Goal: Use online tool/utility: Utilize a website feature to perform a specific function

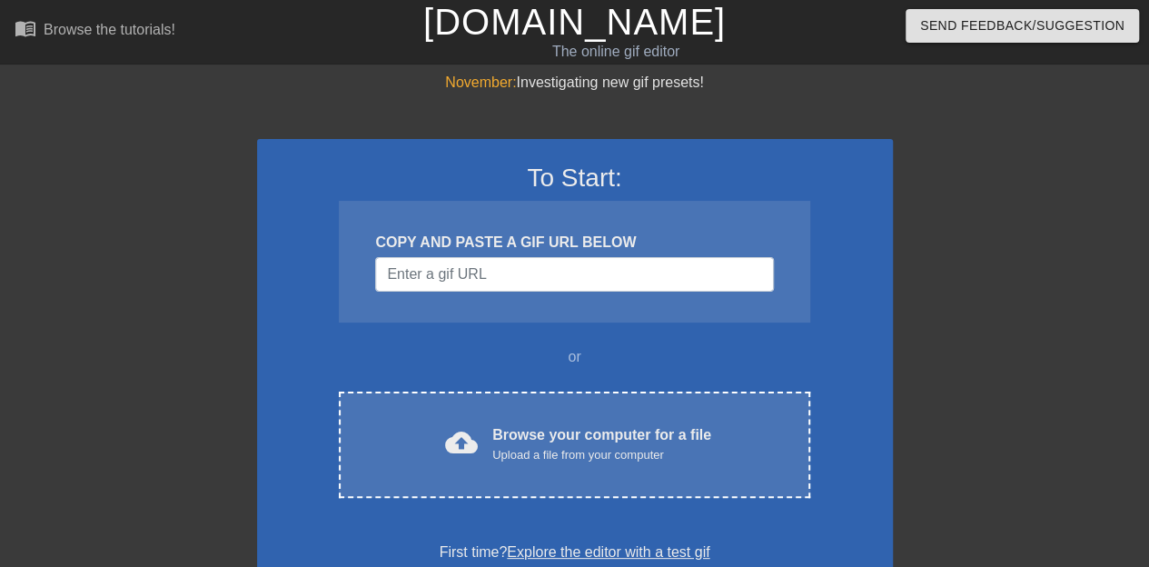
click at [584, 422] on div "cloud_upload Browse your computer for a file Upload a file from your computer C…" at bounding box center [574, 444] width 470 height 106
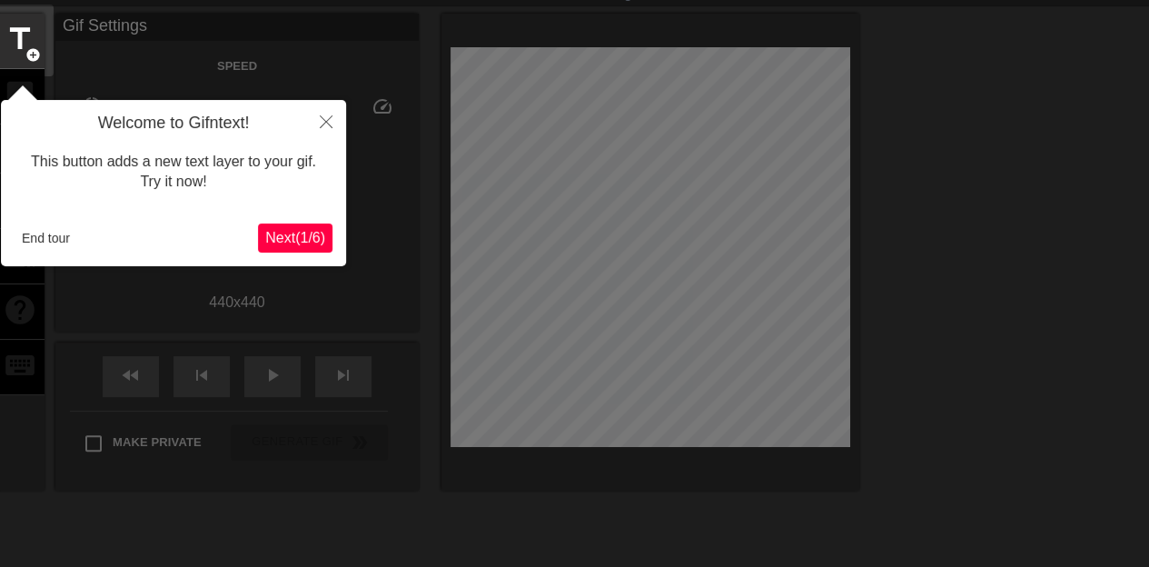
scroll to position [44, 0]
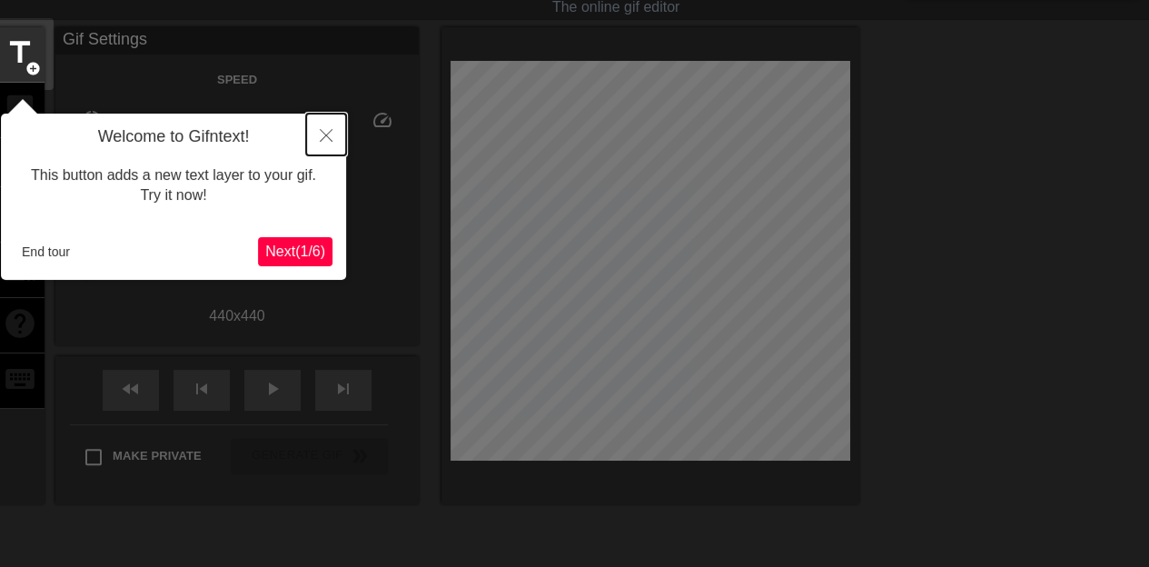
click at [327, 136] on icon "Close" at bounding box center [326, 135] width 13 height 13
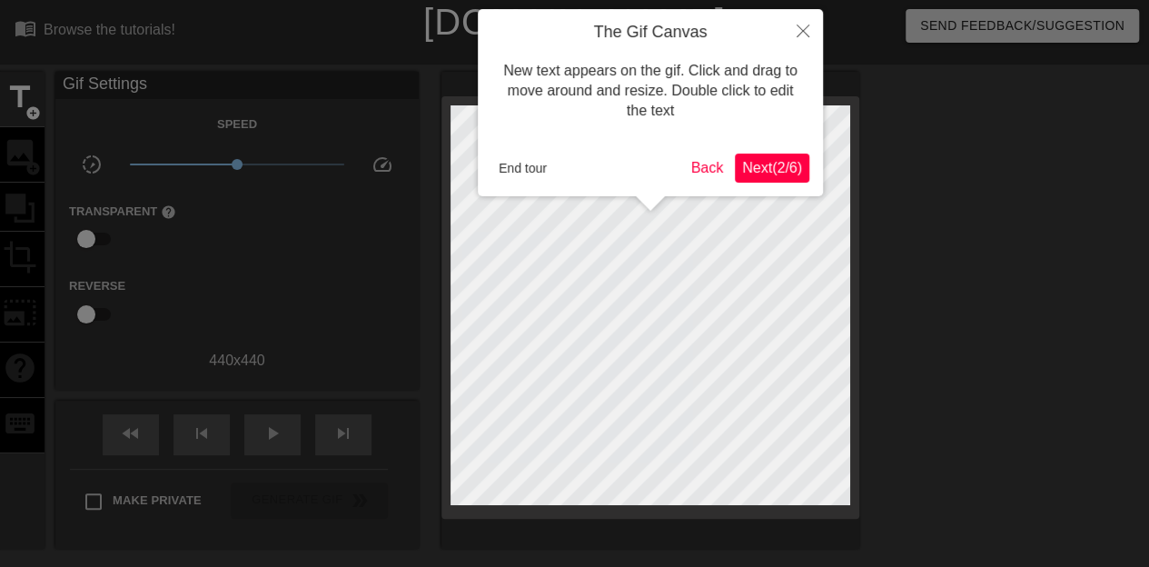
click at [771, 168] on span "Next ( 2 / 6 )" at bounding box center [772, 167] width 60 height 15
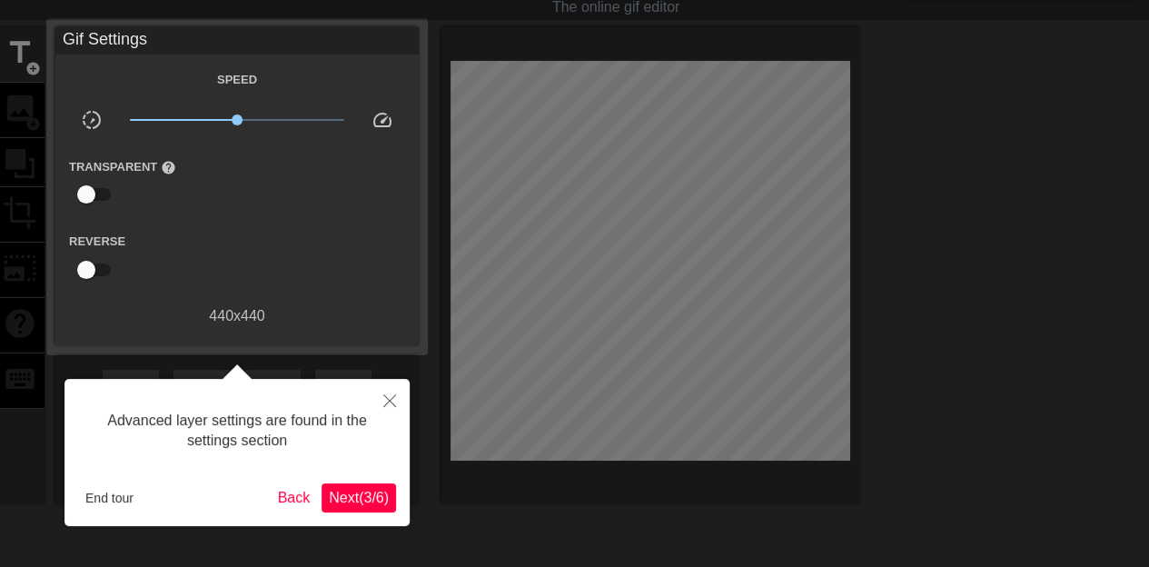
click at [350, 498] on span "Next ( 3 / 6 )" at bounding box center [359, 496] width 60 height 15
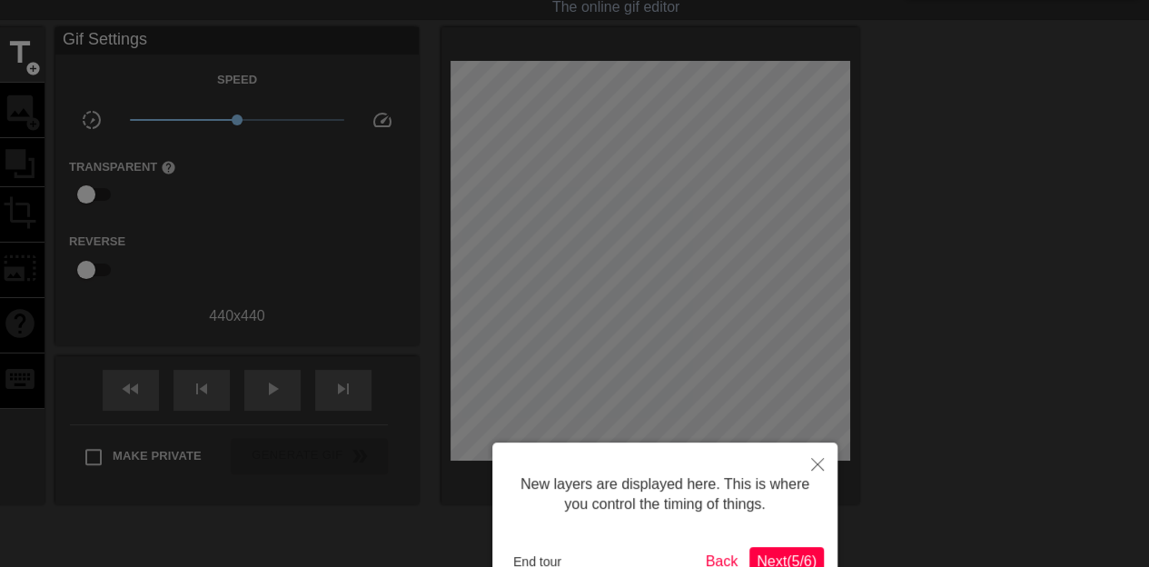
scroll to position [15, 0]
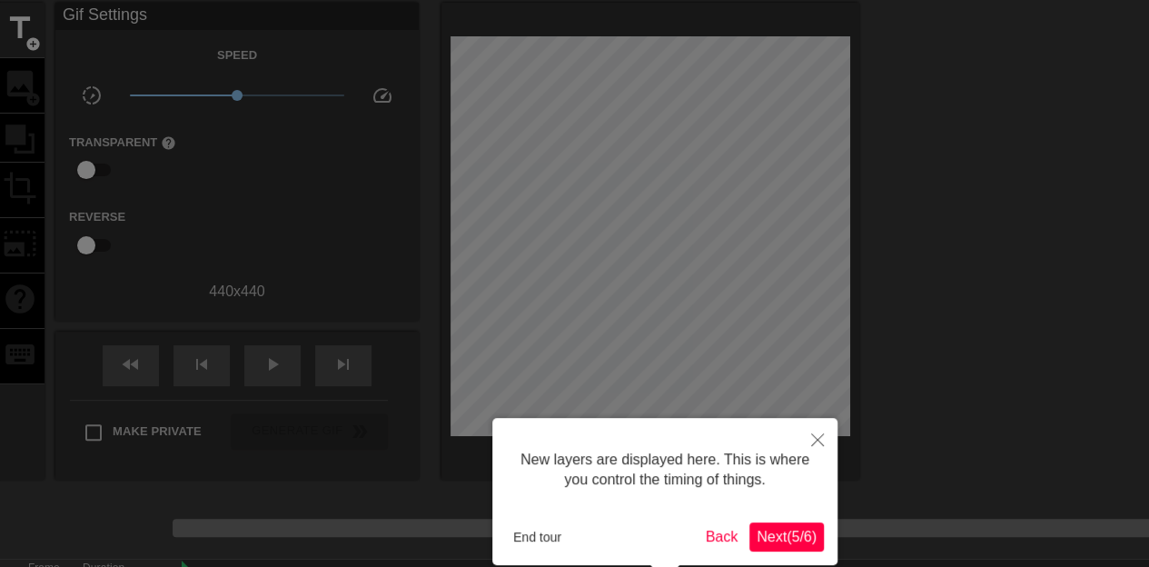
click at [787, 529] on span "Next ( 5 / 6 )" at bounding box center [786, 536] width 60 height 15
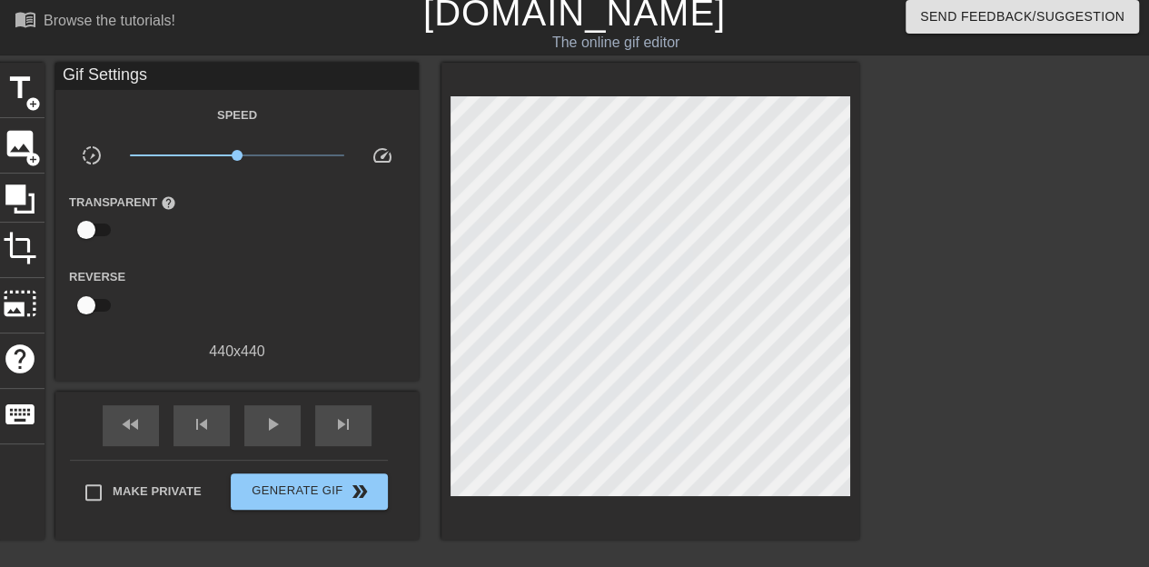
scroll to position [0, 0]
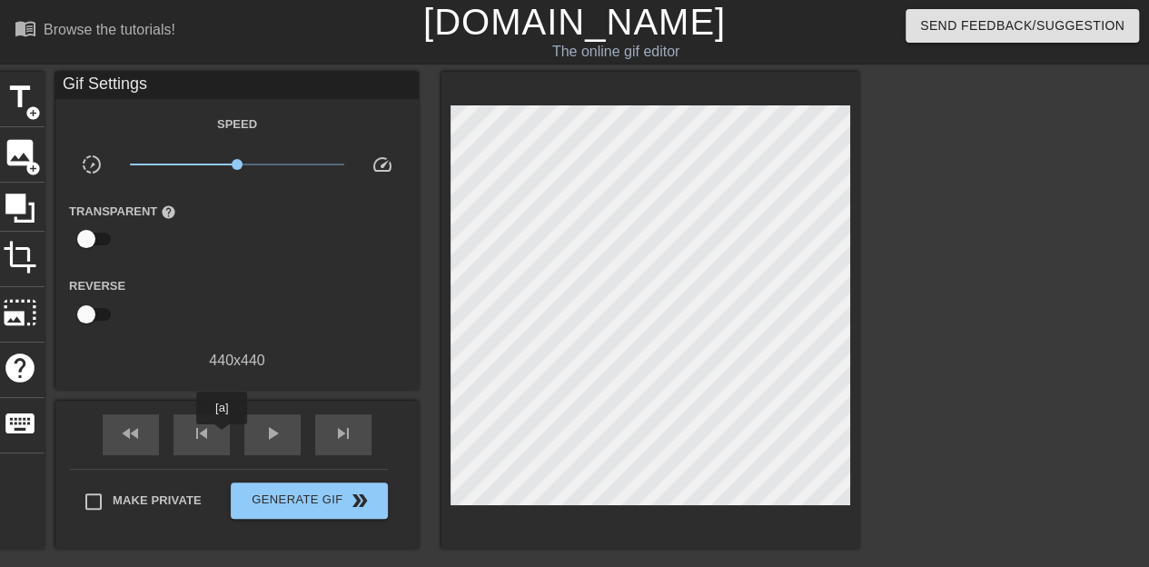
click at [222, 437] on div "skip_previous" at bounding box center [201, 434] width 56 height 41
click at [260, 435] on div "play_arrow" at bounding box center [272, 434] width 56 height 41
click at [260, 435] on div "pause" at bounding box center [272, 434] width 56 height 41
click at [126, 448] on div "fast_rewind" at bounding box center [131, 434] width 56 height 41
type input "60"
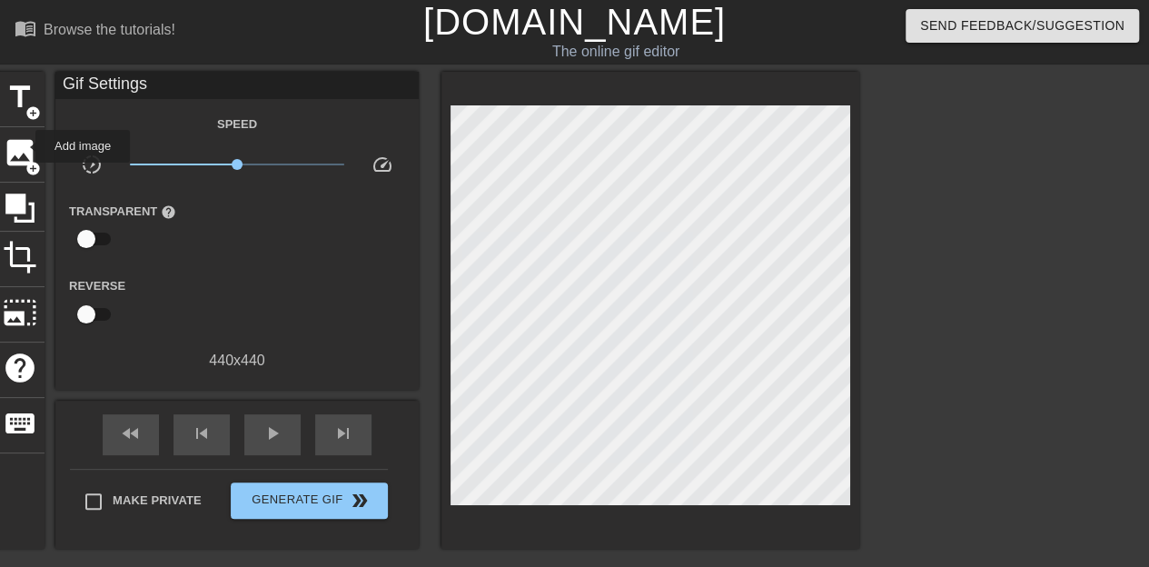
click at [24, 146] on span "image" at bounding box center [20, 152] width 35 height 35
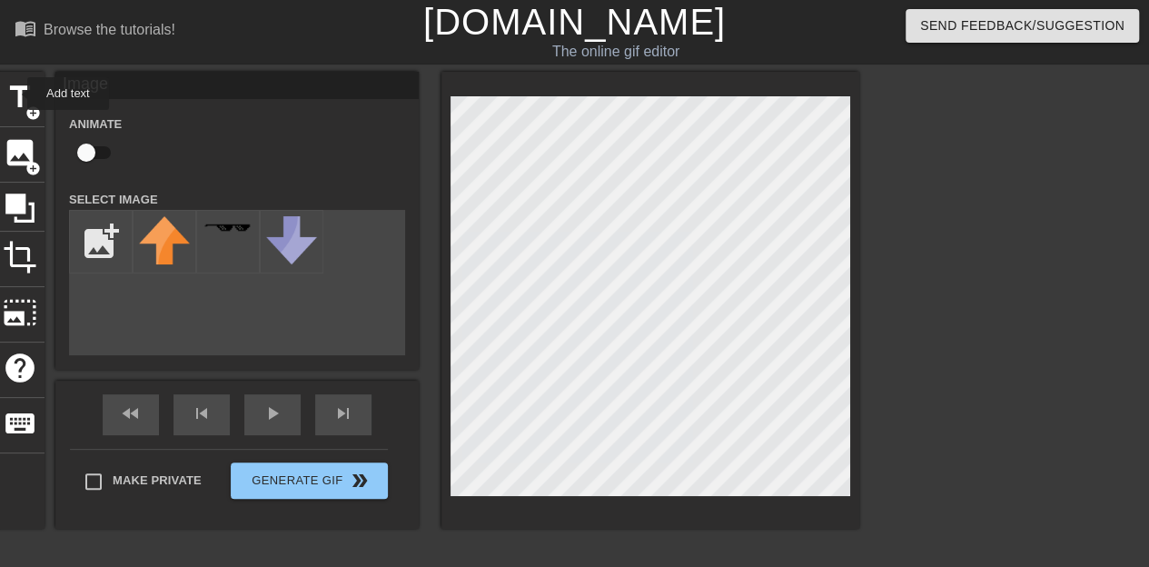
click at [15, 94] on span "title" at bounding box center [20, 97] width 35 height 35
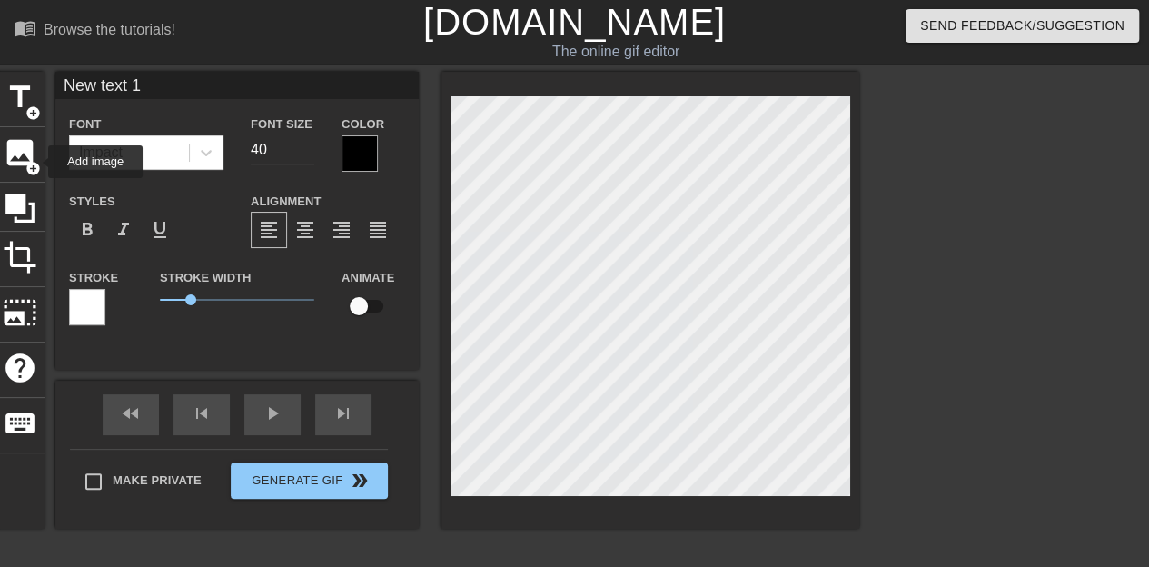
click at [31, 156] on span "image" at bounding box center [20, 152] width 35 height 35
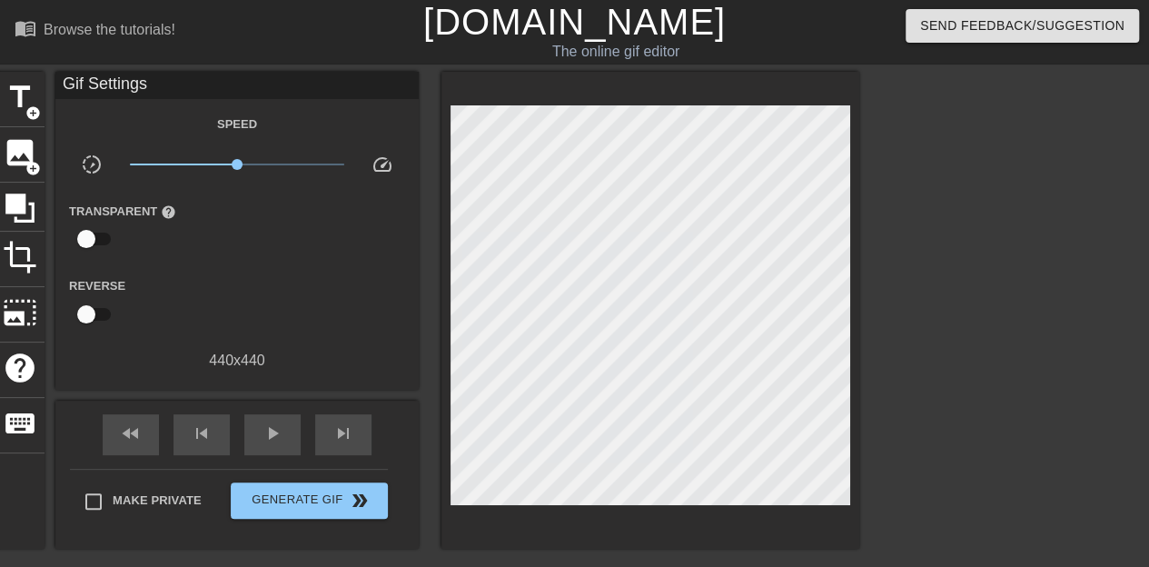
drag, startPoint x: 353, startPoint y: 315, endPoint x: 1021, endPoint y: 405, distance: 673.5
click at [1021, 405] on div at bounding box center [1017, 344] width 272 height 545
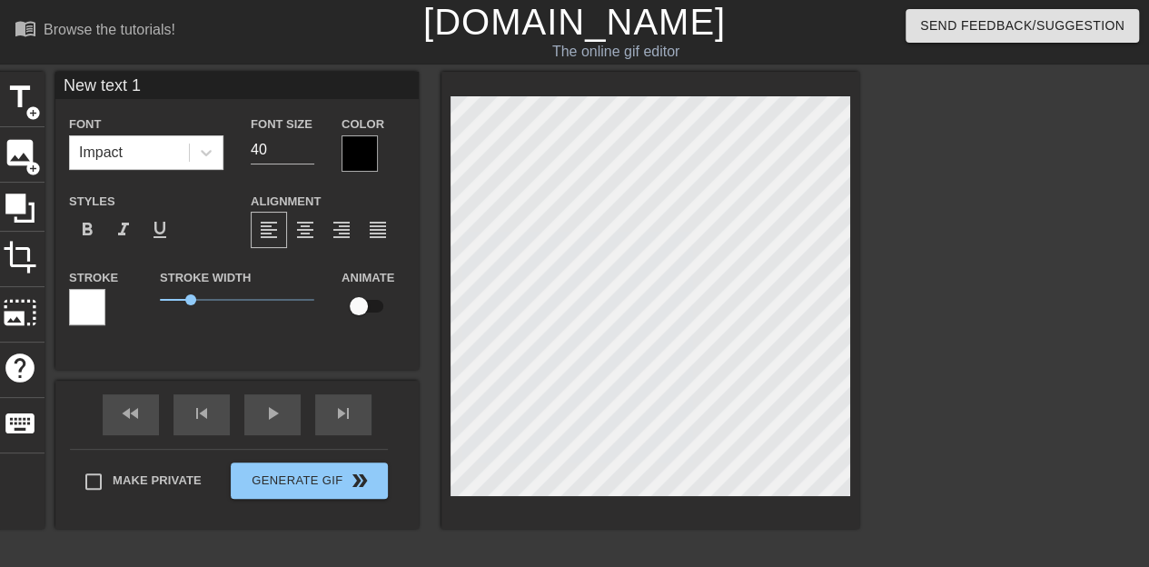
click at [365, 147] on div at bounding box center [359, 153] width 36 height 36
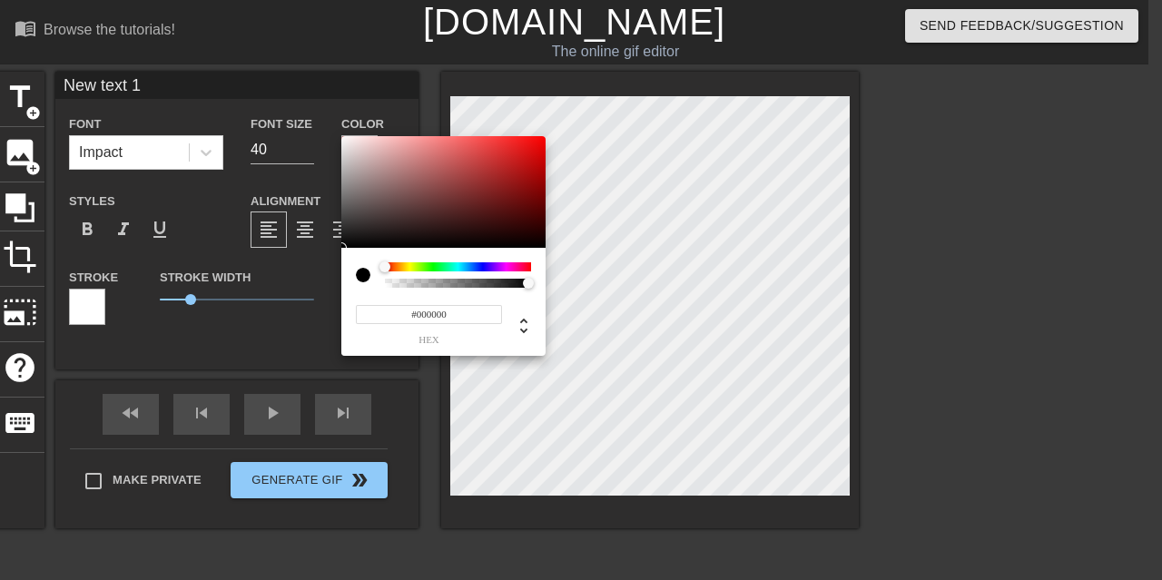
click at [385, 280] on div at bounding box center [458, 283] width 146 height 9
click at [387, 281] on div at bounding box center [458, 283] width 146 height 9
type input "0"
click at [390, 284] on div at bounding box center [458, 283] width 141 height 9
drag, startPoint x: 390, startPoint y: 284, endPoint x: 345, endPoint y: 279, distance: 44.8
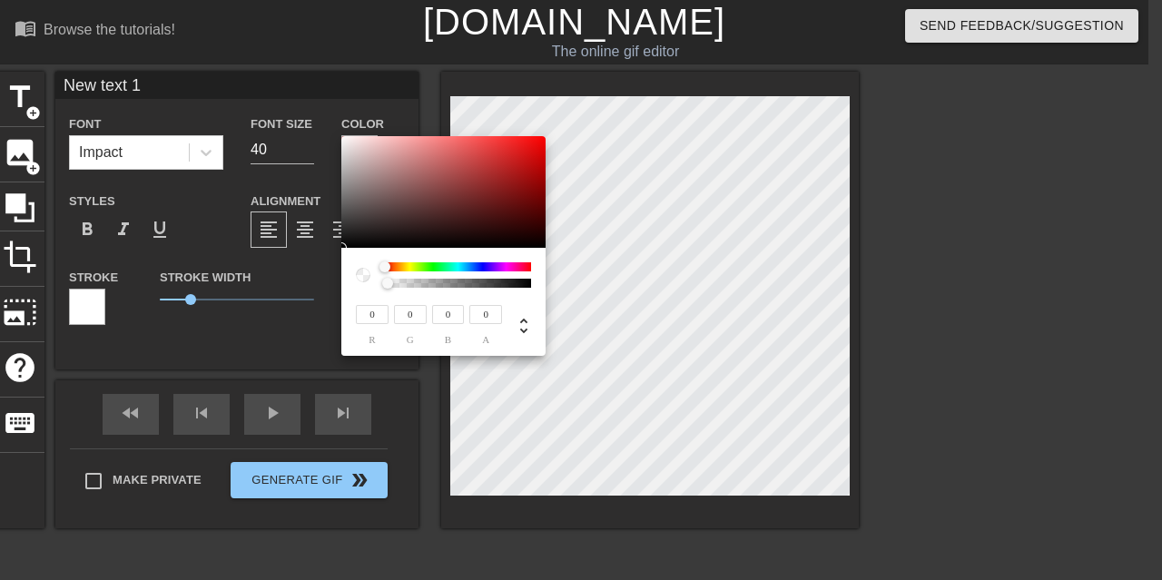
click at [345, 279] on div "0 r 0 g 0 b 0 a" at bounding box center [443, 302] width 204 height 108
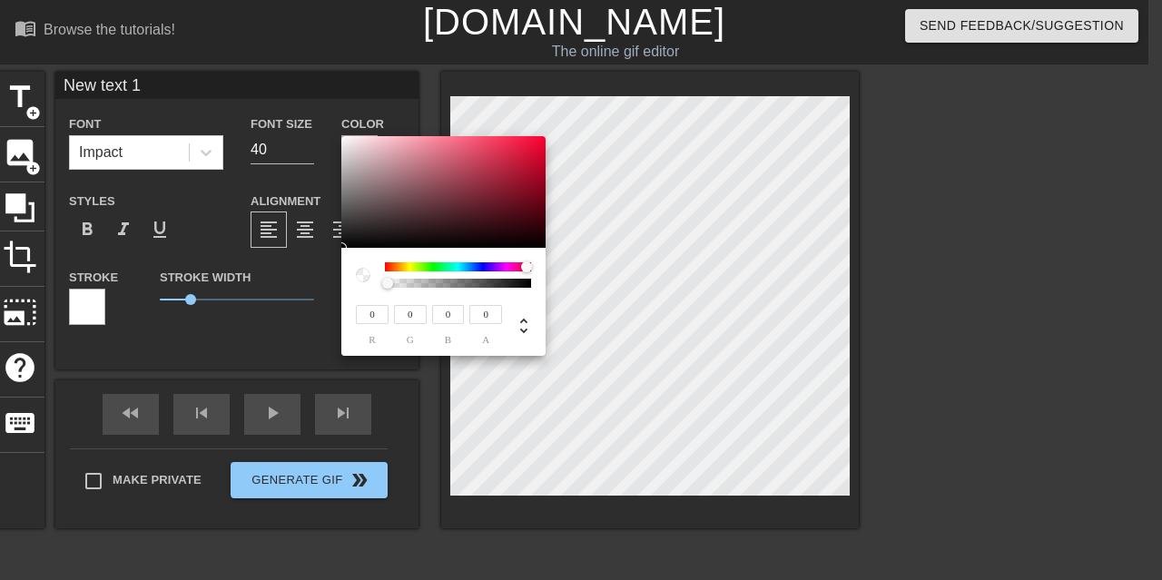
click at [527, 266] on div at bounding box center [526, 267] width 11 height 11
drag, startPoint x: 527, startPoint y: 266, endPoint x: 385, endPoint y: 272, distance: 141.8
click at [385, 272] on div at bounding box center [458, 274] width 146 height 25
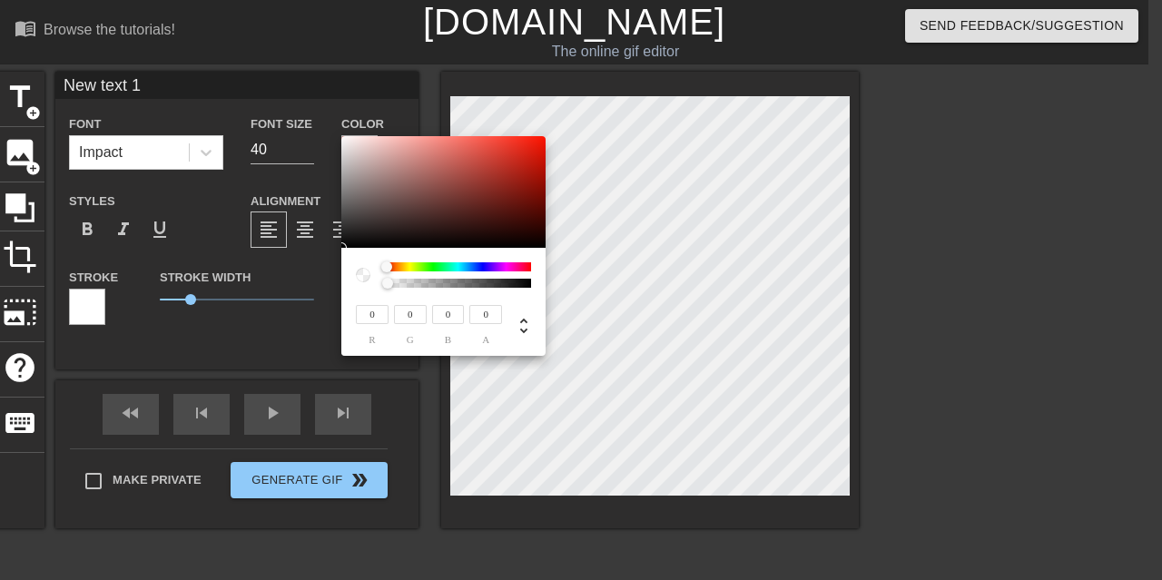
click at [365, 273] on div at bounding box center [363, 275] width 15 height 15
click at [385, 286] on div at bounding box center [387, 283] width 11 height 11
drag, startPoint x: 391, startPoint y: 285, endPoint x: 423, endPoint y: 281, distance: 33.0
click at [421, 281] on div at bounding box center [415, 283] width 11 height 11
type input "1"
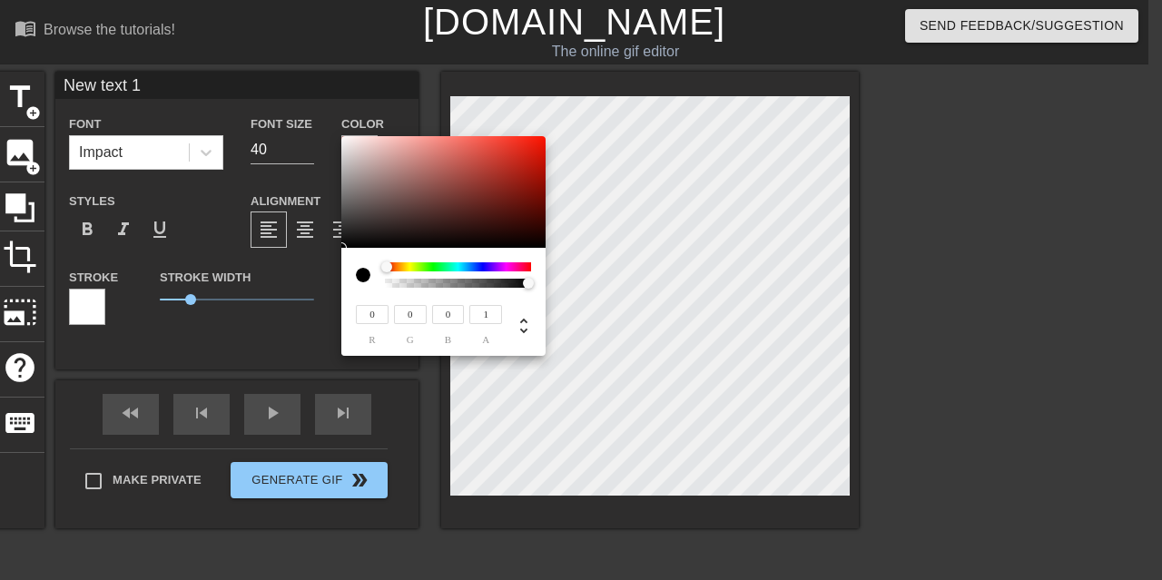
drag, startPoint x: 423, startPoint y: 281, endPoint x: 610, endPoint y: 288, distance: 187.2
click at [610, 288] on div "0 r 0 g 0 b 1 a" at bounding box center [581, 290] width 1162 height 580
click at [367, 273] on div at bounding box center [363, 275] width 15 height 15
type input "202"
type input "184"
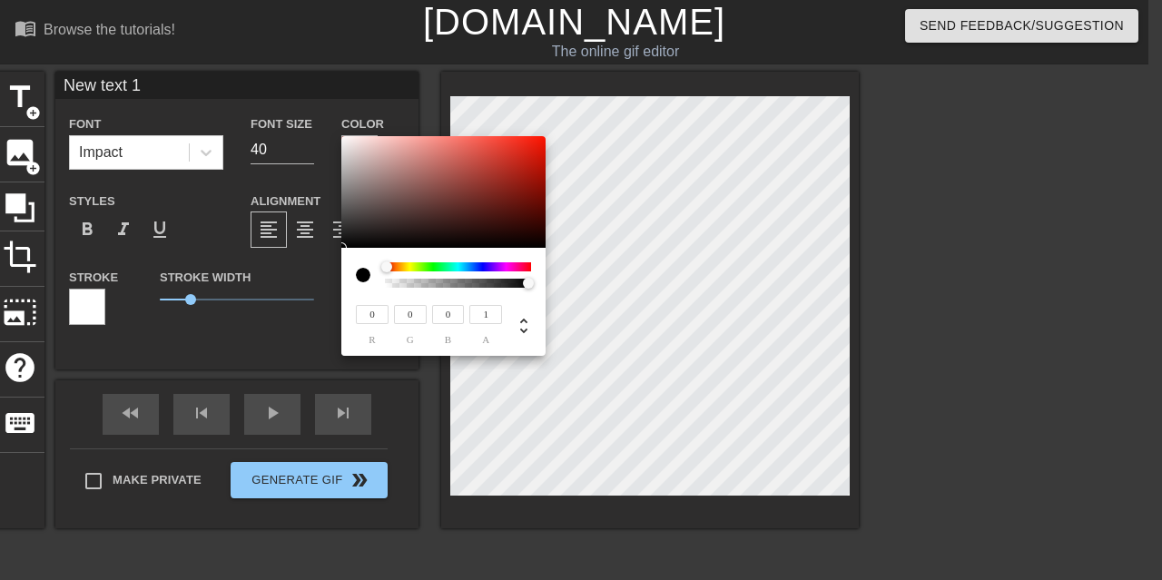
type input "183"
click at [361, 159] on div at bounding box center [443, 192] width 204 height 113
type input "211"
type input "191"
type input "190"
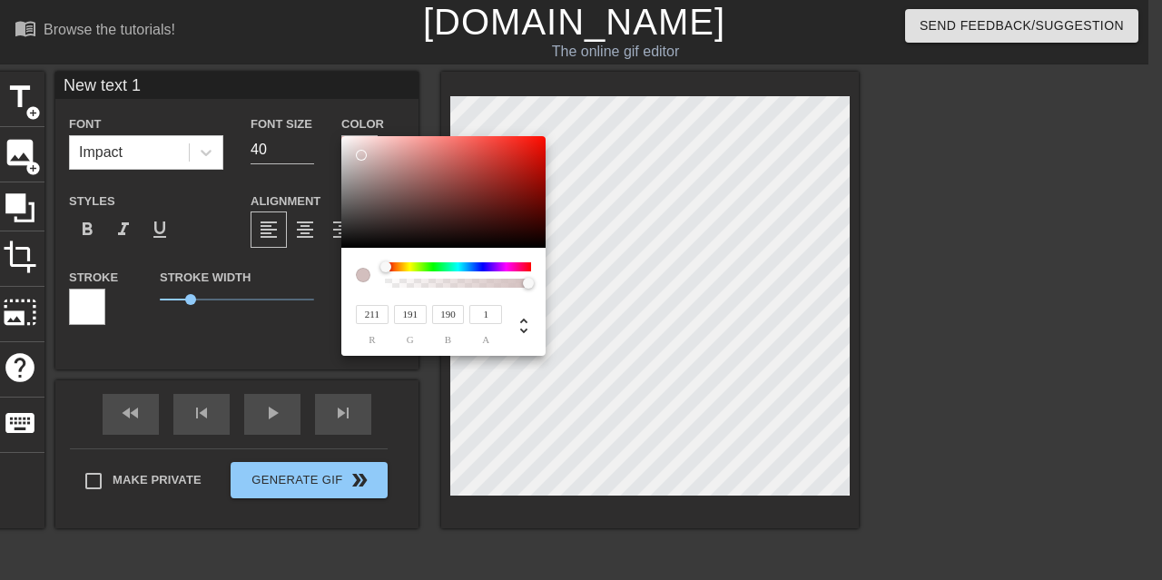
type input "221"
type input "204"
type input "203"
type input "255"
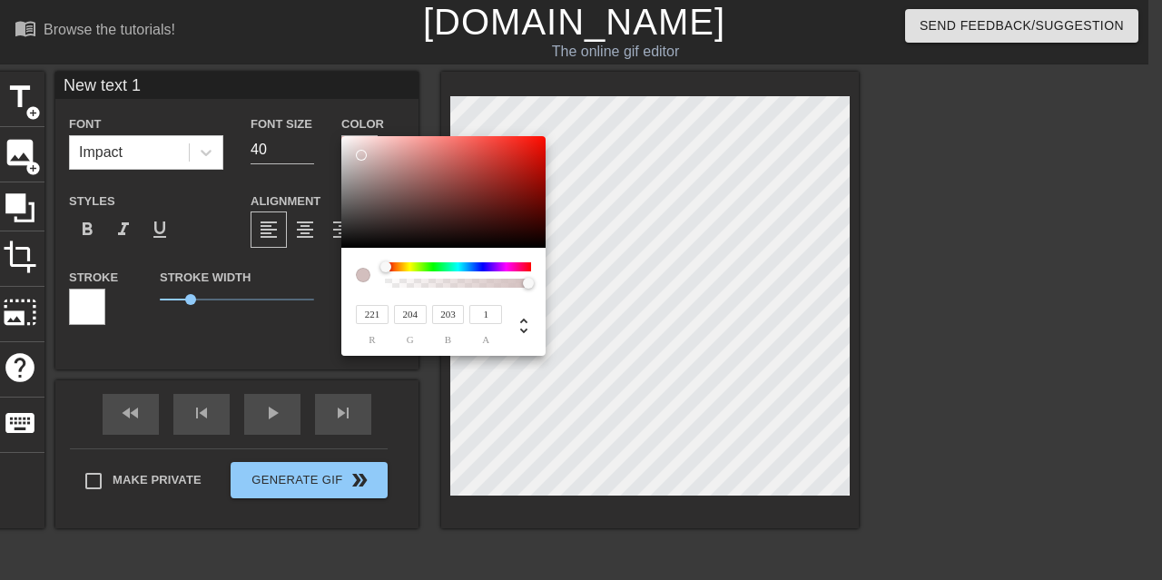
type input "255"
drag, startPoint x: 361, startPoint y: 155, endPoint x: 321, endPoint y: 105, distance: 64.0
click at [321, 105] on div "255 r 255 g 255 b 1 a" at bounding box center [581, 290] width 1162 height 580
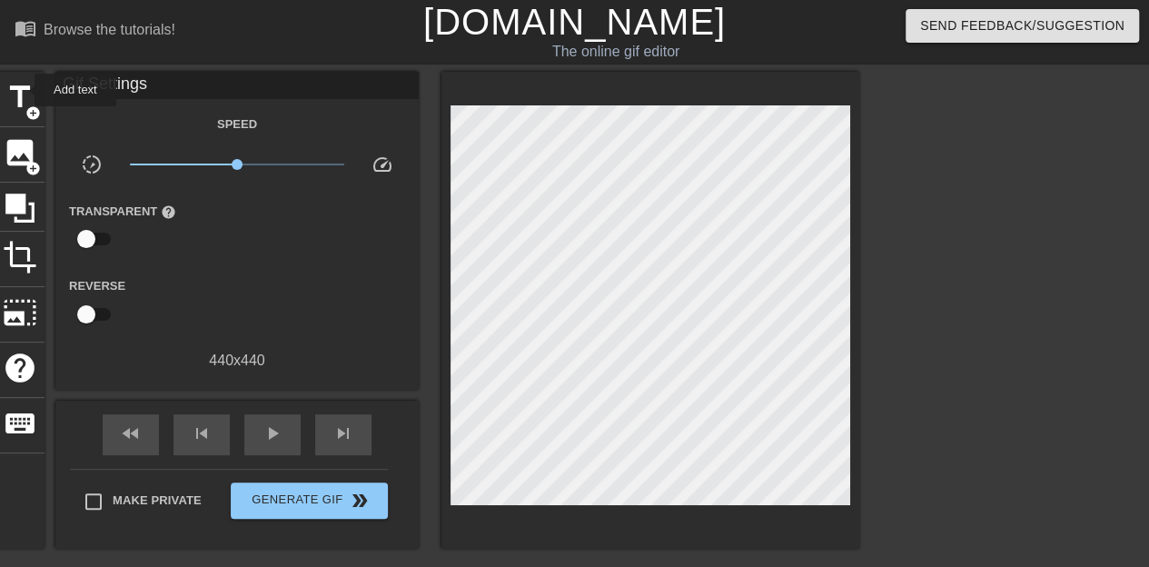
click at [23, 90] on span "title" at bounding box center [20, 97] width 35 height 35
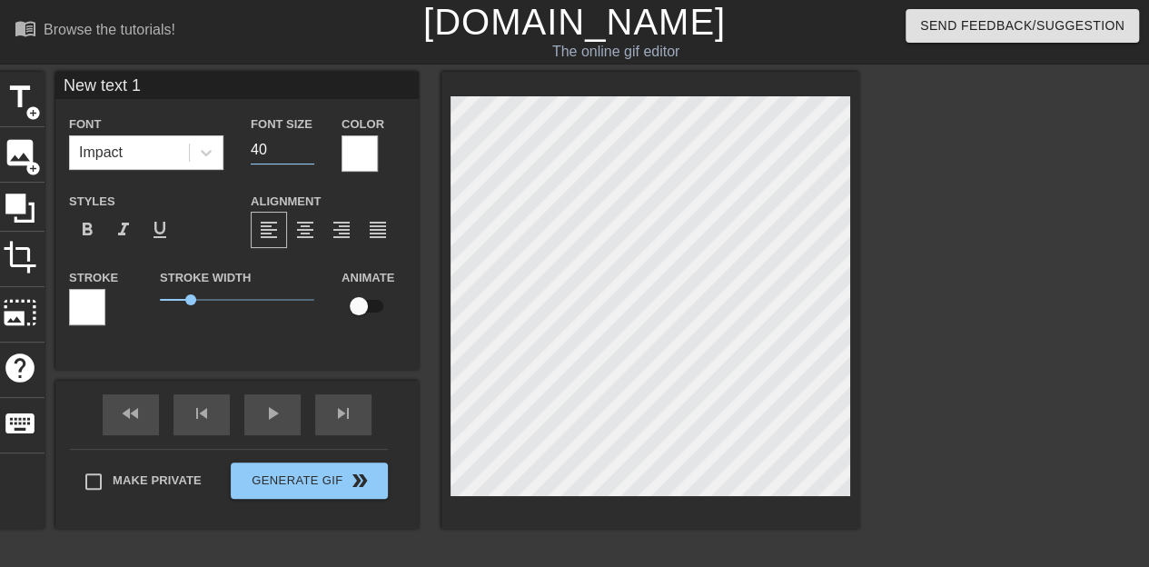
drag, startPoint x: 271, startPoint y: 152, endPoint x: 212, endPoint y: 154, distance: 59.1
click at [212, 154] on div "Font Impact Font Size 40 Color" at bounding box center [236, 142] width 363 height 59
type input "22"
click at [206, 154] on icon at bounding box center [206, 153] width 11 height 6
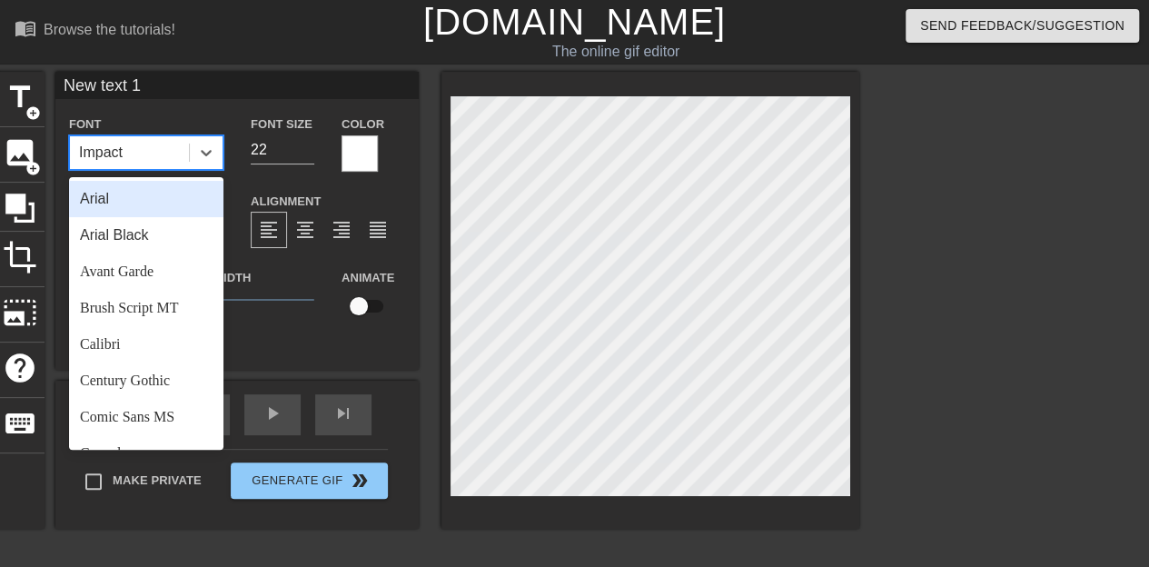
click at [206, 154] on icon at bounding box center [206, 153] width 11 height 6
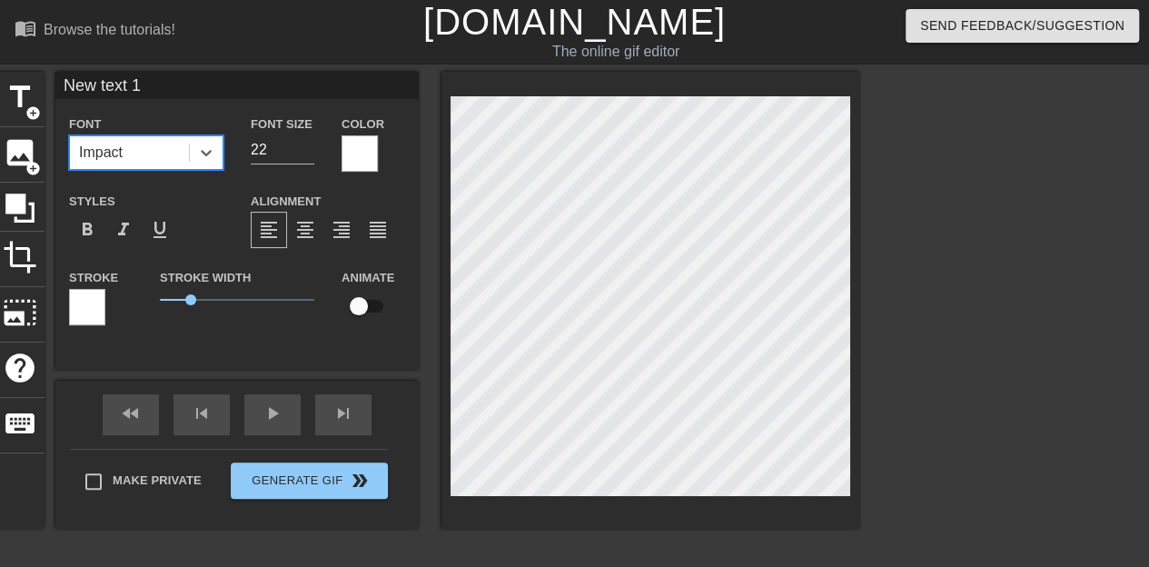
click at [91, 233] on span "format_bold" at bounding box center [87, 230] width 22 height 22
click at [338, 150] on div "Color" at bounding box center [373, 142] width 91 height 59
click at [359, 151] on div at bounding box center [359, 153] width 36 height 36
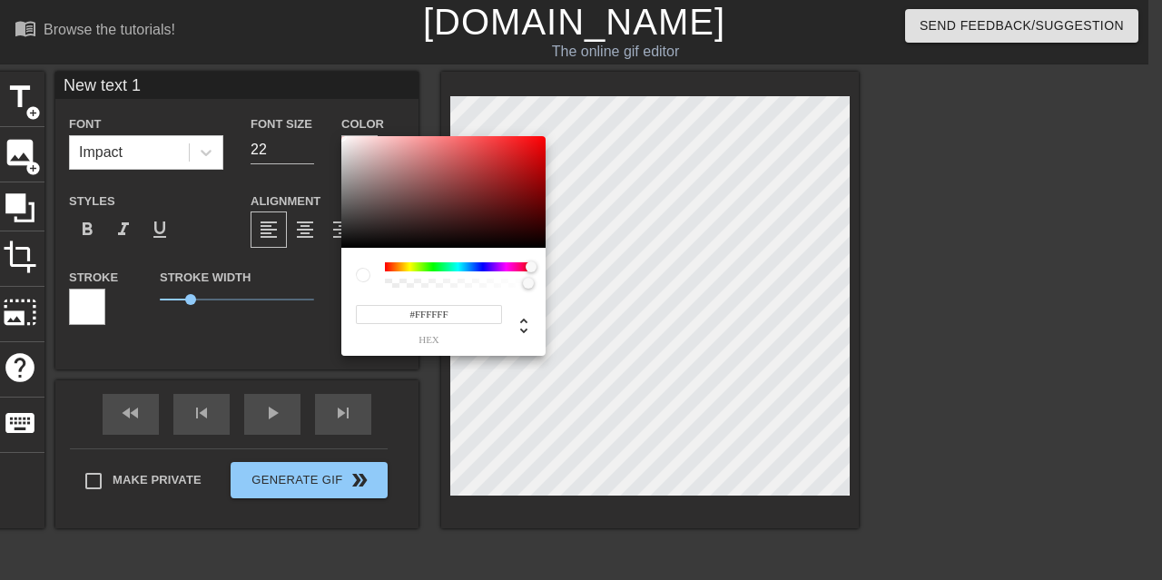
drag, startPoint x: 382, startPoint y: 267, endPoint x: 587, endPoint y: 286, distance: 205.2
click at [587, 286] on div "#FFFFFF hex" at bounding box center [581, 290] width 1162 height 580
click at [355, 264] on div "#FFFFFF hex" at bounding box center [443, 302] width 204 height 108
type input "255"
type input "0"
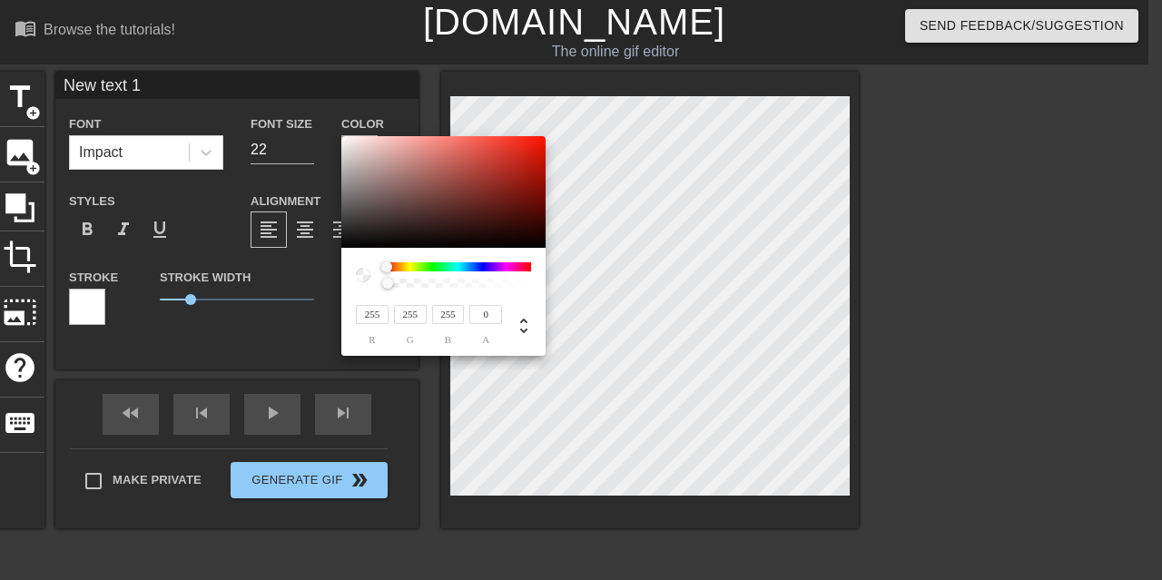
drag, startPoint x: 529, startPoint y: 288, endPoint x: 346, endPoint y: 282, distance: 182.6
click at [346, 282] on div "255 r 255 g 255 b 0 a" at bounding box center [443, 302] width 204 height 108
click at [369, 275] on div at bounding box center [363, 275] width 15 height 15
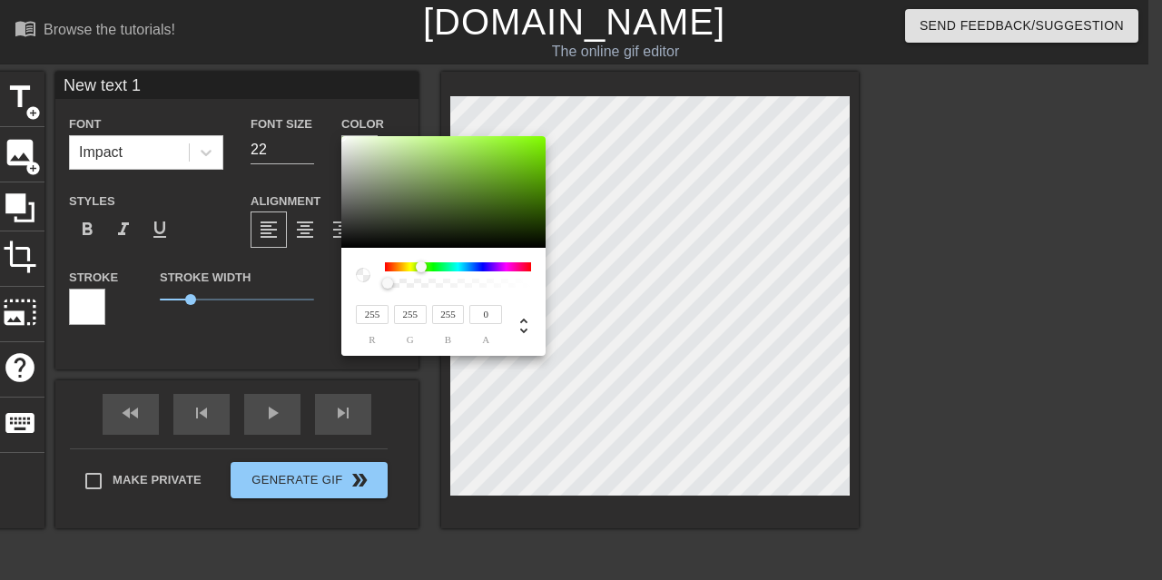
drag, startPoint x: 385, startPoint y: 264, endPoint x: 475, endPoint y: 268, distance: 90.0
click at [427, 268] on div at bounding box center [421, 267] width 11 height 11
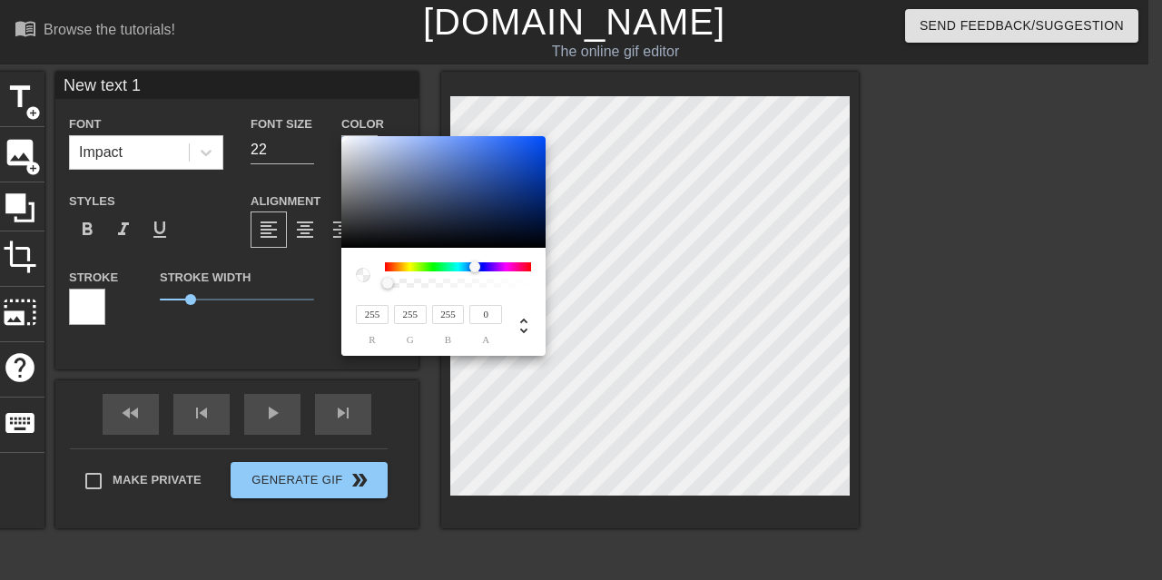
click at [461, 261] on div "255 r 255 g 255 b 0 a" at bounding box center [443, 302] width 204 height 108
type input "178"
type input "188"
type input "211"
click at [373, 155] on div at bounding box center [443, 192] width 204 height 113
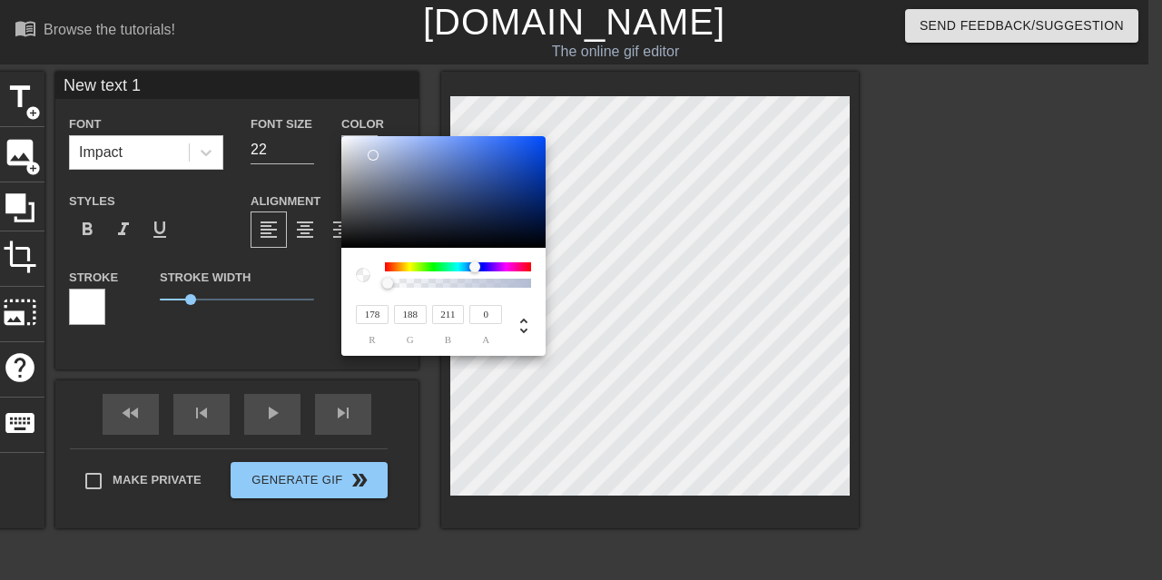
type input "172"
type input "179"
type input "196"
click at [367, 162] on div at bounding box center [443, 192] width 204 height 113
type input "211"
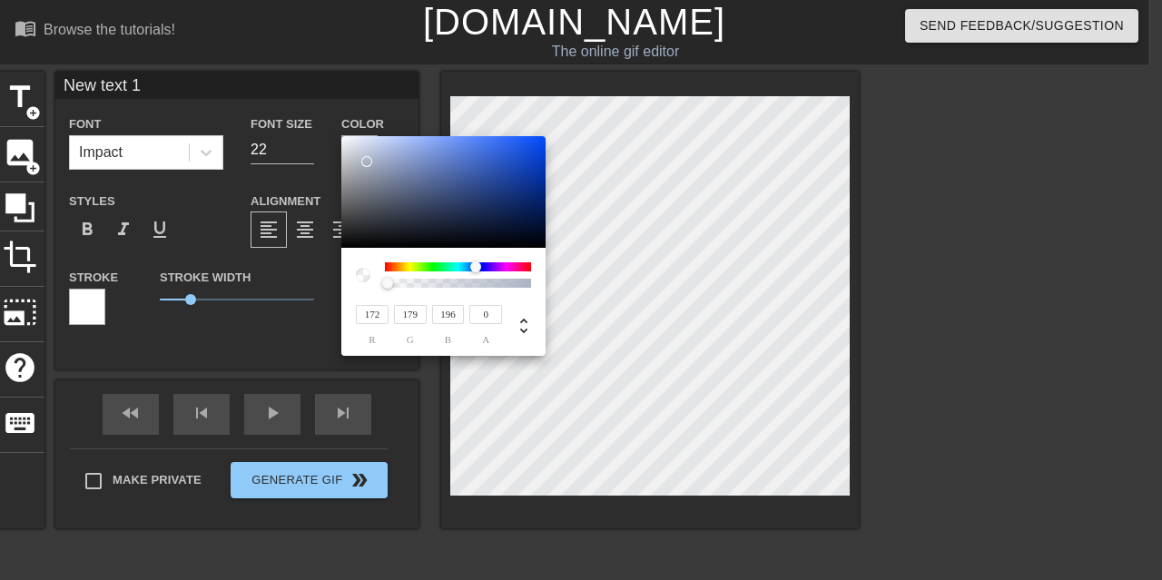
type input "217"
type input "233"
click at [361, 145] on div at bounding box center [443, 192] width 204 height 113
drag, startPoint x: 473, startPoint y: 255, endPoint x: 333, endPoint y: 241, distance: 140.6
click at [333, 241] on div "211 r 217 g 233 b 0 a" at bounding box center [581, 290] width 1162 height 580
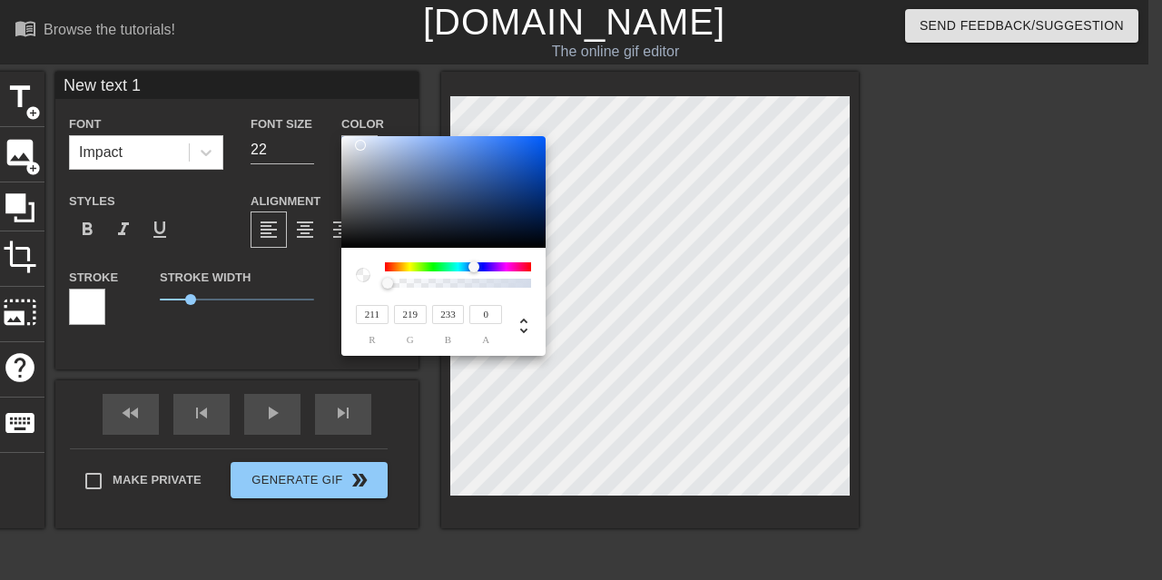
type input "231"
type input "233"
type input "211"
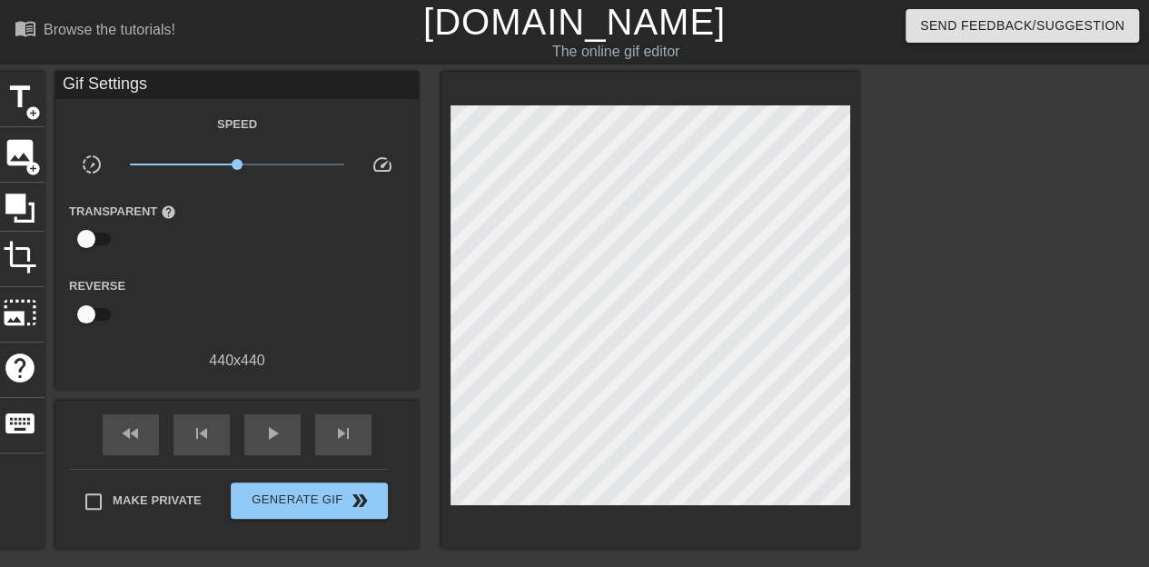
drag, startPoint x: 196, startPoint y: 302, endPoint x: 261, endPoint y: 301, distance: 64.5
click at [150, 123] on div "Speed" at bounding box center [236, 124] width 363 height 23
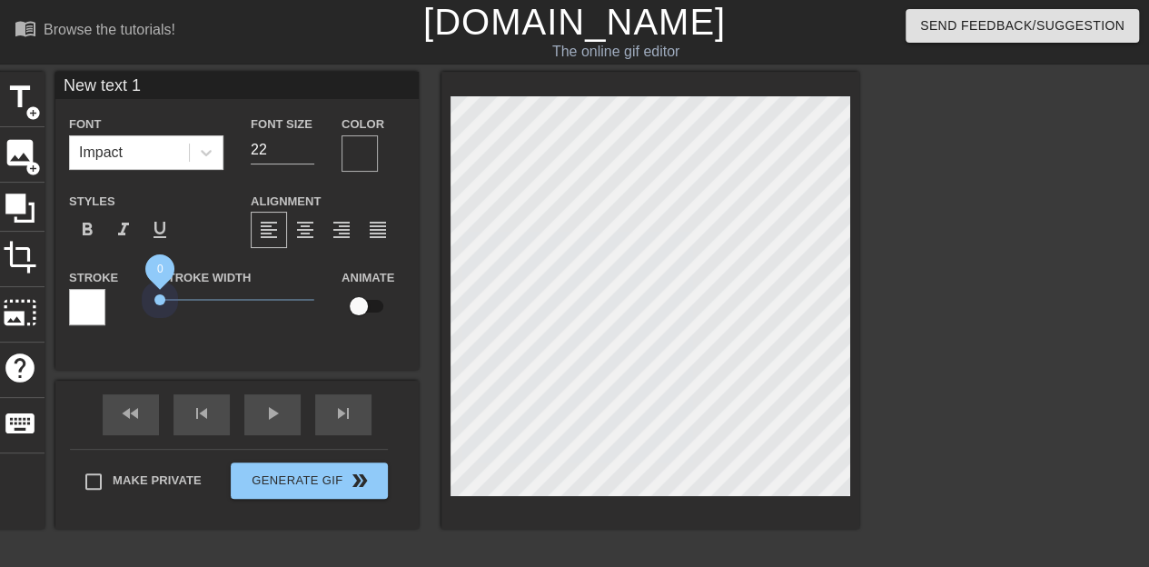
drag, startPoint x: 191, startPoint y: 302, endPoint x: 107, endPoint y: 292, distance: 84.1
click at [107, 292] on div "Stroke Stroke Width 0 Animate" at bounding box center [236, 303] width 363 height 75
click at [349, 153] on div at bounding box center [359, 153] width 36 height 36
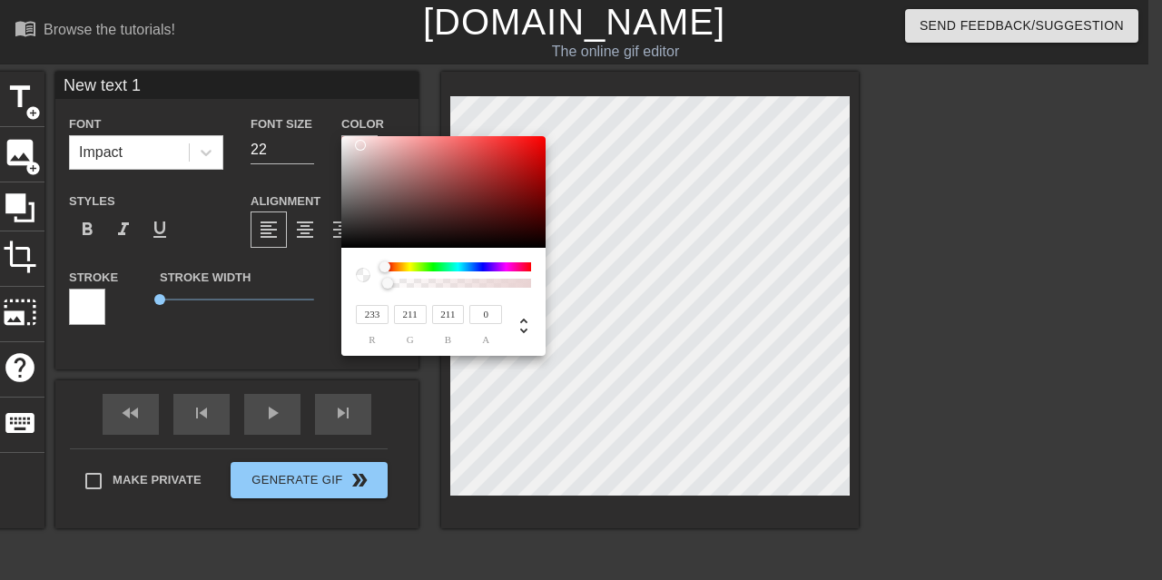
type input "225"
type input "215"
click at [351, 149] on div at bounding box center [443, 192] width 204 height 113
type input "0.12"
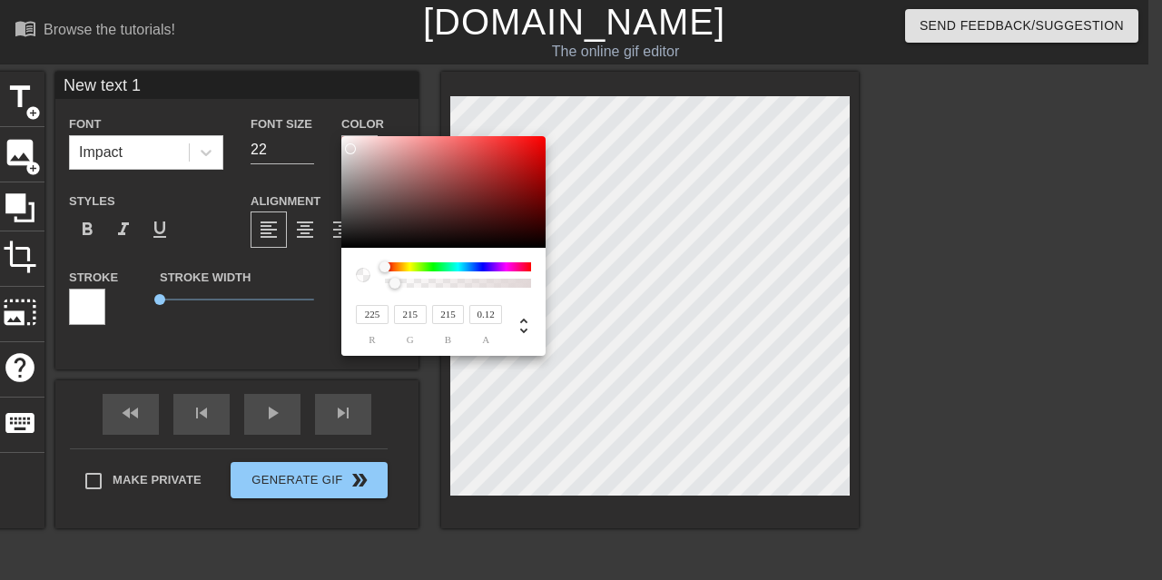
drag, startPoint x: 386, startPoint y: 285, endPoint x: 404, endPoint y: 286, distance: 18.2
click at [400, 286] on div at bounding box center [395, 283] width 11 height 11
type input "227"
type input "206"
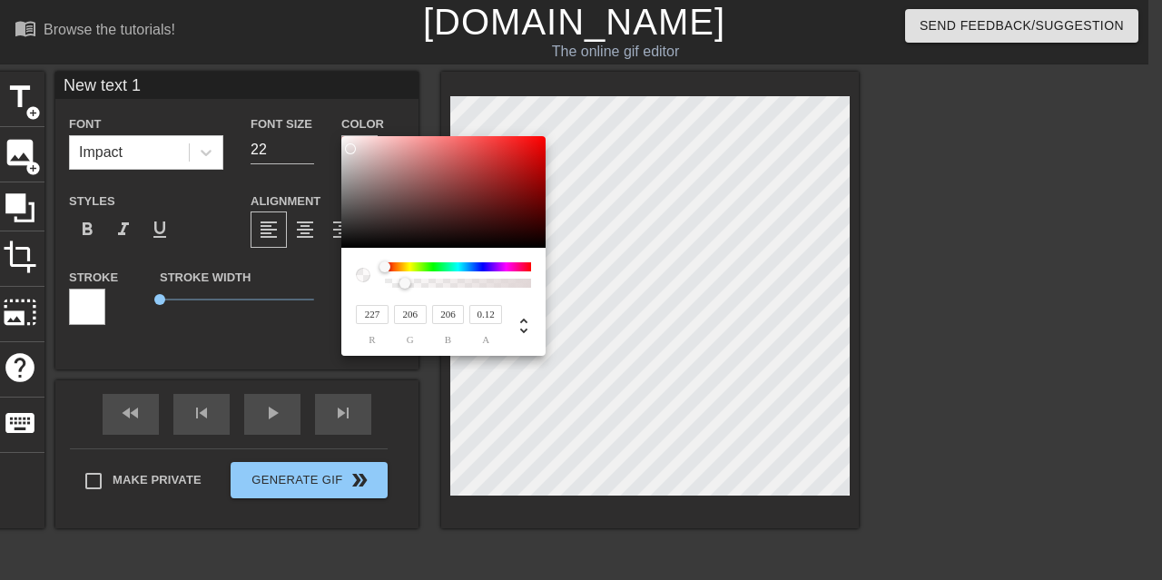
click at [361, 148] on div at bounding box center [443, 192] width 204 height 113
type input "240"
type input "223"
type input "250"
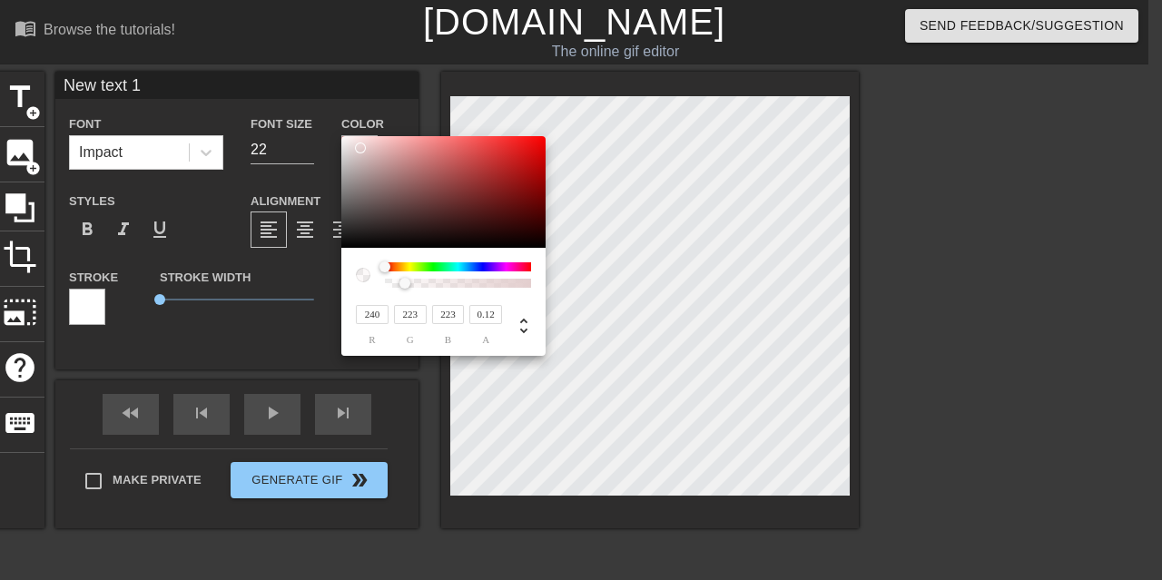
type input "242"
type input "255"
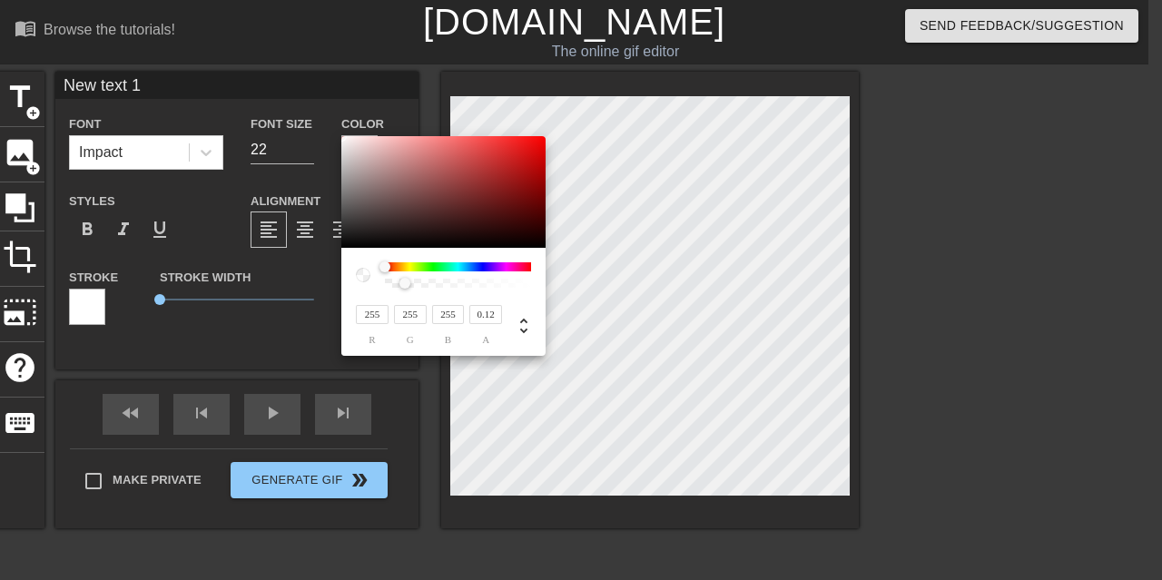
drag, startPoint x: 356, startPoint y: 143, endPoint x: 304, endPoint y: 111, distance: 60.7
click at [304, 111] on div "255 r 255 g 255 b 0.12 a" at bounding box center [581, 290] width 1162 height 580
type input "1"
drag, startPoint x: 407, startPoint y: 281, endPoint x: 606, endPoint y: 306, distance: 200.5
click at [606, 306] on div "255 r 255 g 255 b 1 a" at bounding box center [581, 290] width 1162 height 580
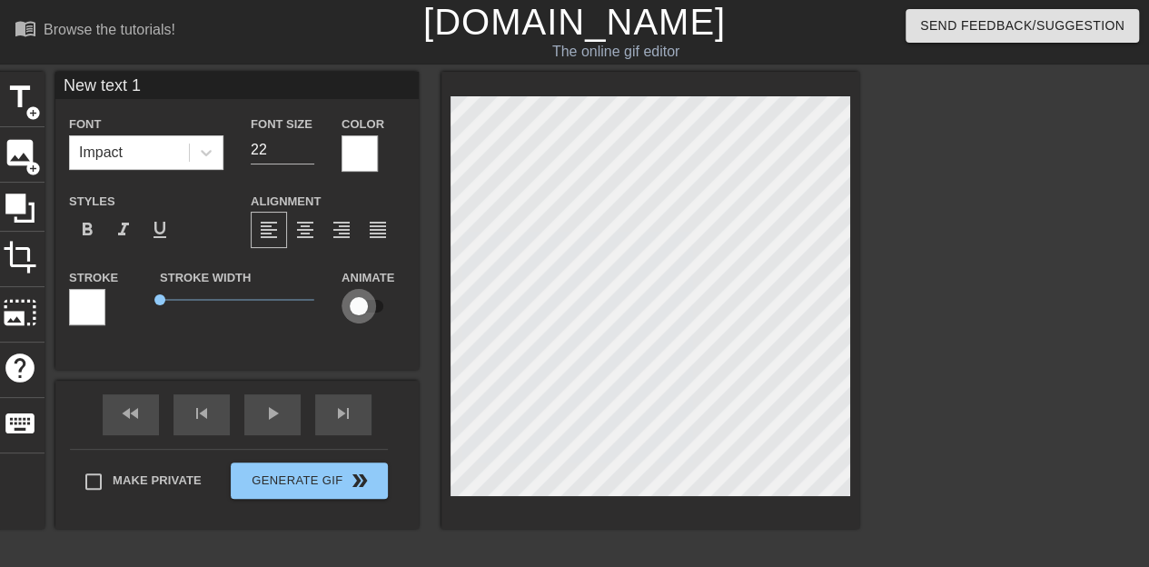
click at [351, 302] on input "checkbox" at bounding box center [359, 306] width 104 height 35
checkbox input "true"
type input "T"
type textarea "T"
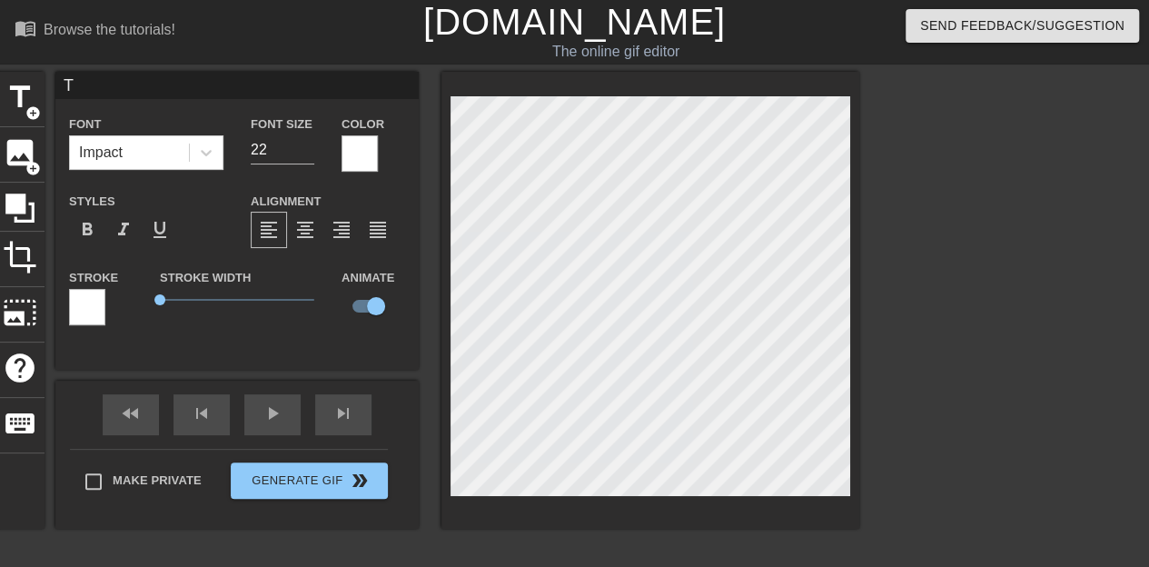
type input "Te"
type textarea "Tea"
type input "Team"
type textarea "Team"
type input "Team"
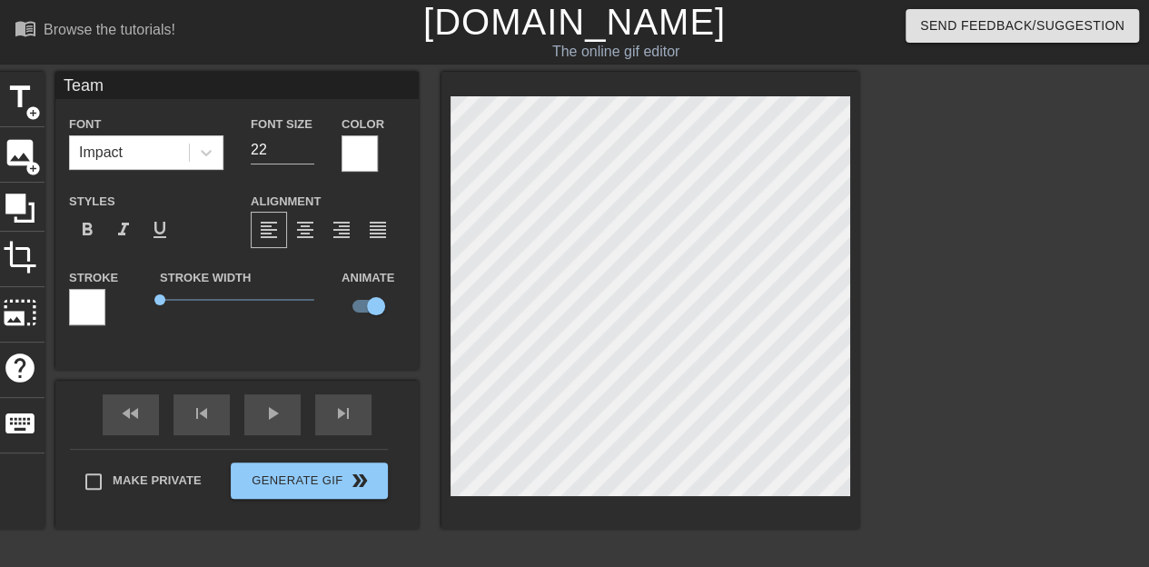
type textarea "Team"
type input "Team O"
type textarea "Team O"
type input "Team OK"
type textarea "Team OK"
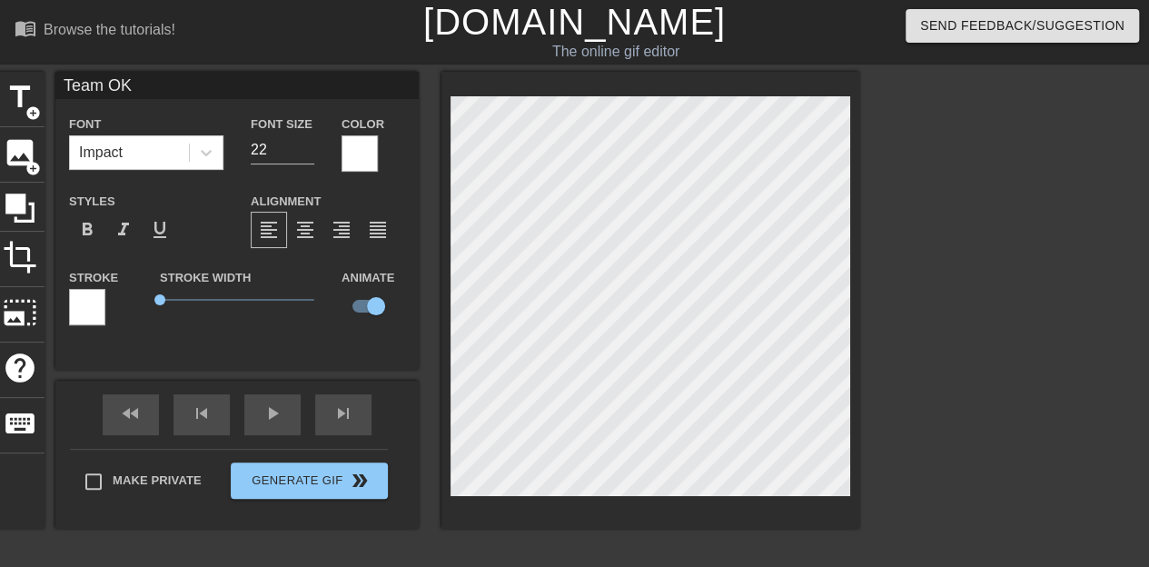
type input "Team OKC"
type textarea "Team OKC"
click at [921, 299] on div at bounding box center [1017, 344] width 272 height 545
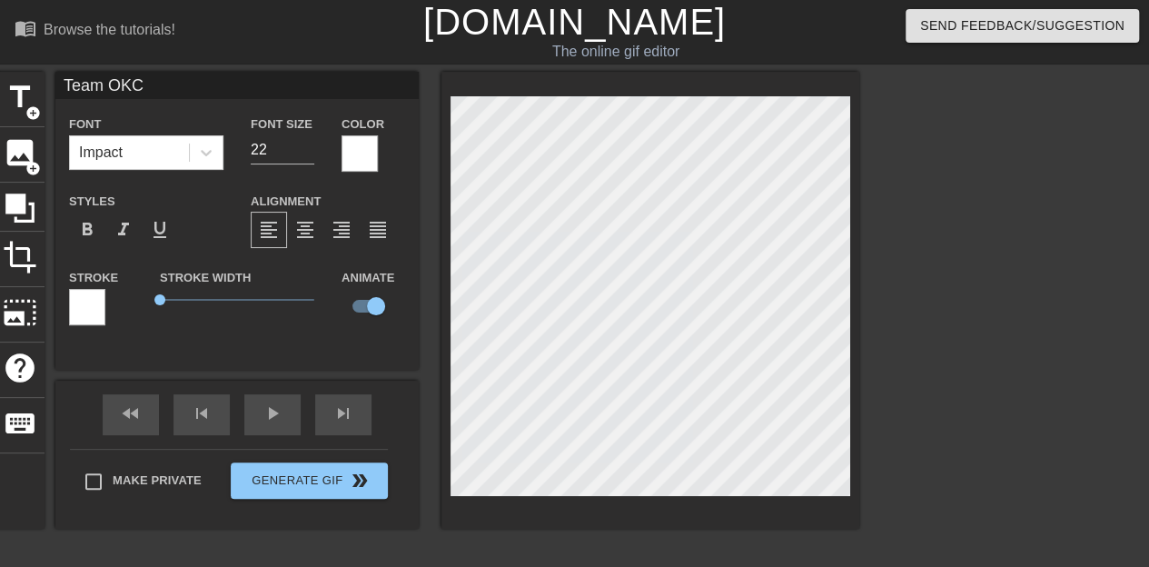
type input "O"
type textarea "O"
type input "OK"
type textarea "OK"
type input "OKC"
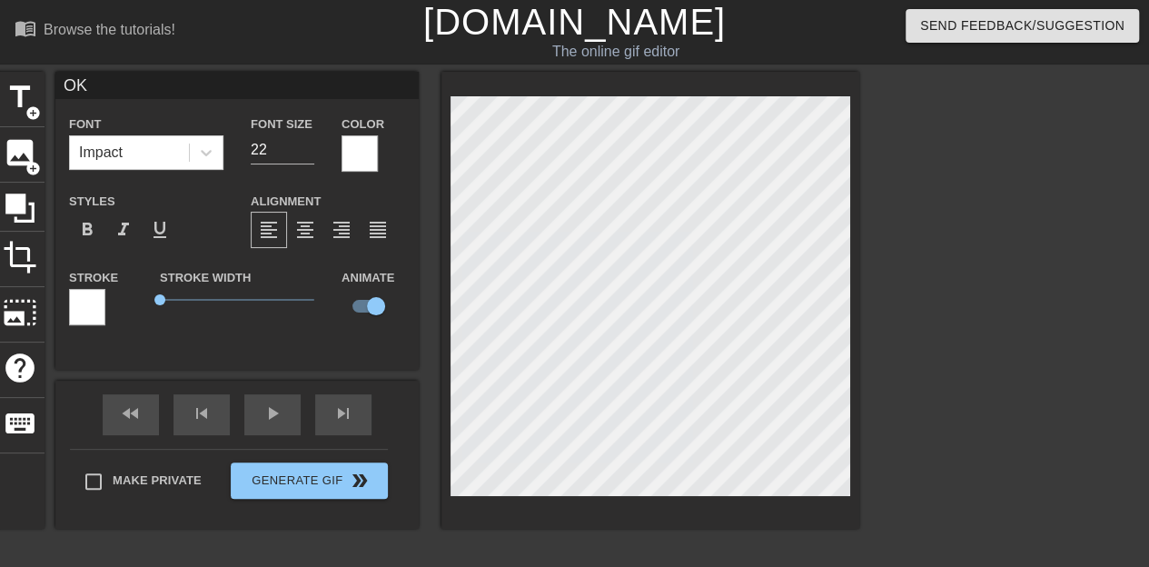
type textarea "OKC"
type input "OKC'"
type textarea "OKC'"
type input "OKC's"
type textarea "OKC's"
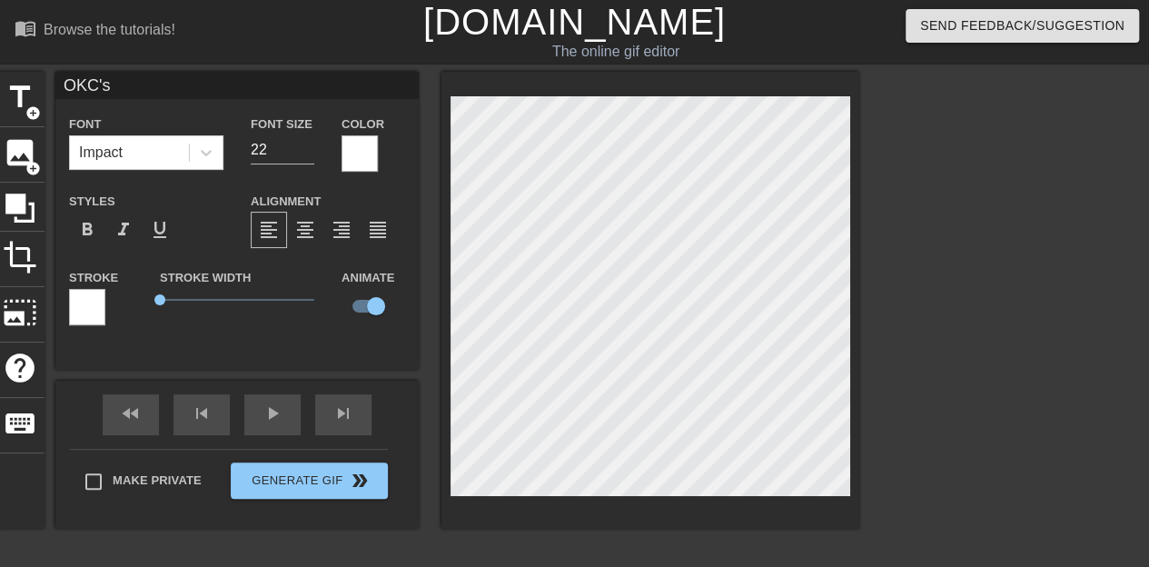
type input "OKC's"
type textarea "OKC's"
type input "OKC's N"
type textarea "OKC's N"
type input "OKC's Ne"
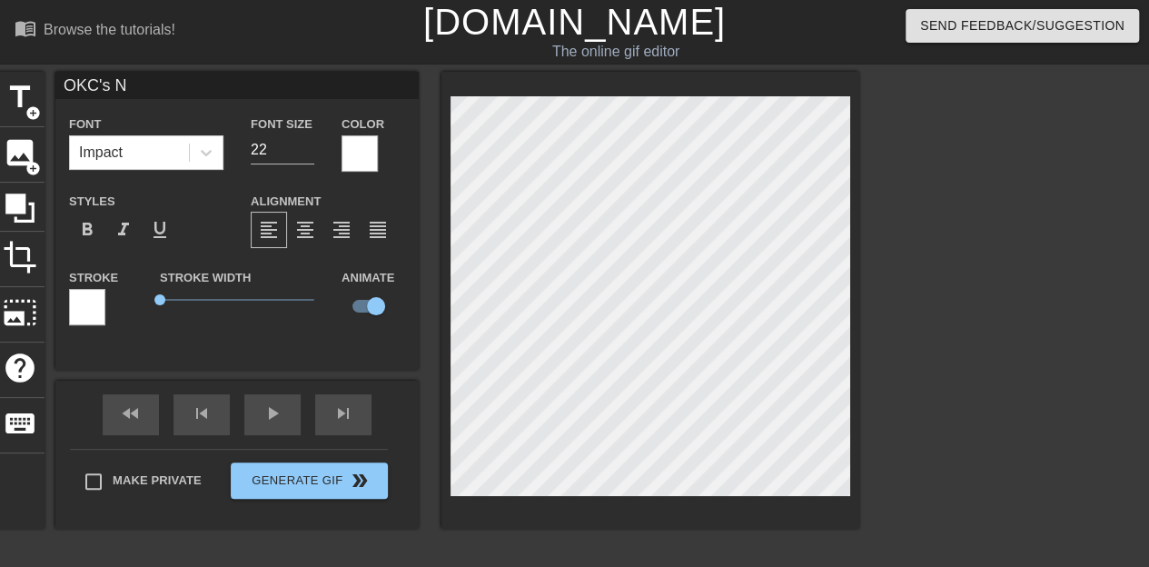
type textarea "OKC's Ne"
type input "OKC's New"
type textarea "OKC's New"
type input "OKC's New"
type textarea "OKC's New"
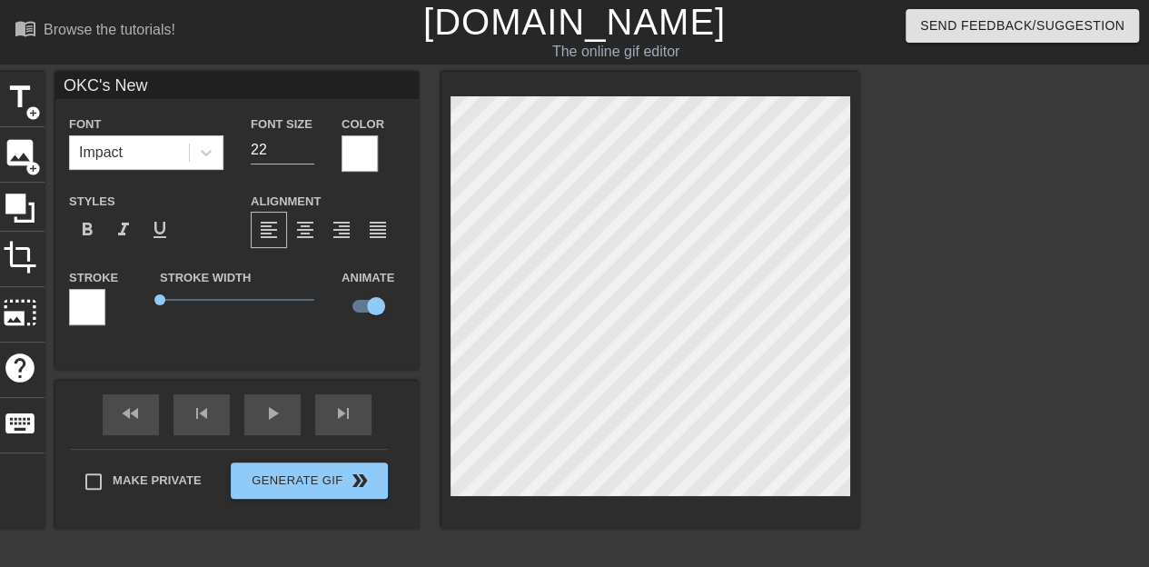
type input "OKC's New S"
type textarea "OKC's New S"
type input "OKC's New Sa"
type textarea "OKC's New Sa"
type input "OKC's New [PERSON_NAME]"
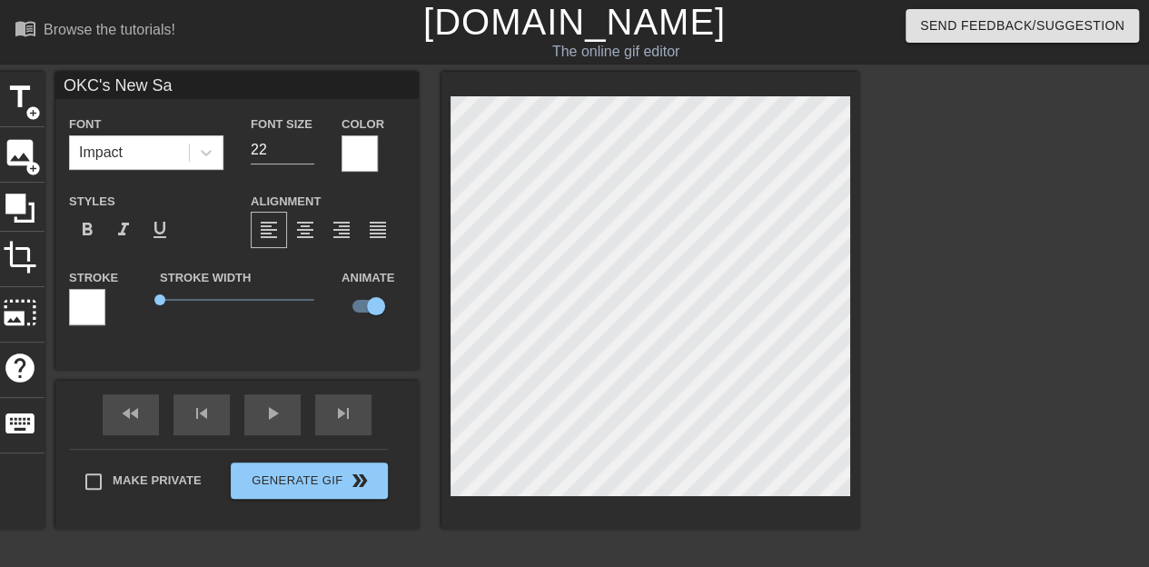
type textarea "OKC's New [PERSON_NAME]"
type input "OKC's New Sale"
type textarea "OKC's New Sale"
type input "OKC's New Sales"
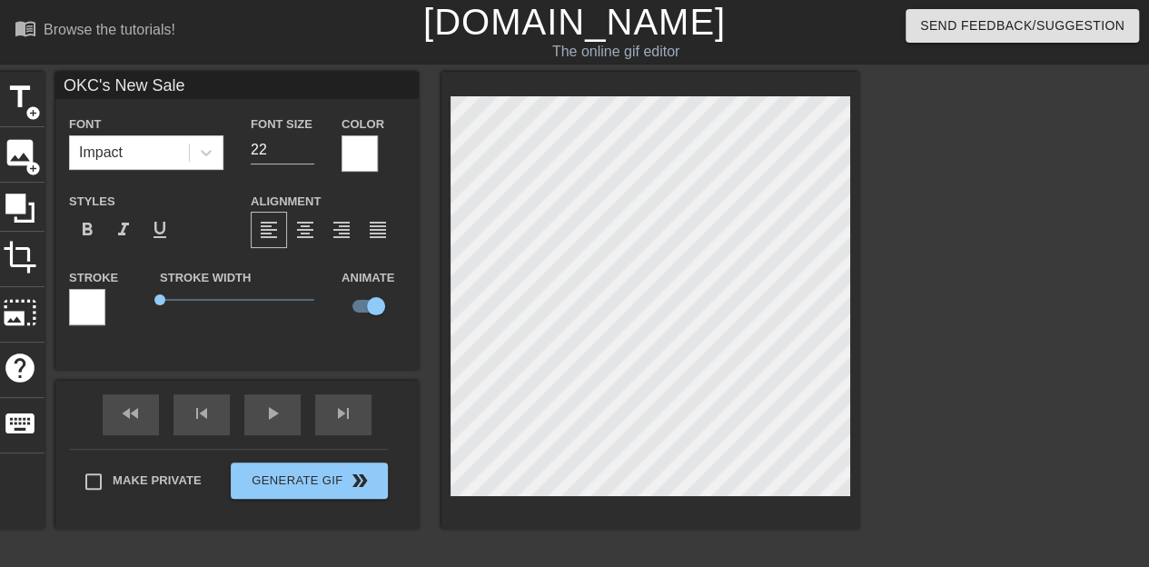
type textarea "OKC's New Sales"
click at [941, 310] on div at bounding box center [1017, 344] width 272 height 545
click at [1012, 342] on div at bounding box center [1017, 344] width 272 height 545
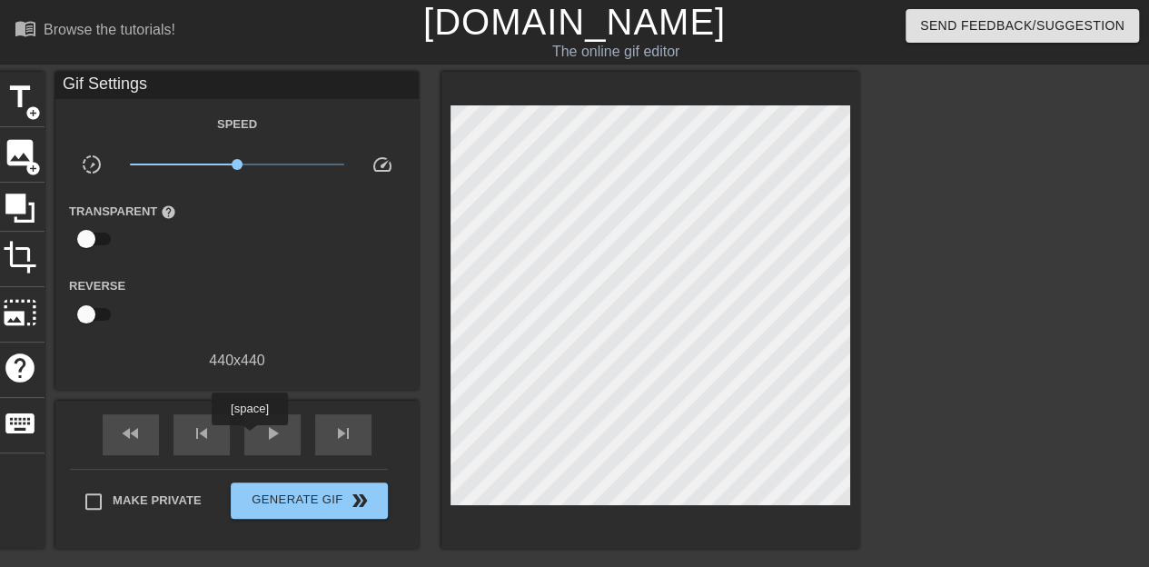
click at [249, 438] on div "play_arrow" at bounding box center [272, 434] width 56 height 41
click at [249, 438] on div "pause" at bounding box center [272, 434] width 56 height 41
click at [249, 438] on div "play_arrow" at bounding box center [272, 434] width 56 height 41
click at [249, 438] on div "pause" at bounding box center [272, 434] width 56 height 41
click at [249, 438] on div "play_arrow" at bounding box center [272, 434] width 56 height 41
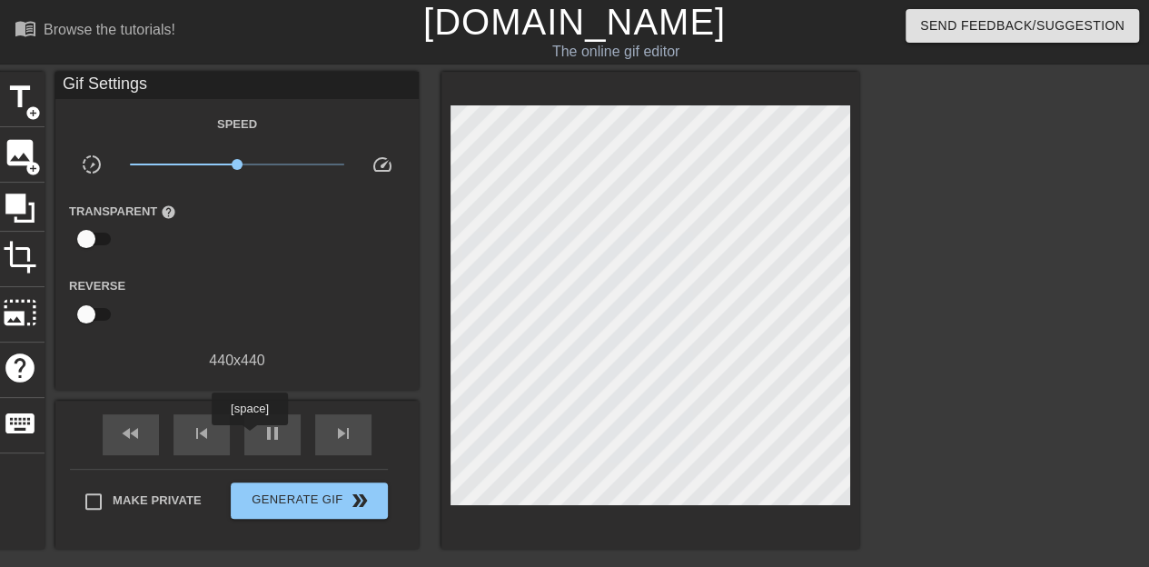
click at [249, 438] on div "pause" at bounding box center [272, 434] width 56 height 41
click at [211, 419] on div "skip_previous" at bounding box center [201, 434] width 56 height 41
click at [274, 441] on span "play_arrow" at bounding box center [273, 433] width 22 height 22
click at [216, 442] on div "skip_previous" at bounding box center [201, 434] width 56 height 41
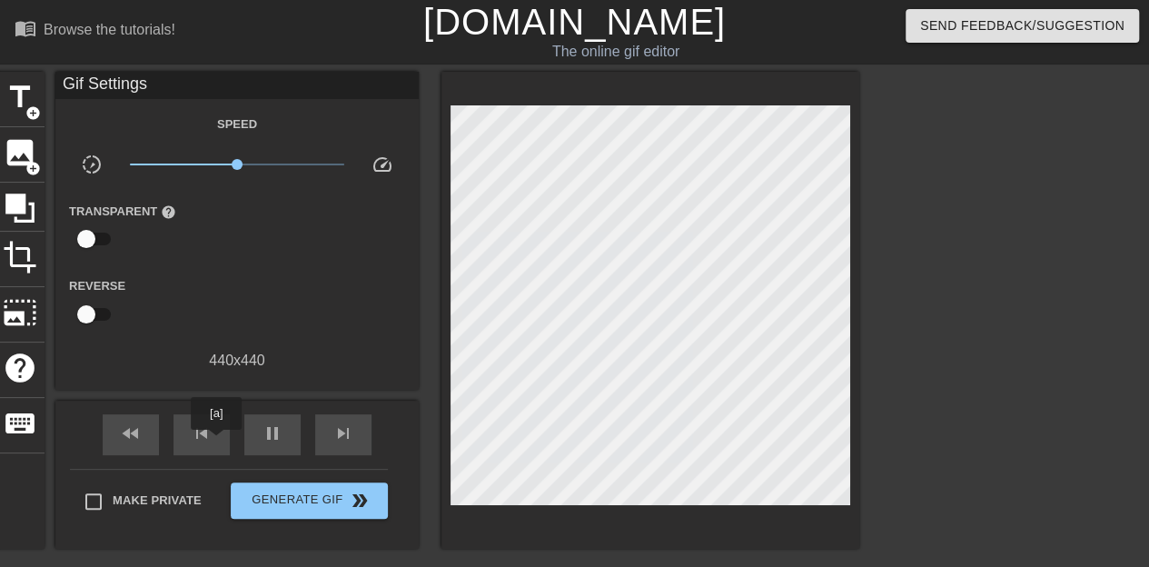
click at [216, 442] on div "skip_previous" at bounding box center [201, 434] width 56 height 41
click at [191, 440] on span "skip_previous" at bounding box center [202, 433] width 22 height 22
click at [120, 440] on span "fast_rewind" at bounding box center [131, 433] width 22 height 22
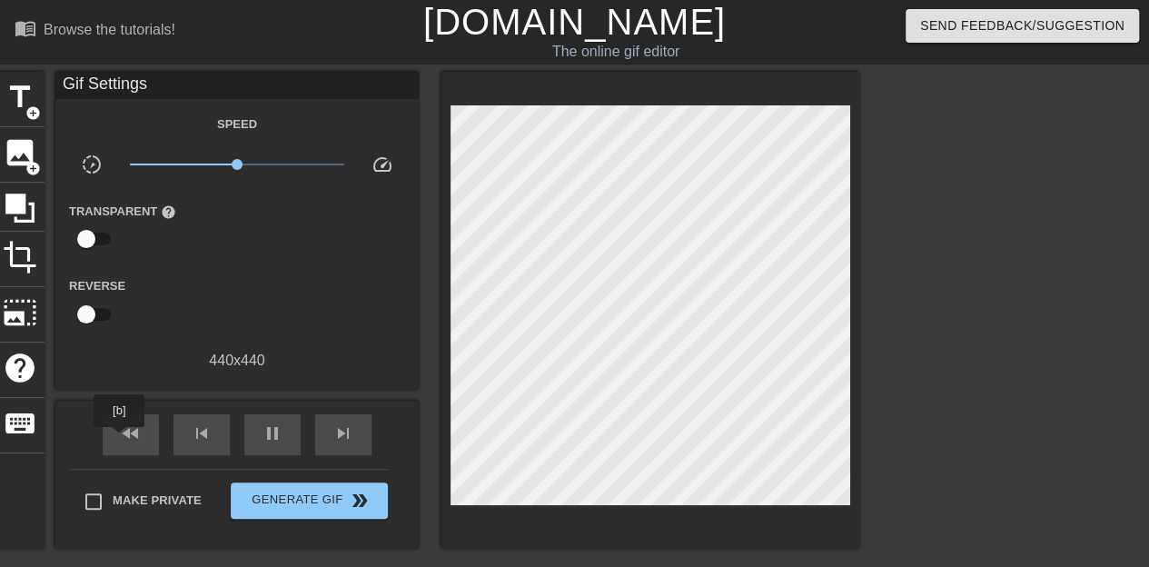
click at [120, 440] on span "fast_rewind" at bounding box center [131, 433] width 22 height 22
click at [278, 435] on span "pause" at bounding box center [273, 433] width 22 height 22
click at [127, 440] on span "fast_rewind" at bounding box center [131, 433] width 22 height 22
click at [135, 420] on div "fast_rewind" at bounding box center [131, 434] width 56 height 41
type input "60"
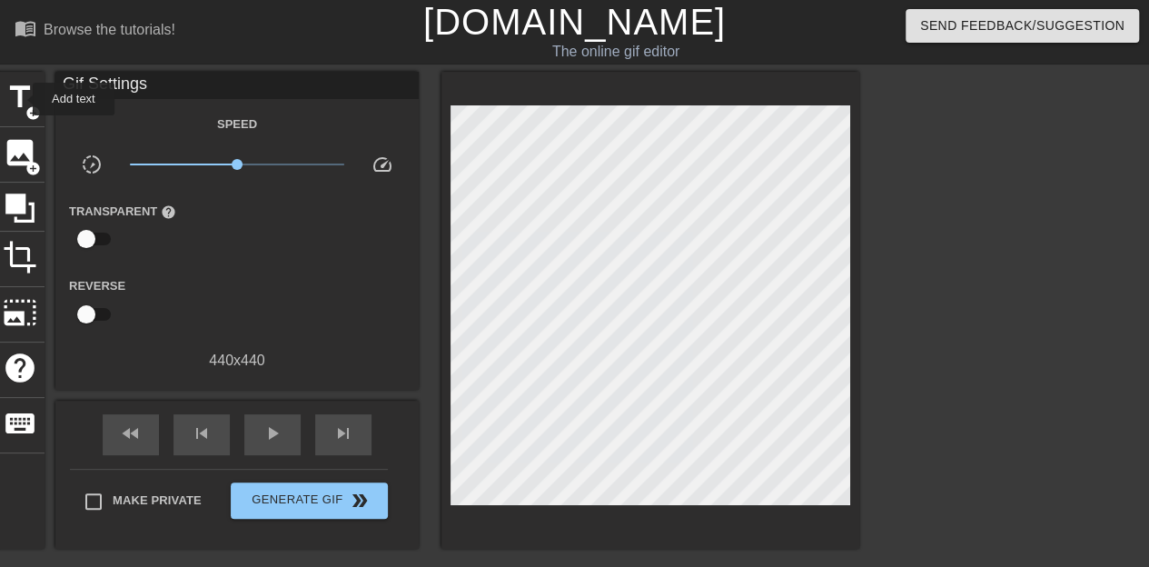
click at [21, 99] on span "title" at bounding box center [20, 97] width 35 height 35
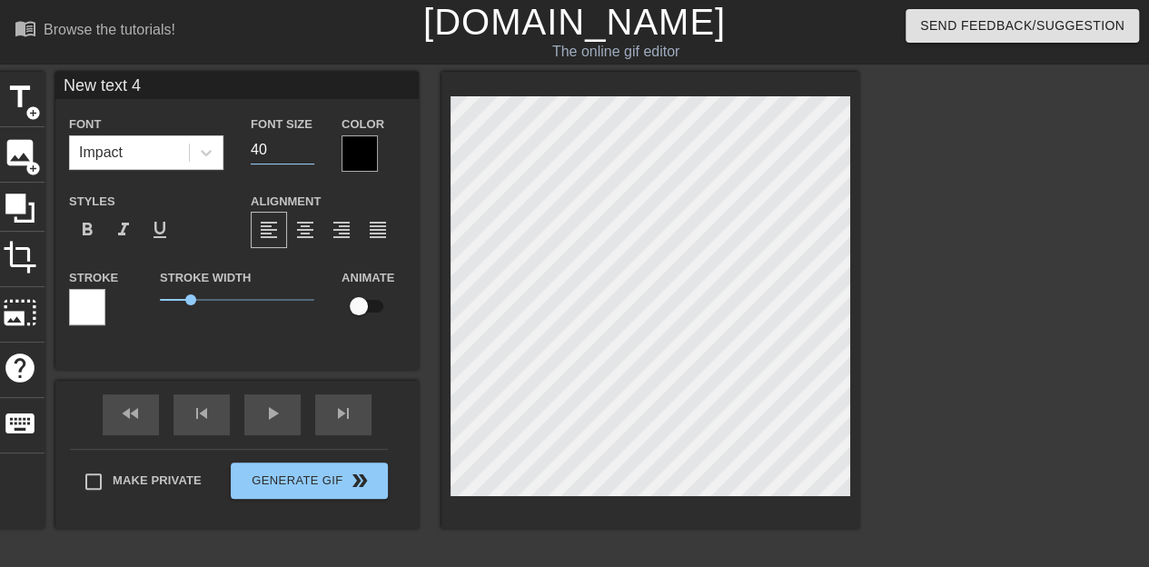
click at [270, 140] on input "40" at bounding box center [283, 149] width 64 height 29
drag, startPoint x: 270, startPoint y: 141, endPoint x: 232, endPoint y: 146, distance: 37.6
click at [232, 146] on div "Font Impact Font Size 40 Color" at bounding box center [236, 142] width 363 height 59
type input "22"
click at [227, 217] on div "Styles format_bold format_italic format_underline" at bounding box center [146, 219] width 182 height 59
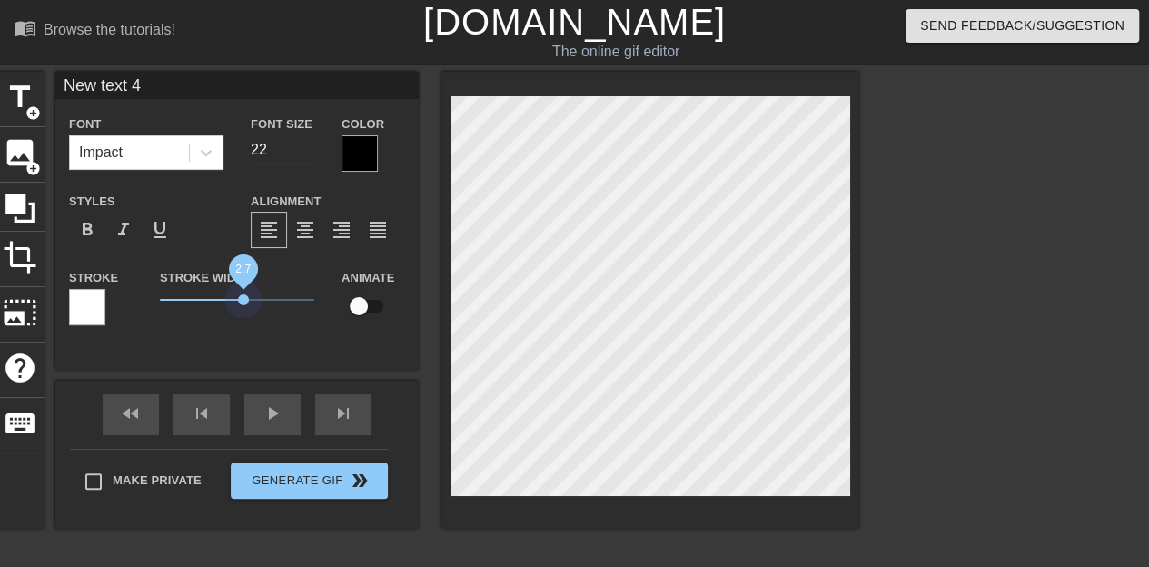
drag, startPoint x: 197, startPoint y: 301, endPoint x: 369, endPoint y: 319, distance: 172.6
click at [369, 319] on div "Stroke Stroke Width 2.7 Animate" at bounding box center [236, 303] width 363 height 75
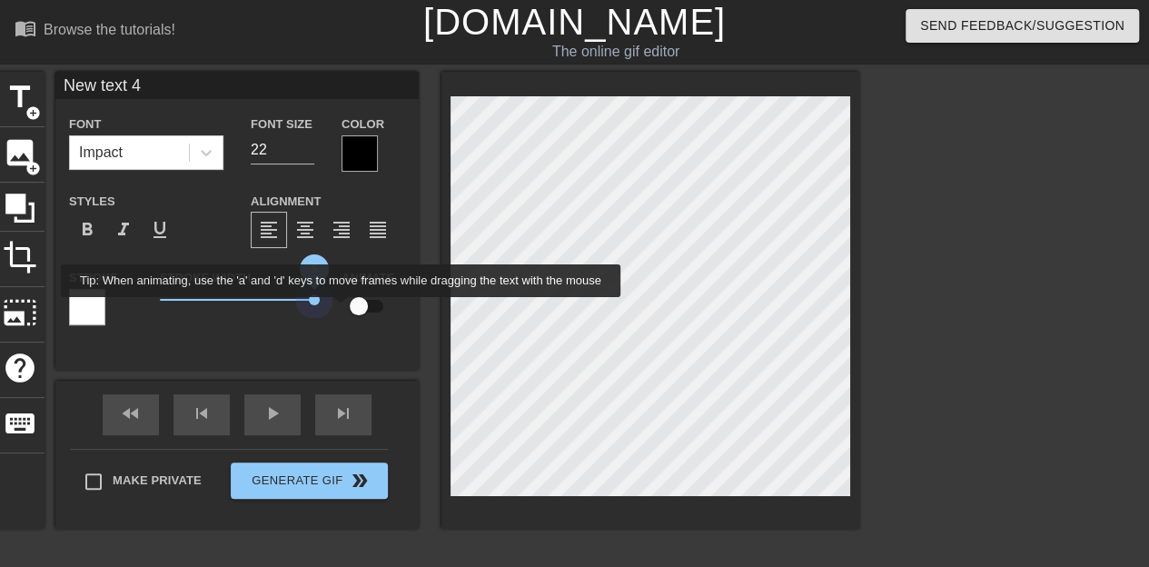
drag, startPoint x: 311, startPoint y: 304, endPoint x: 341, endPoint y: 310, distance: 30.5
click at [341, 310] on div "Stroke Stroke Width 5 Animate" at bounding box center [236, 303] width 363 height 75
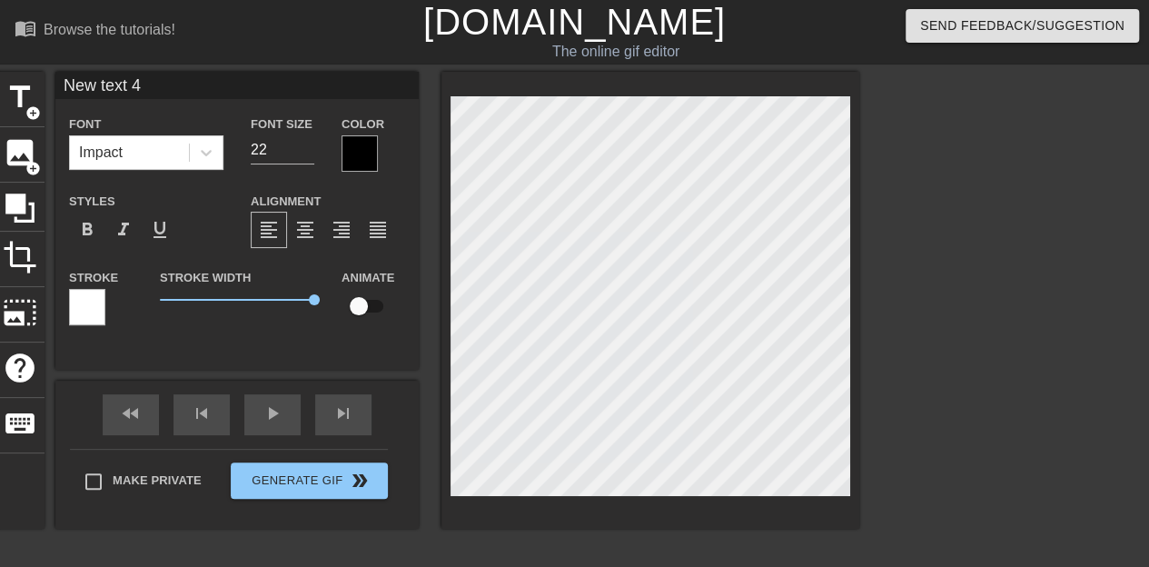
click at [360, 141] on div at bounding box center [359, 153] width 36 height 36
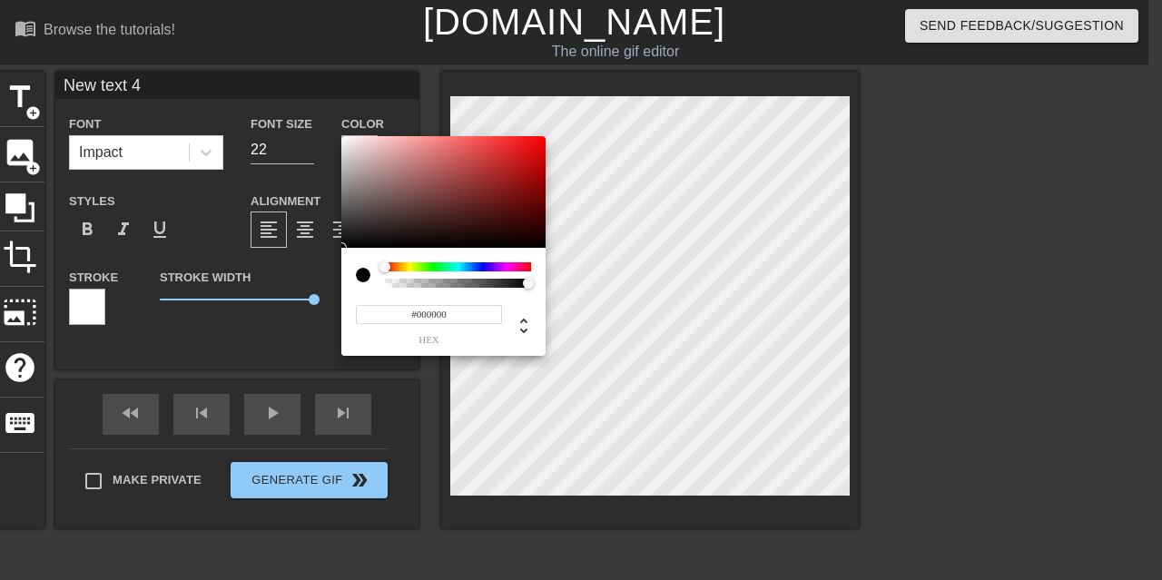
click at [383, 286] on div at bounding box center [370, 274] width 29 height 25
type input "0"
click at [388, 283] on div at bounding box center [458, 283] width 141 height 9
type input "1"
drag, startPoint x: 388, startPoint y: 283, endPoint x: 670, endPoint y: 308, distance: 283.5
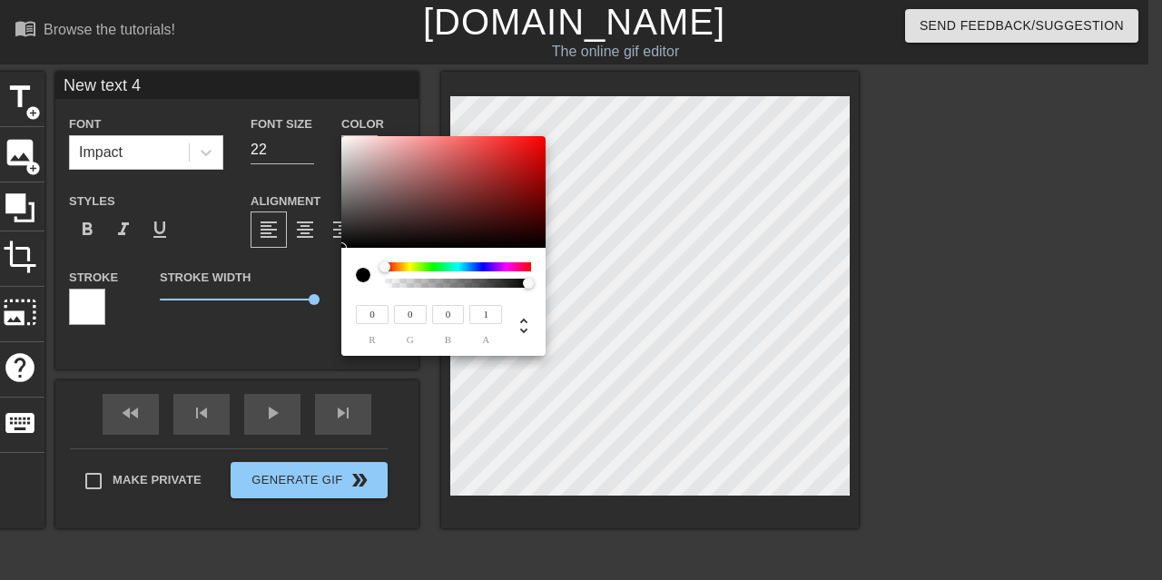
click at [670, 308] on div "0 r 0 g 0 b 1 a" at bounding box center [581, 290] width 1162 height 580
type input "248"
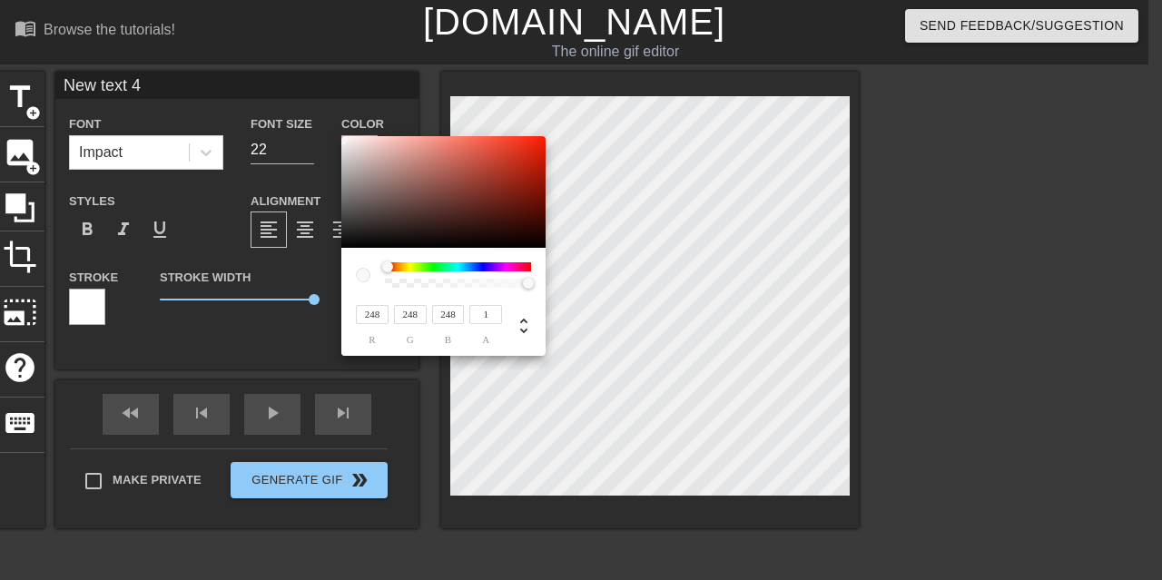
click at [341, 139] on div at bounding box center [443, 192] width 204 height 113
type input "246"
type input "243"
type input "242"
click at [344, 140] on div at bounding box center [345, 139] width 11 height 11
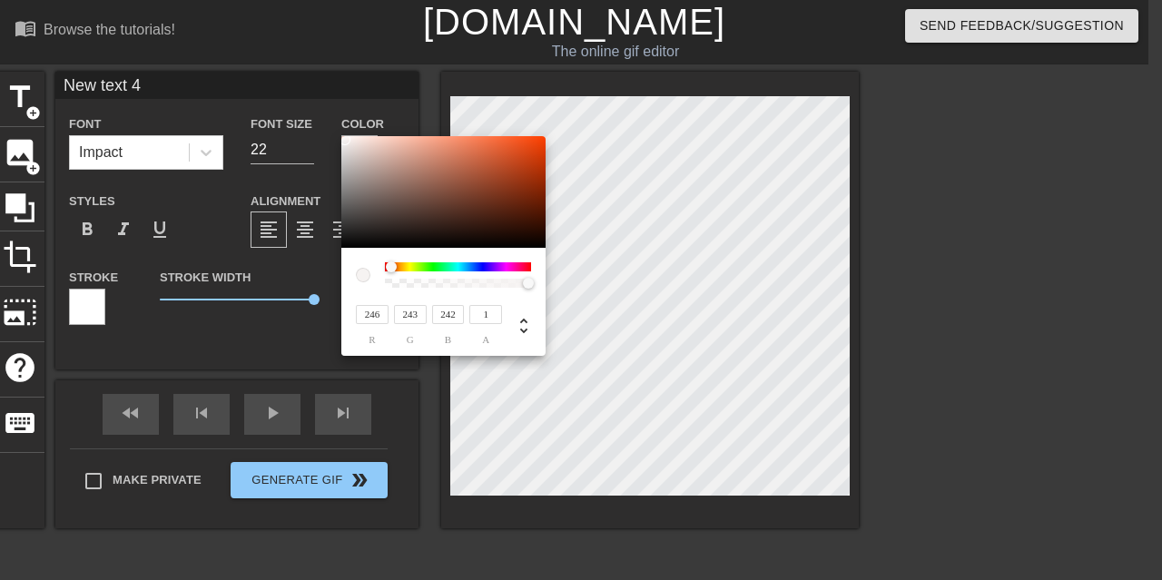
type input "248"
type input "165"
type input "138"
click at [342, 139] on div at bounding box center [443, 192] width 204 height 113
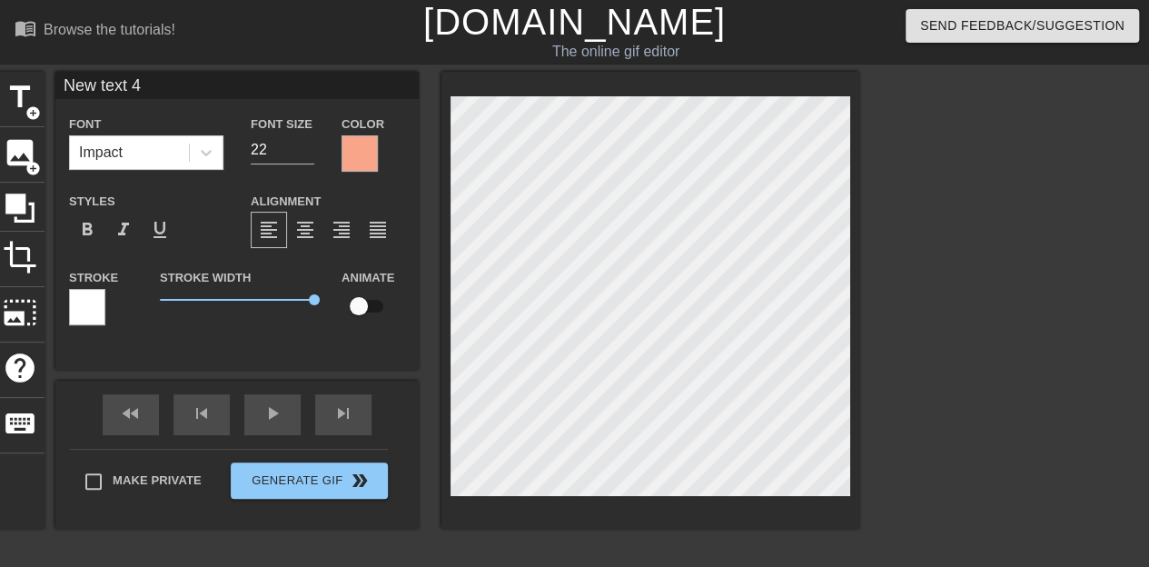
click at [362, 306] on input "checkbox" at bounding box center [359, 306] width 104 height 35
checkbox input "true"
click at [365, 149] on div at bounding box center [359, 153] width 36 height 36
click at [351, 154] on div at bounding box center [359, 153] width 36 height 36
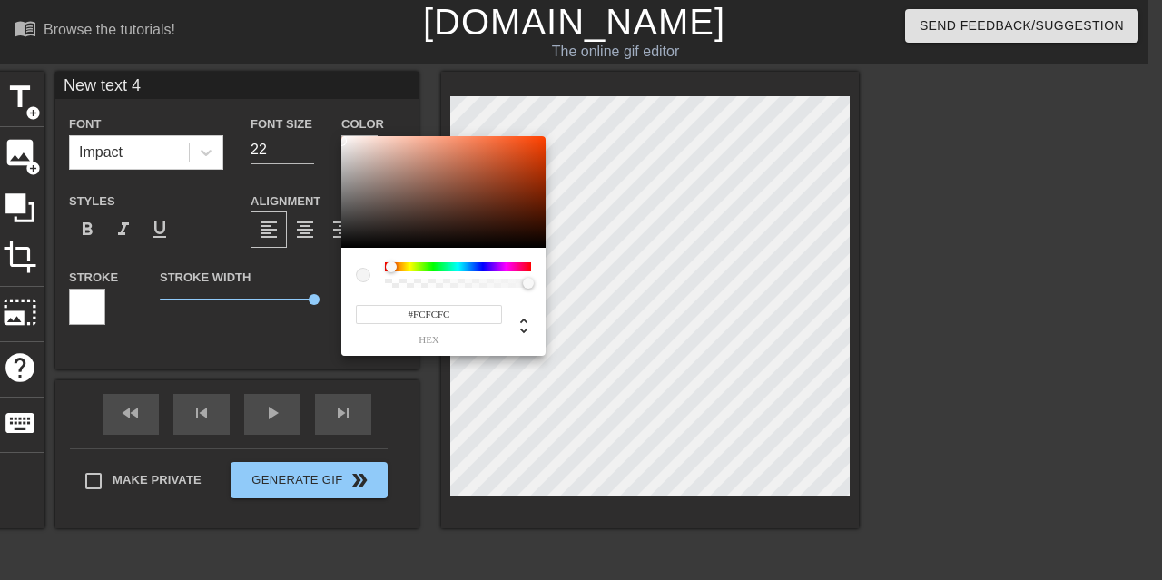
type input "#FFFFFF"
drag, startPoint x: 432, startPoint y: 141, endPoint x: 300, endPoint y: 122, distance: 134.0
click at [300, 122] on div "#FFFFFF hex" at bounding box center [581, 290] width 1162 height 580
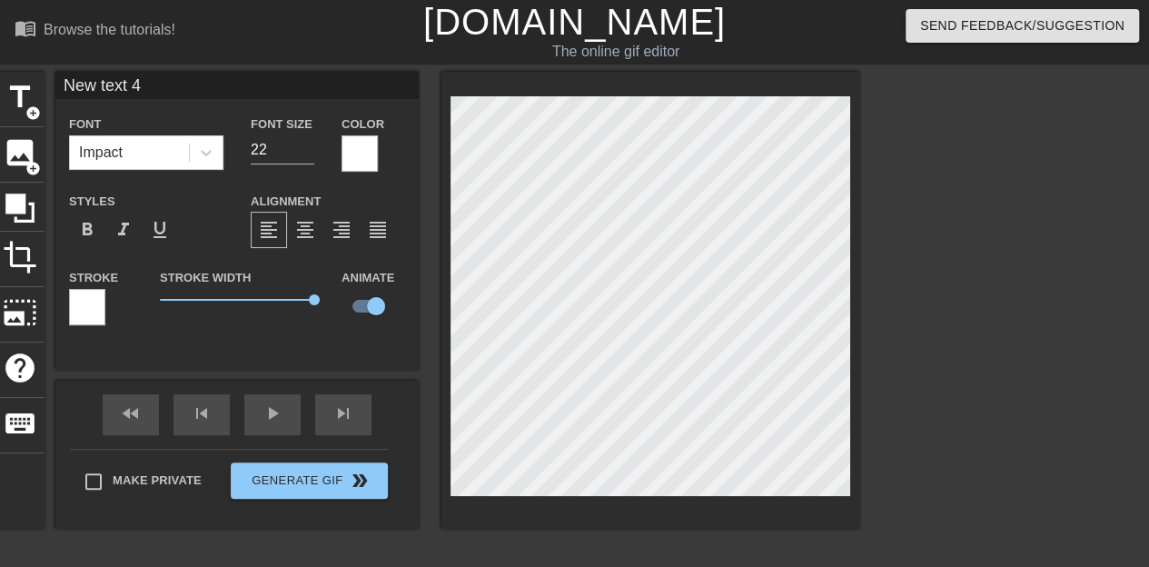
click at [263, 152] on input "22" at bounding box center [283, 149] width 64 height 29
click at [213, 149] on icon at bounding box center [206, 152] width 18 height 18
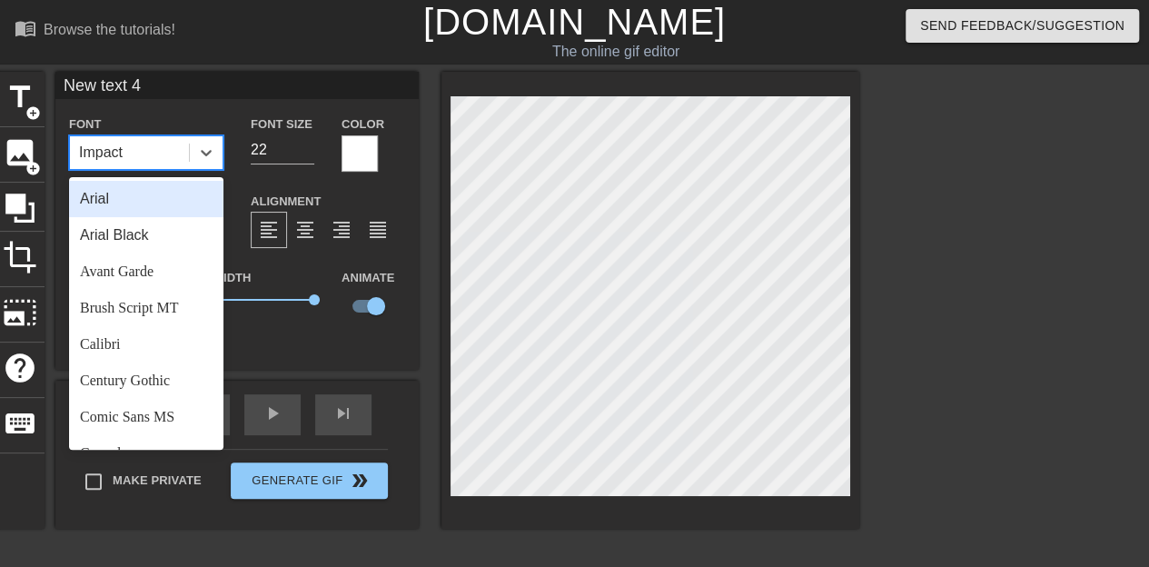
click at [290, 366] on div "New text 4 Font option Arial focused, 1 of 24. 24 results available. Use Up and…" at bounding box center [236, 221] width 363 height 298
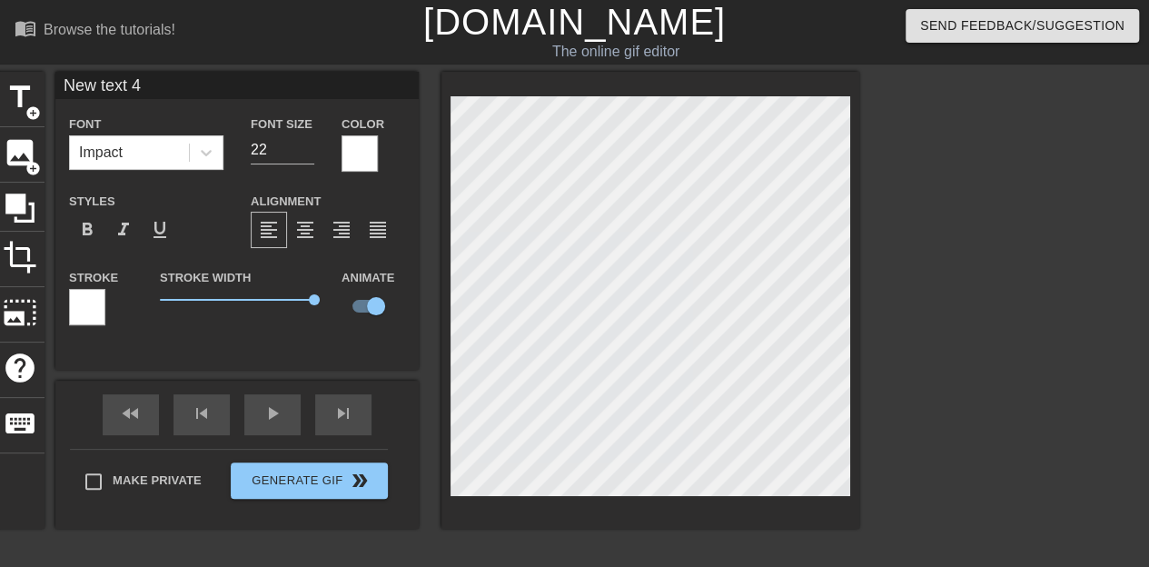
click at [76, 294] on div at bounding box center [87, 307] width 36 height 36
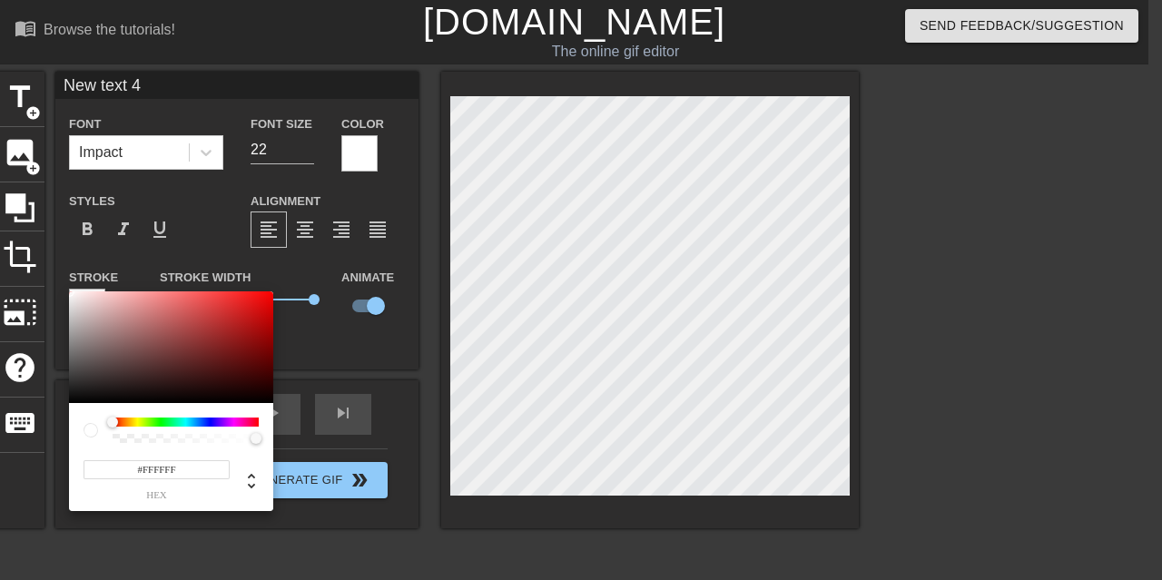
type input "255"
type input "0"
drag, startPoint x: 254, startPoint y: 441, endPoint x: 48, endPoint y: 425, distance: 206.8
click at [48, 425] on div "255 r 255 g 255 b 0 a" at bounding box center [581, 290] width 1162 height 580
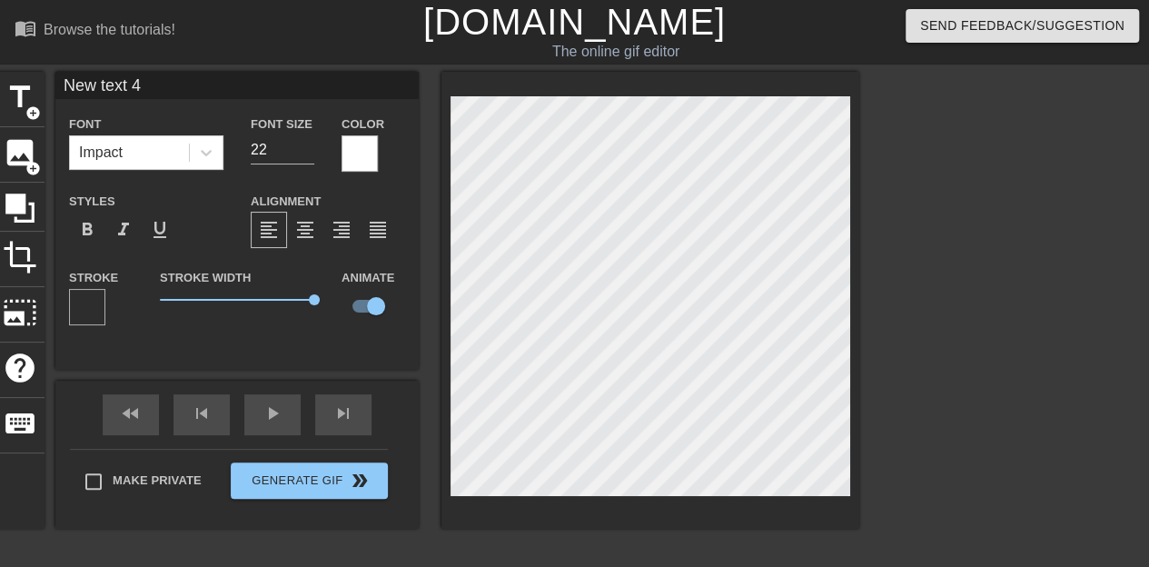
scroll to position [2, 4]
type input "I"
type textarea "I"
type input "IC"
type textarea "IC"
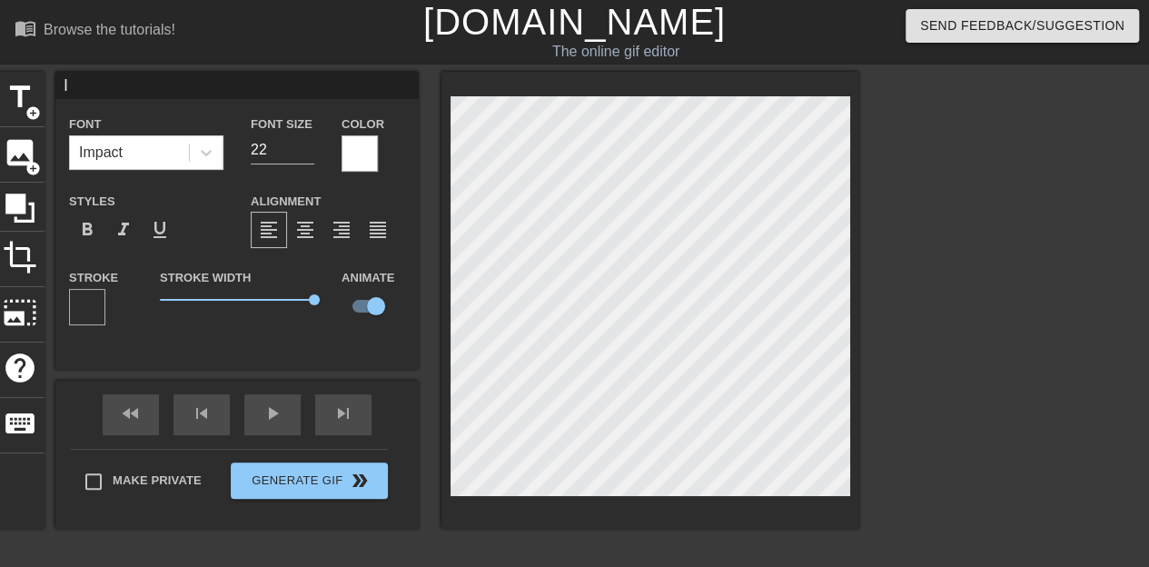
scroll to position [2, 2]
type input "ICT"
type textarea "ICT"
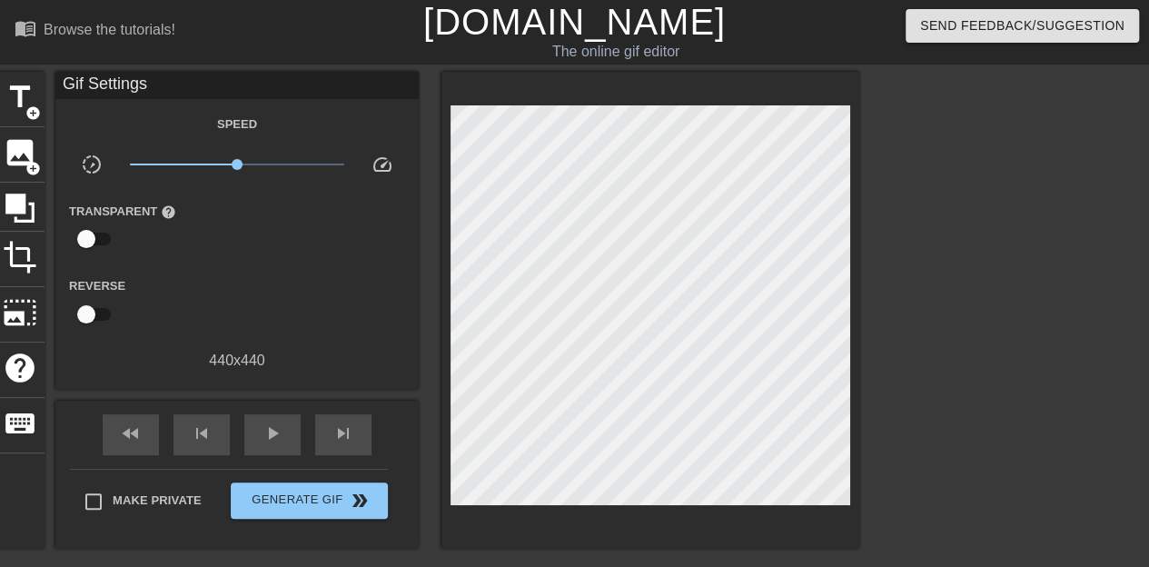
click at [925, 233] on div at bounding box center [1017, 344] width 272 height 545
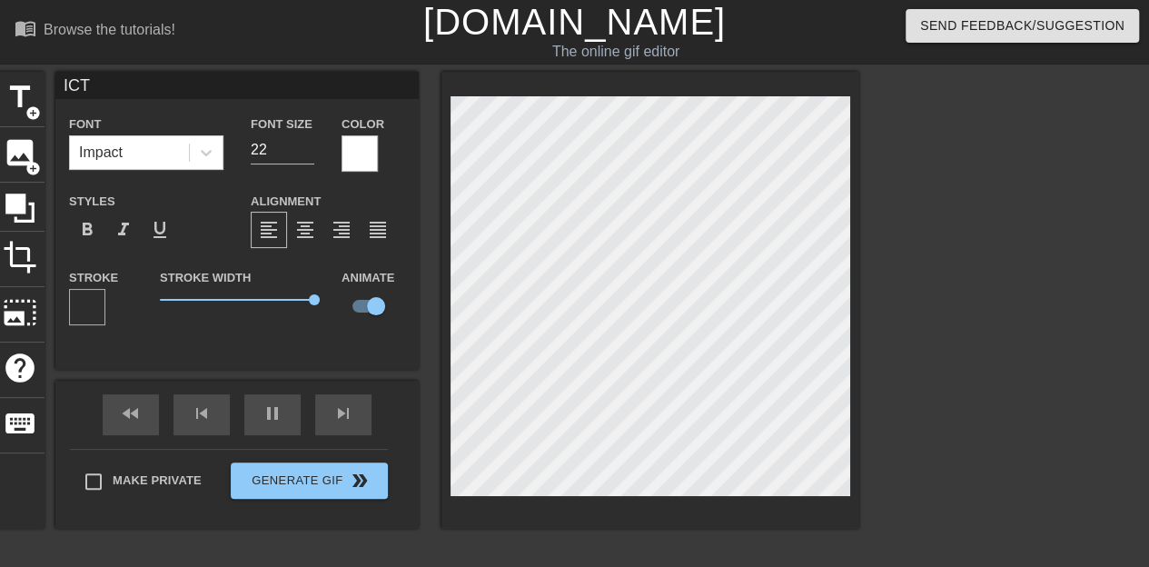
click at [1003, 363] on div at bounding box center [1017, 344] width 272 height 545
click at [127, 408] on div "fast_rewind skip_previous pause skip_next" at bounding box center [237, 415] width 296 height 68
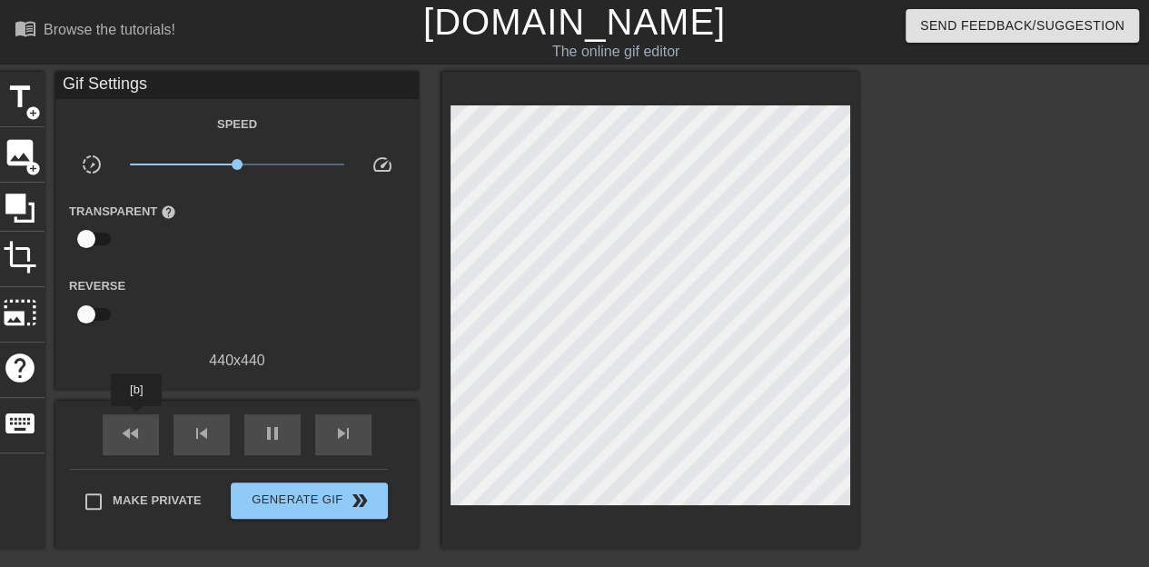
click at [138, 422] on div "fast_rewind" at bounding box center [131, 434] width 56 height 41
click at [283, 425] on div "pause" at bounding box center [272, 434] width 56 height 41
click at [130, 434] on span "fast_rewind" at bounding box center [131, 433] width 22 height 22
click at [256, 415] on div "pause" at bounding box center [272, 434] width 56 height 41
click at [276, 419] on div "play_arrow" at bounding box center [272, 434] width 56 height 41
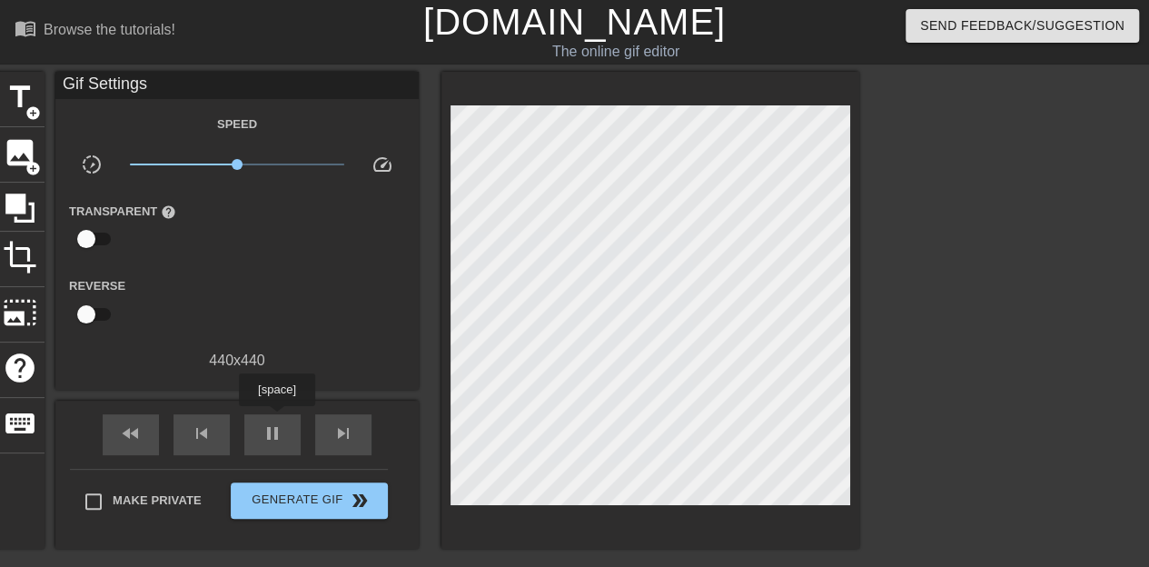
type input "100"
click at [276, 419] on div "pause" at bounding box center [272, 434] width 56 height 41
click at [21, 84] on span "title" at bounding box center [20, 97] width 35 height 35
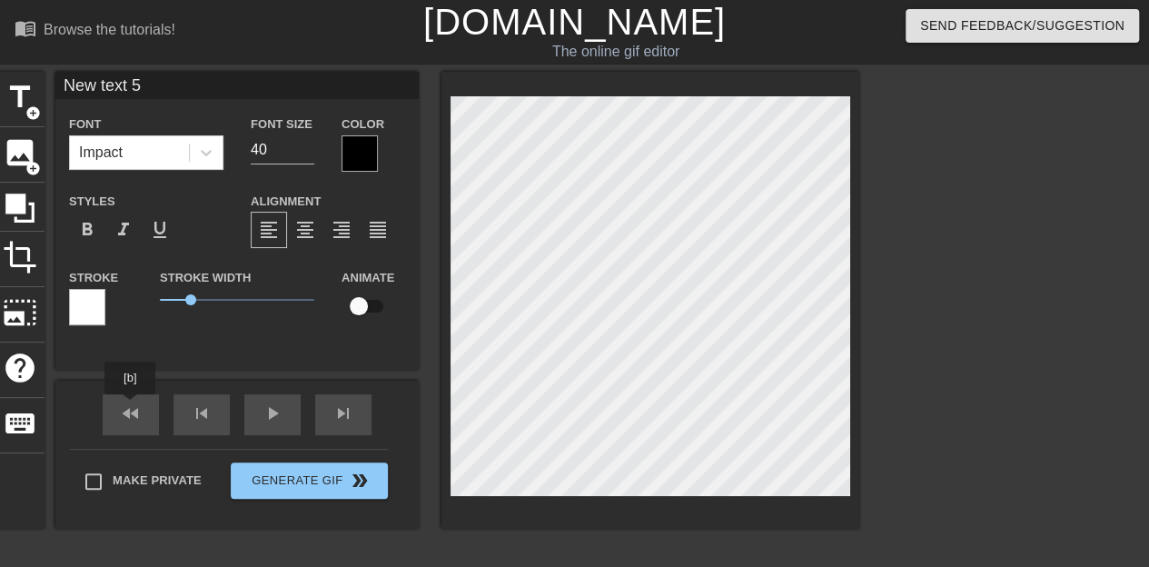
click at [131, 407] on div "fast_rewind skip_previous play_arrow skip_next" at bounding box center [237, 415] width 296 height 68
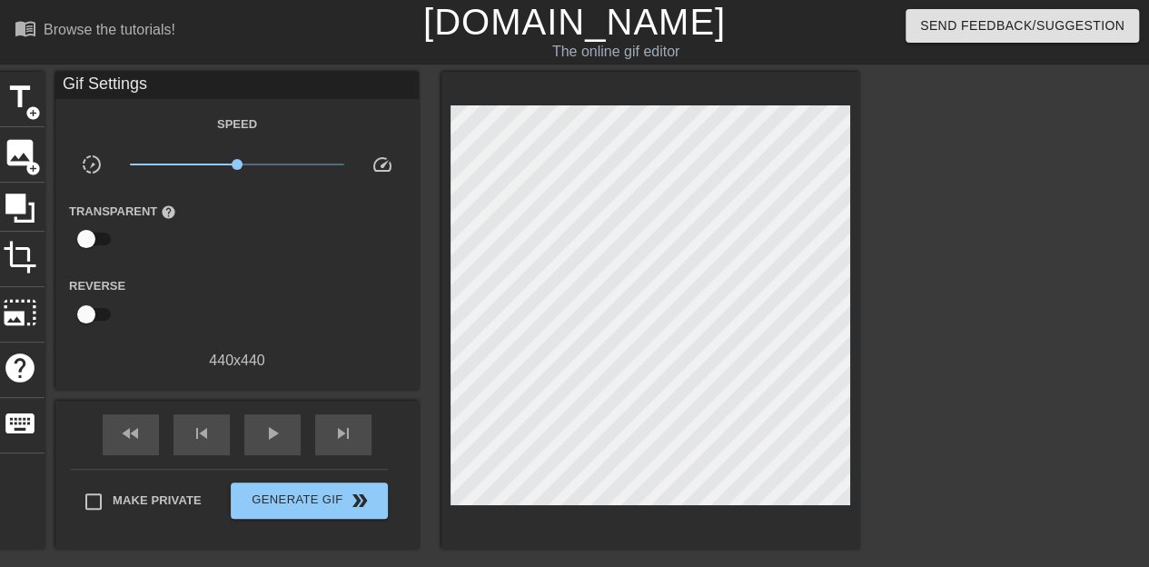
click at [131, 407] on div "fast_rewind skip_previous play_arrow skip_next" at bounding box center [237, 434] width 296 height 68
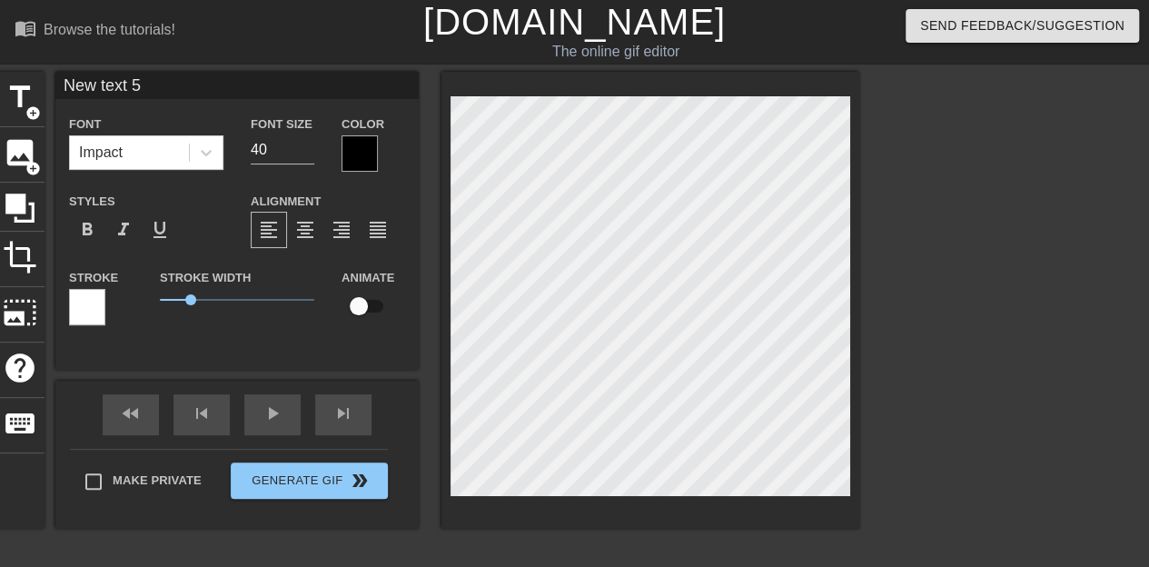
type input "New ext 5"
type textarea "New ext 5"
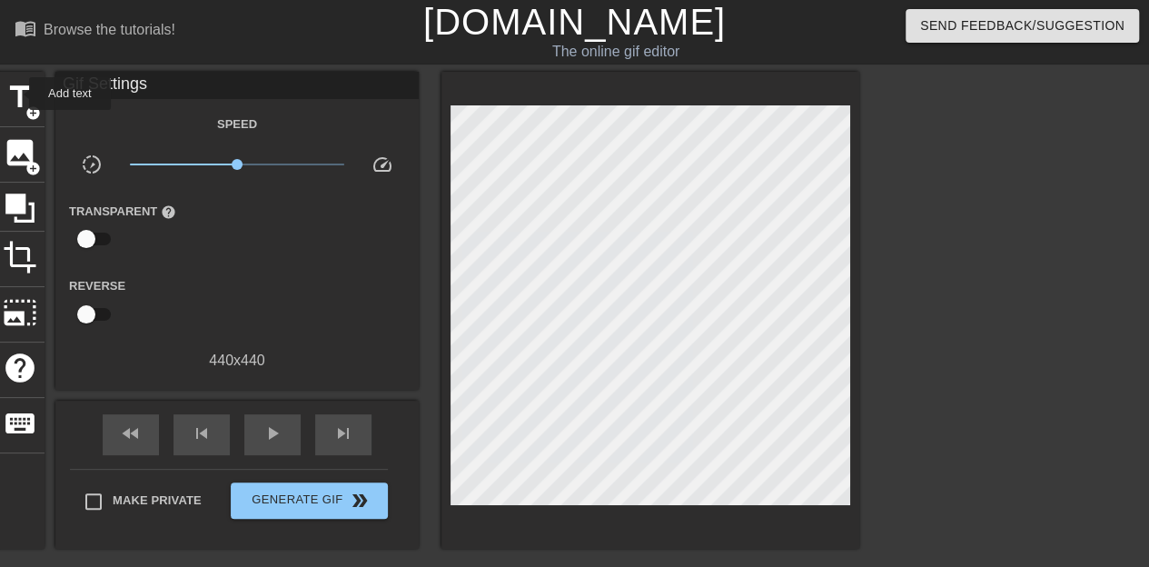
click at [17, 94] on span "title" at bounding box center [20, 97] width 35 height 35
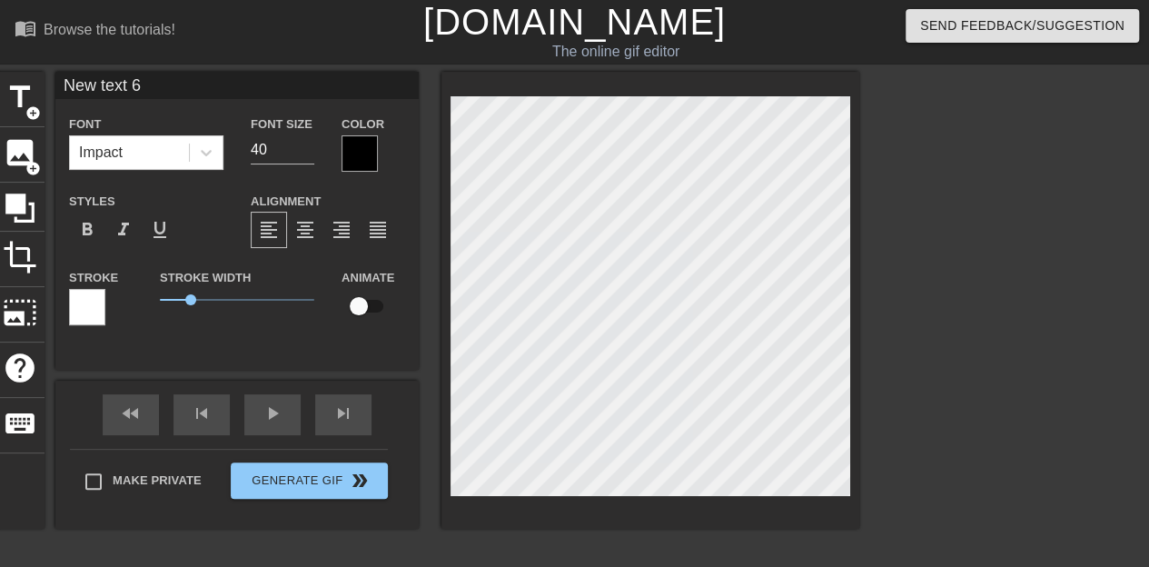
click at [1076, 424] on div at bounding box center [1017, 344] width 272 height 545
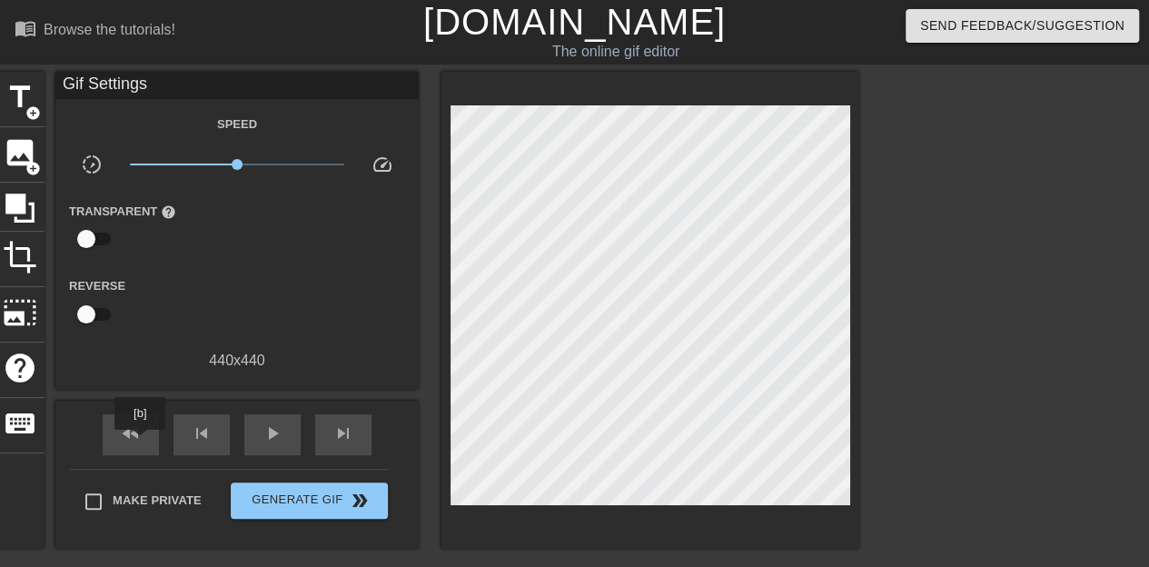
click at [141, 443] on span "fast_rewind" at bounding box center [131, 433] width 22 height 22
type input "60"
click at [17, 83] on span "title" at bounding box center [20, 97] width 35 height 35
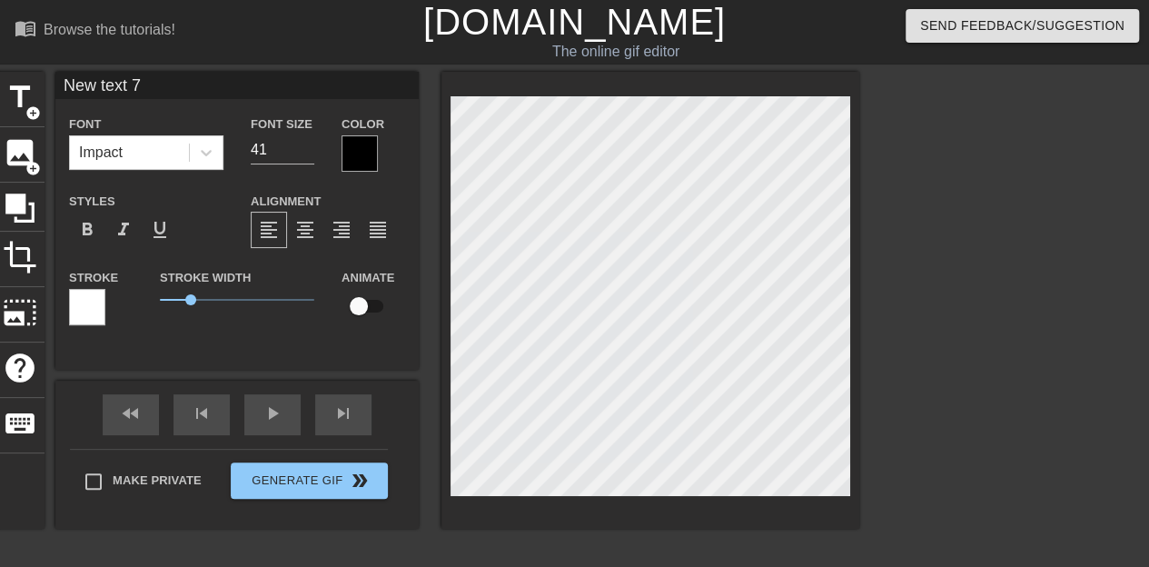
click at [300, 148] on input "41" at bounding box center [283, 149] width 64 height 29
drag, startPoint x: 289, startPoint y: 148, endPoint x: 209, endPoint y: 149, distance: 79.9
click at [209, 149] on div "Font Impact Font Size 41 Color" at bounding box center [236, 142] width 363 height 59
type input "22"
drag, startPoint x: 194, startPoint y: 302, endPoint x: 429, endPoint y: 338, distance: 237.0
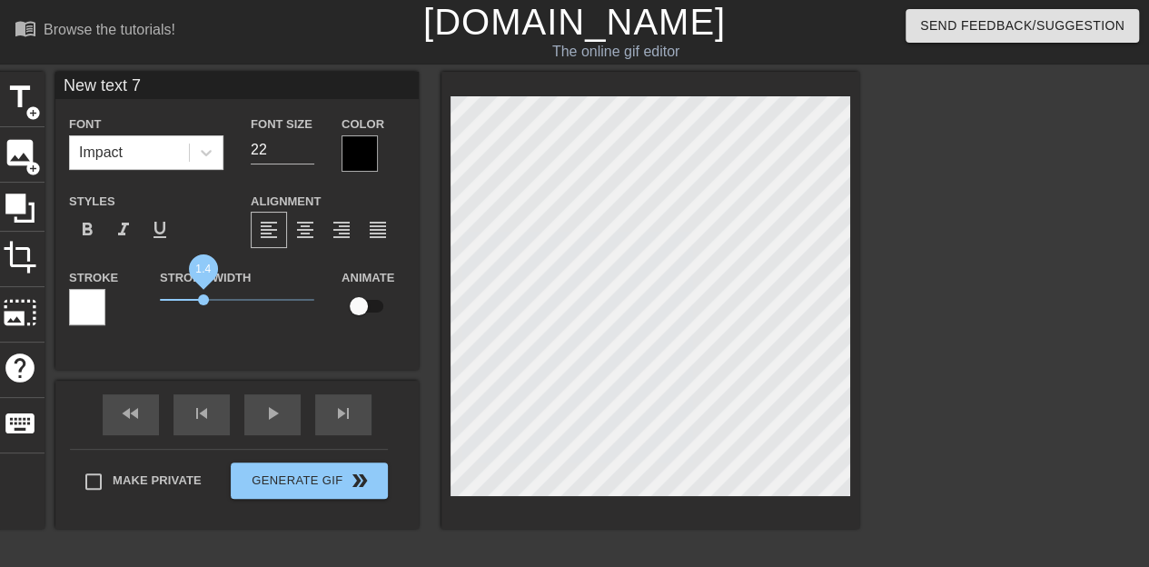
click at [429, 338] on div "title add_circle image add_circle crop photo_size_select_large help keyboard Ne…" at bounding box center [427, 300] width 864 height 457
click at [87, 306] on div at bounding box center [87, 307] width 36 height 36
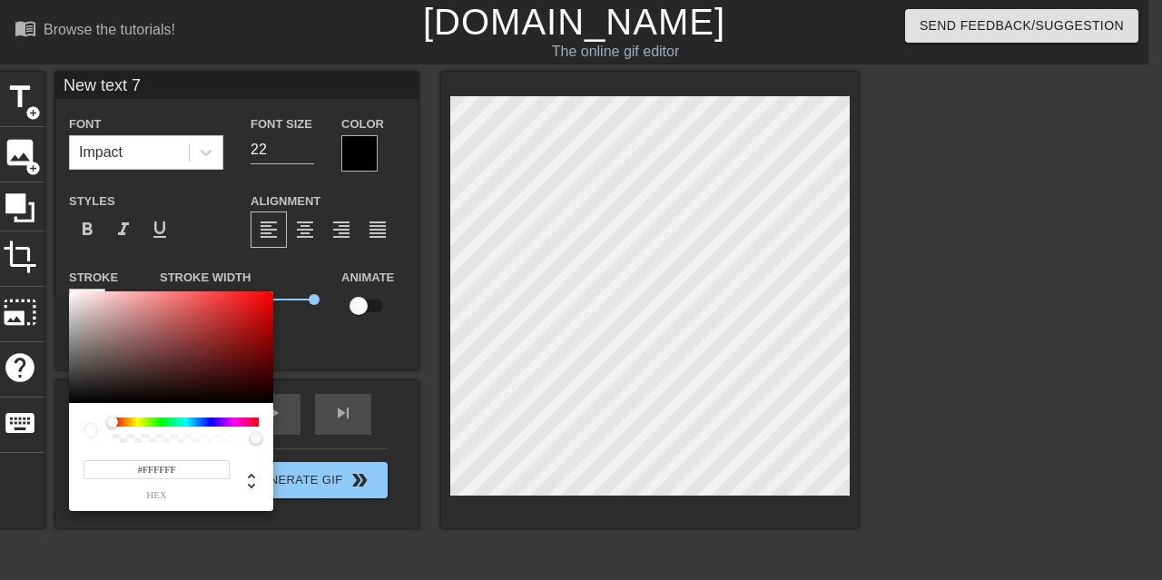
type input "255"
type input "0"
drag, startPoint x: 258, startPoint y: 439, endPoint x: 64, endPoint y: 430, distance: 194.6
click at [64, 430] on div "255 r 255 g 255 b 0 a" at bounding box center [581, 290] width 1162 height 580
type input "19"
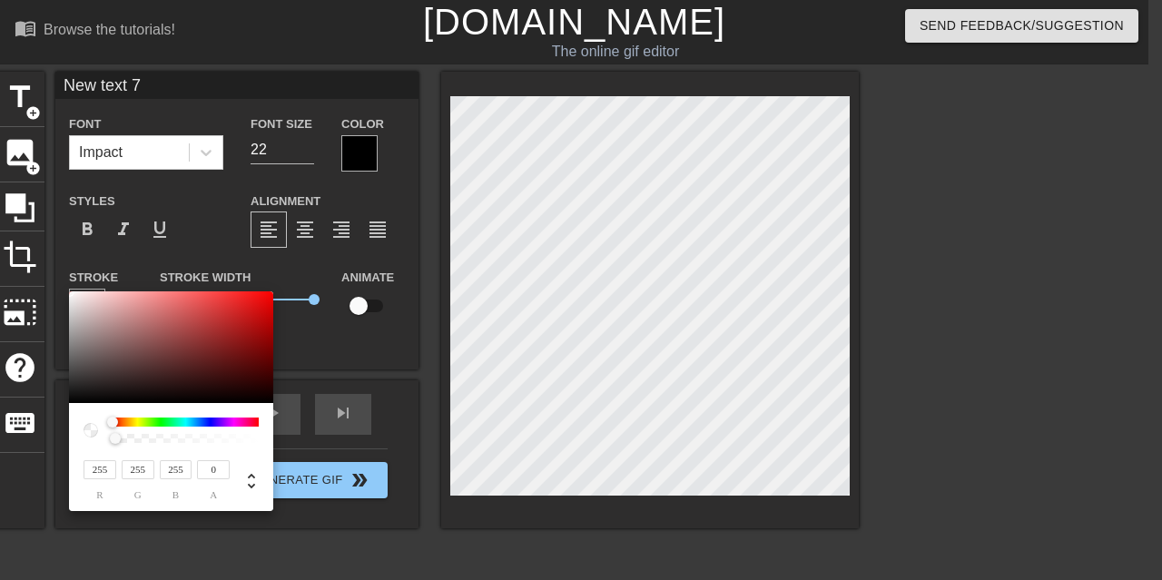
type input "19"
type input "21"
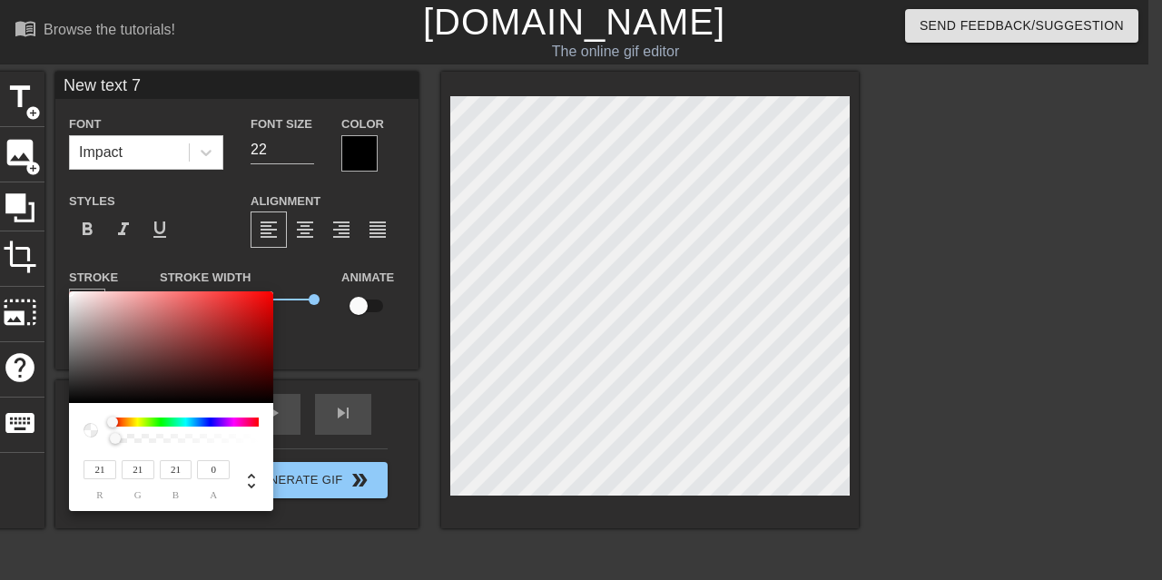
type input "83"
type input "79"
type input "143"
type input "130"
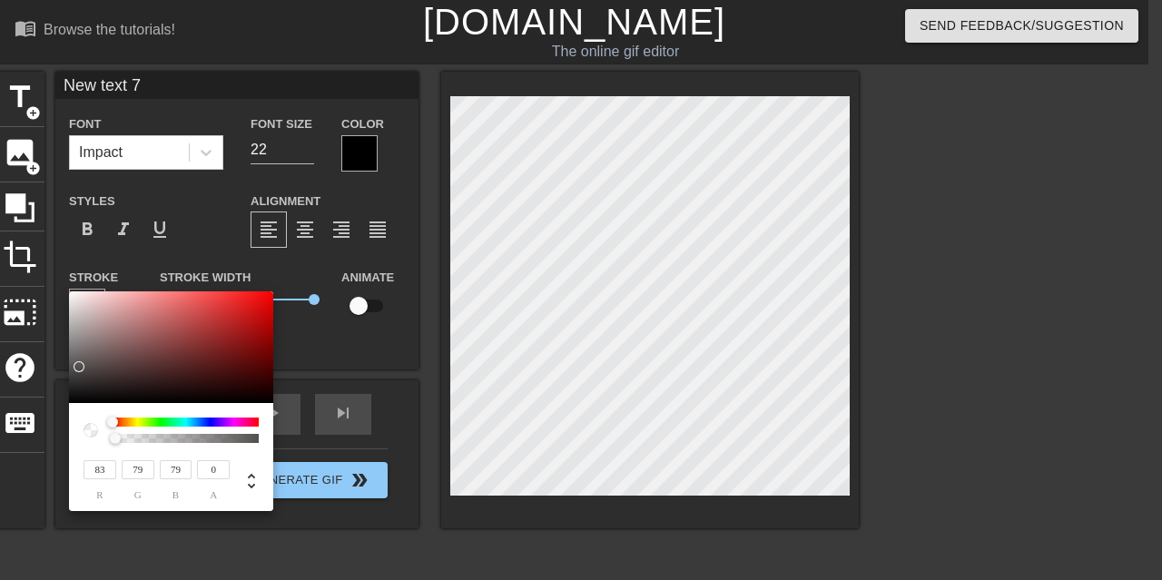
type input "130"
type input "167"
type input "151"
type input "172"
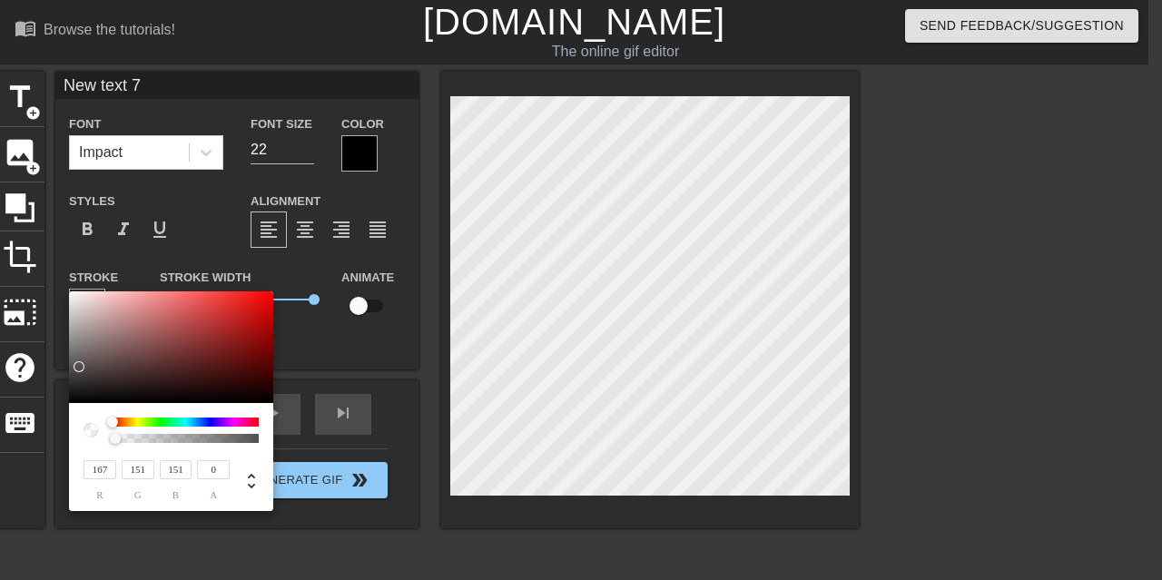
type input "153"
type input "176"
type input "157"
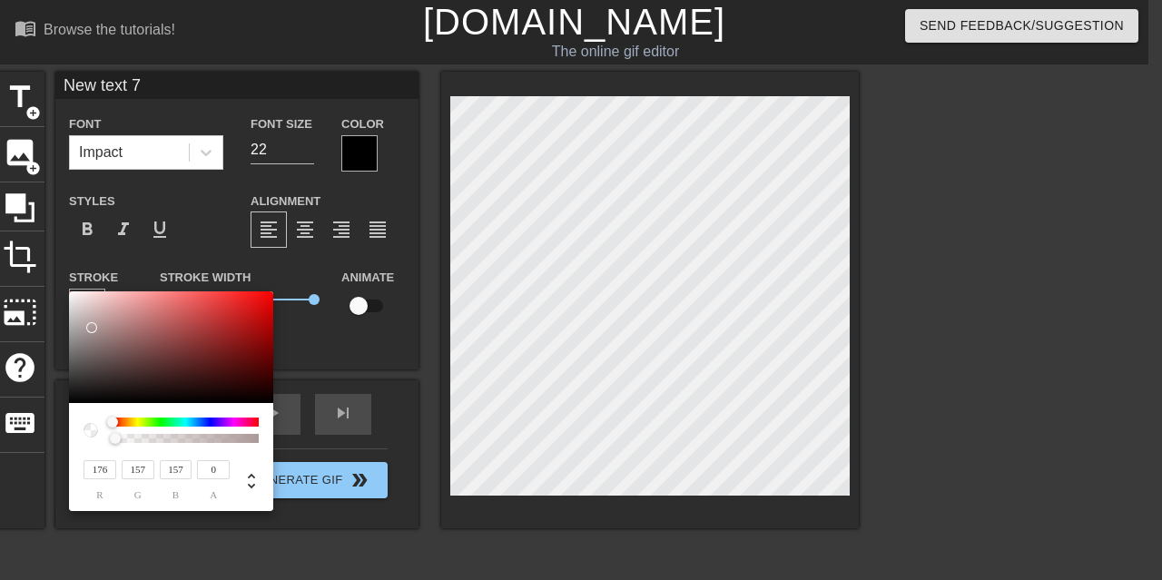
type input "192"
type input "178"
type input "242"
type input "237"
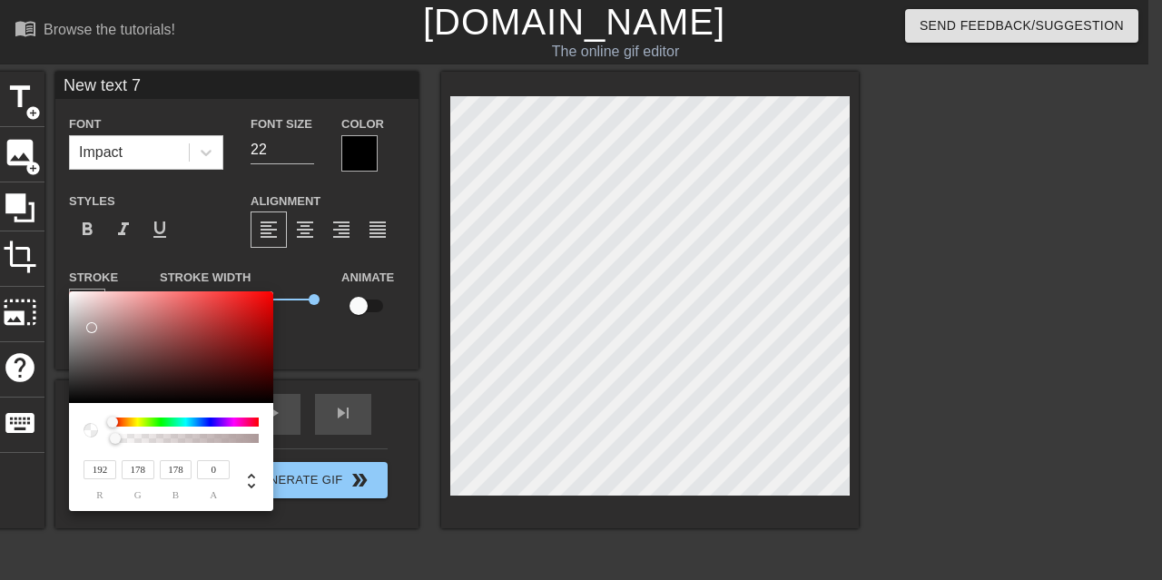
type input "237"
type input "255"
type input "28"
type input "142"
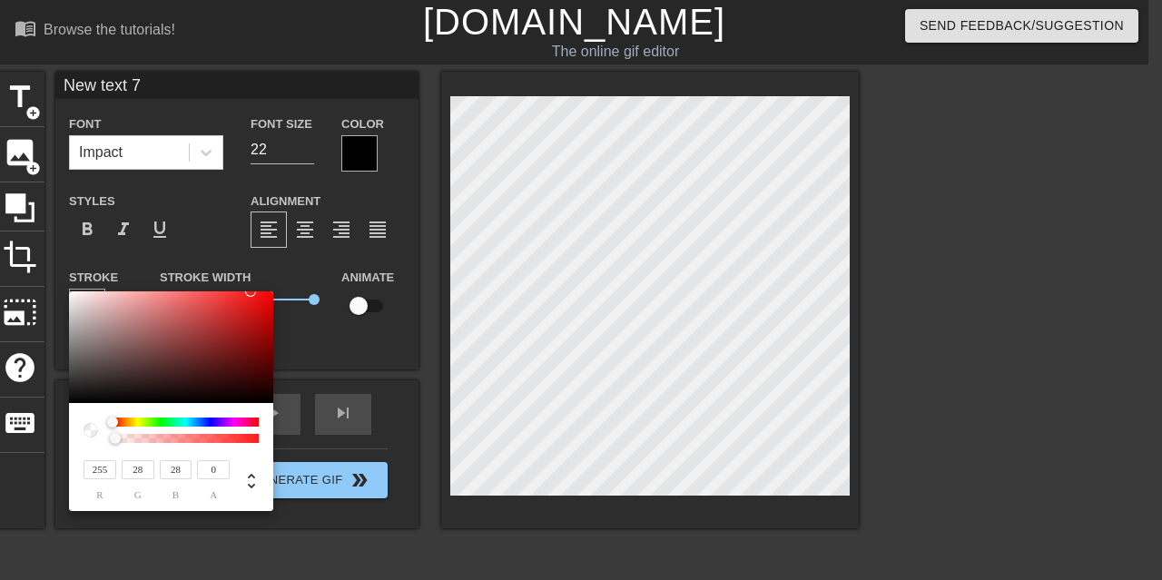
type input "142"
type input "255"
type input "190"
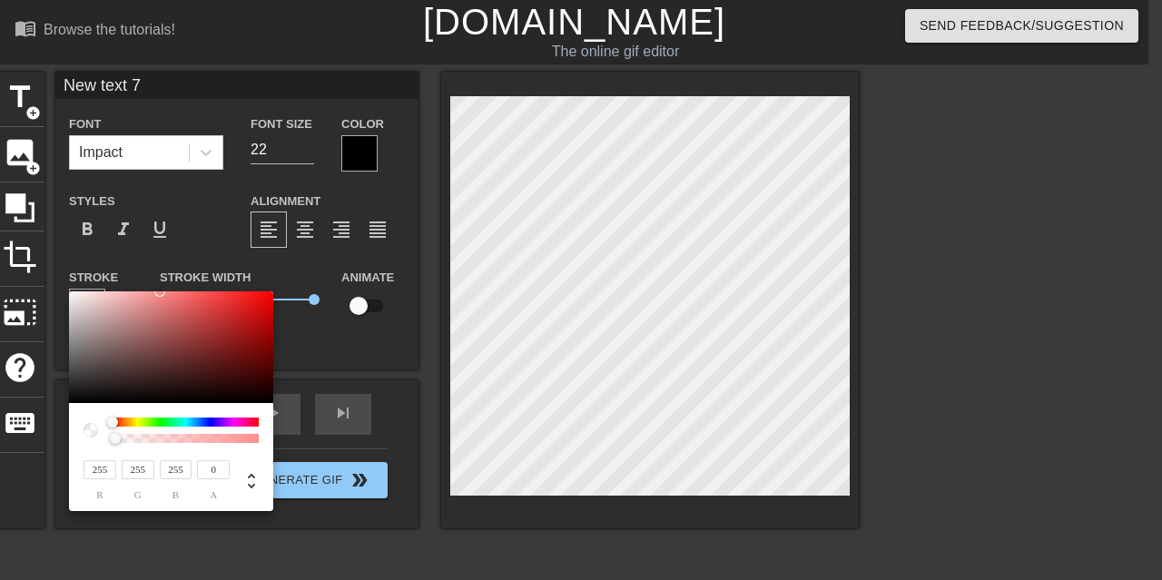
type input "190"
type input "124"
type input "69"
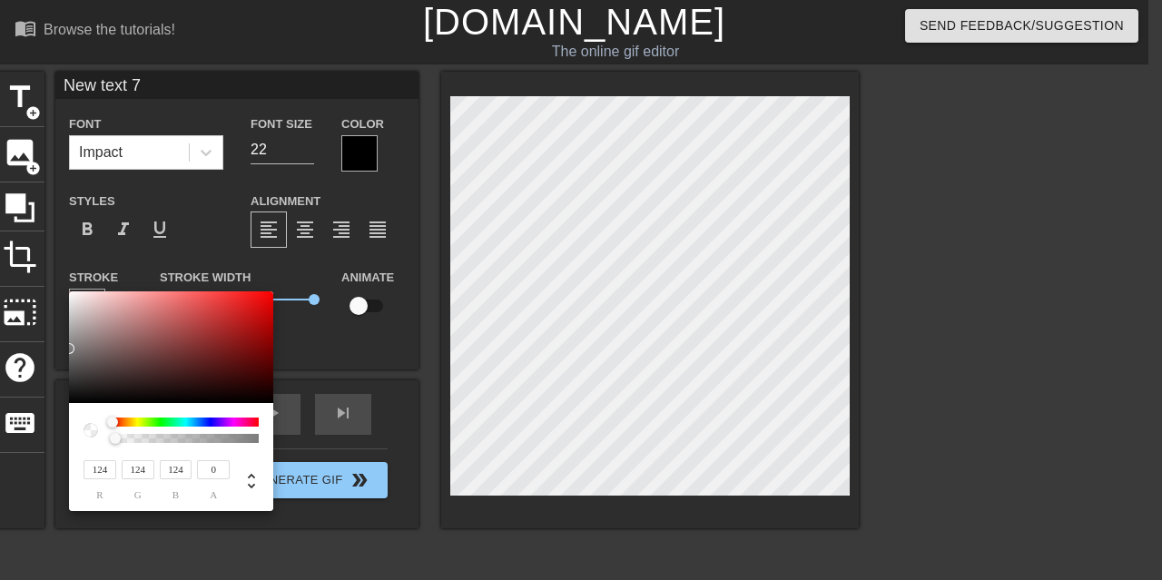
type input "69"
type input "31"
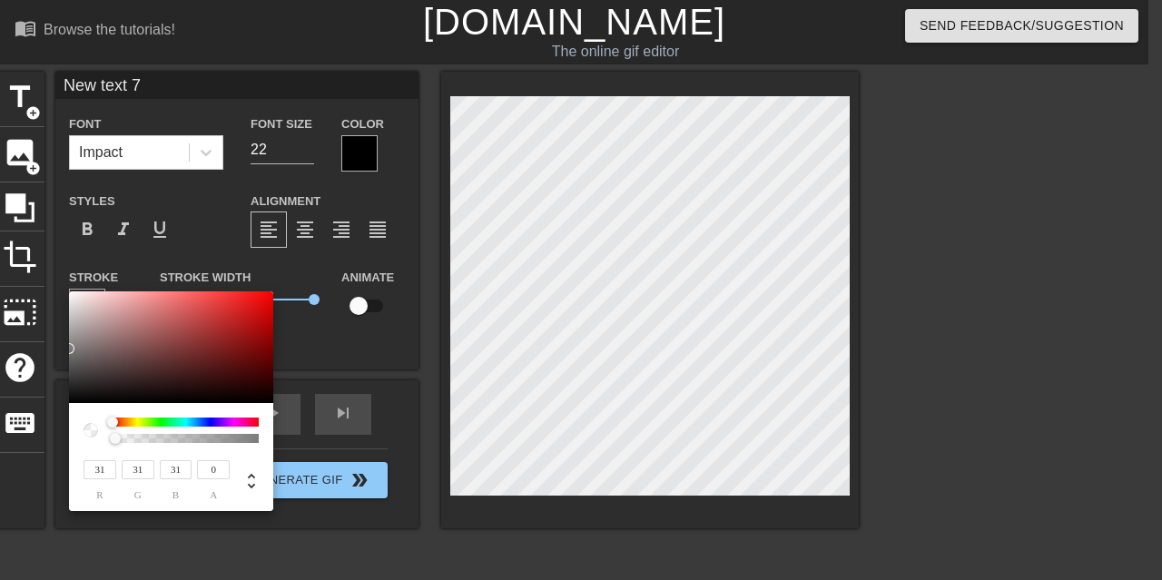
type input "0"
drag, startPoint x: 73, startPoint y: 395, endPoint x: 53, endPoint y: 416, distance: 28.9
click at [53, 416] on div "0 r 0 g 0 b 0 a" at bounding box center [581, 290] width 1162 height 580
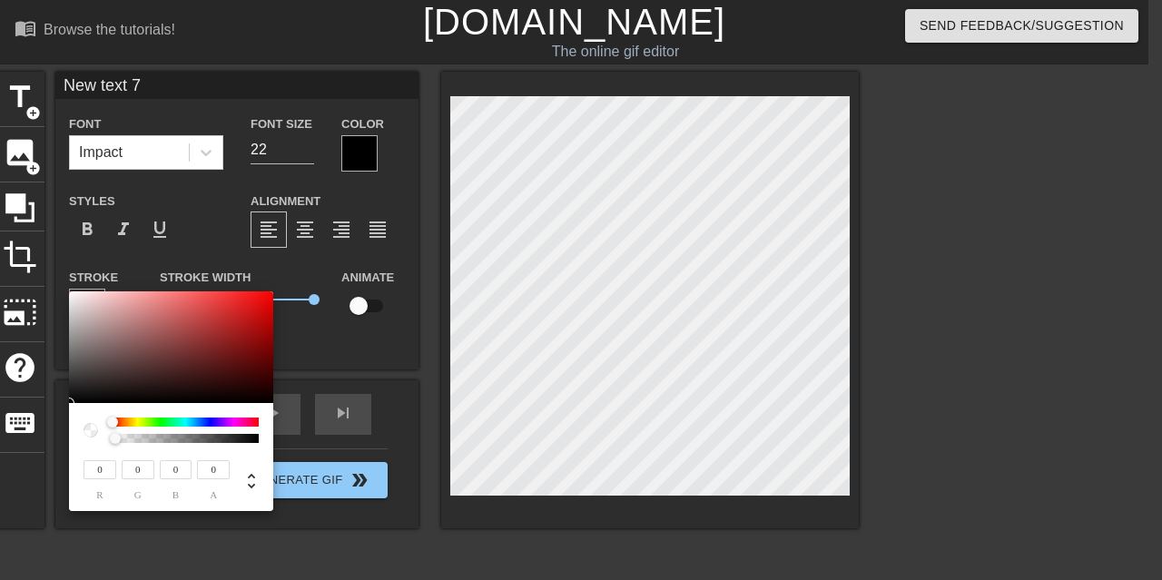
click at [109, 426] on div at bounding box center [112, 422] width 11 height 11
drag, startPoint x: 114, startPoint y: 423, endPoint x: 285, endPoint y: 420, distance: 170.8
click at [285, 420] on div "0 r 0 g 0 b 0 a" at bounding box center [581, 290] width 1162 height 580
type input "5"
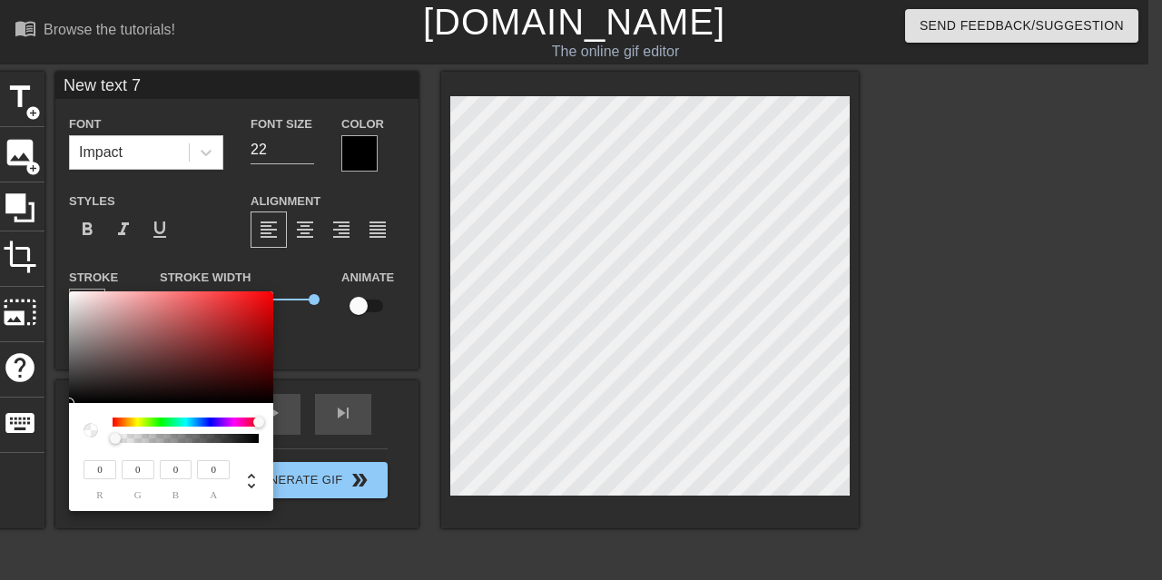
type input "5"
type input "7"
type input "33"
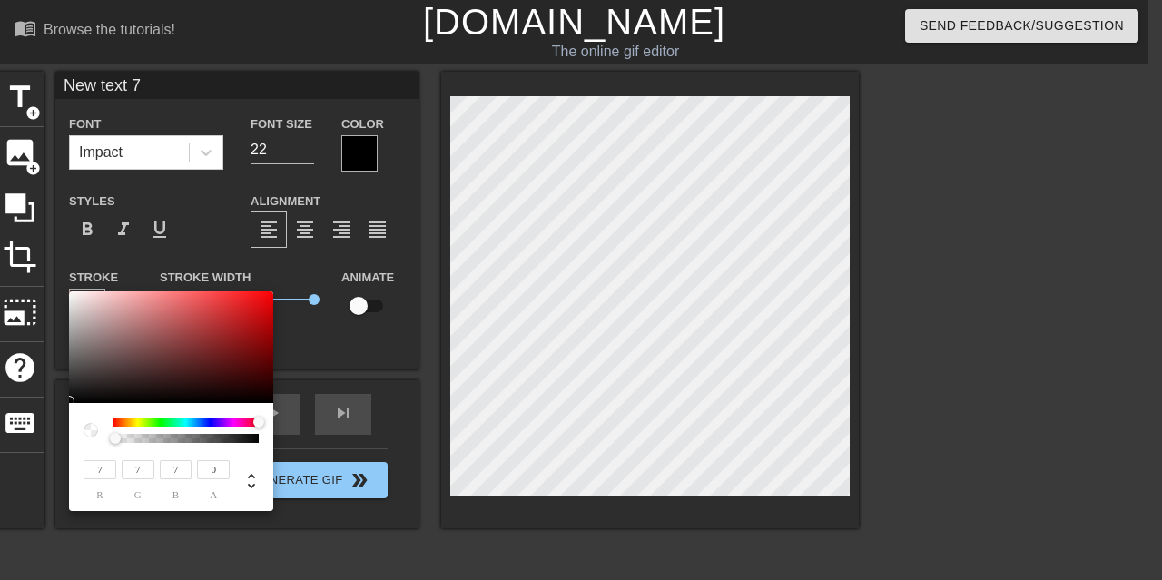
type input "32"
type input "255"
type input "249"
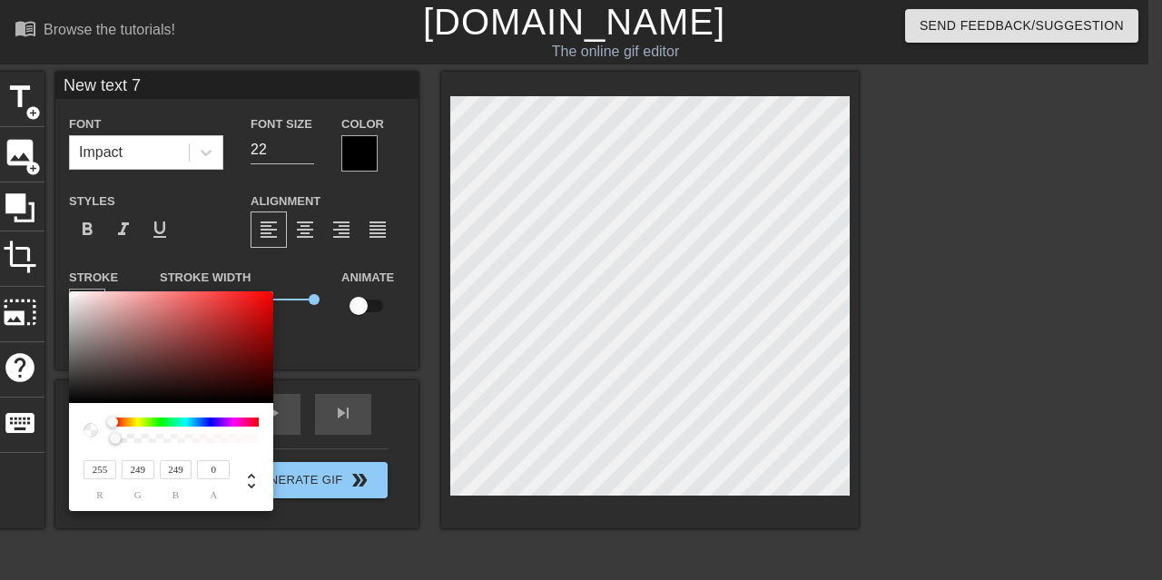
type input "211"
type input "206"
type input "132"
type input "130"
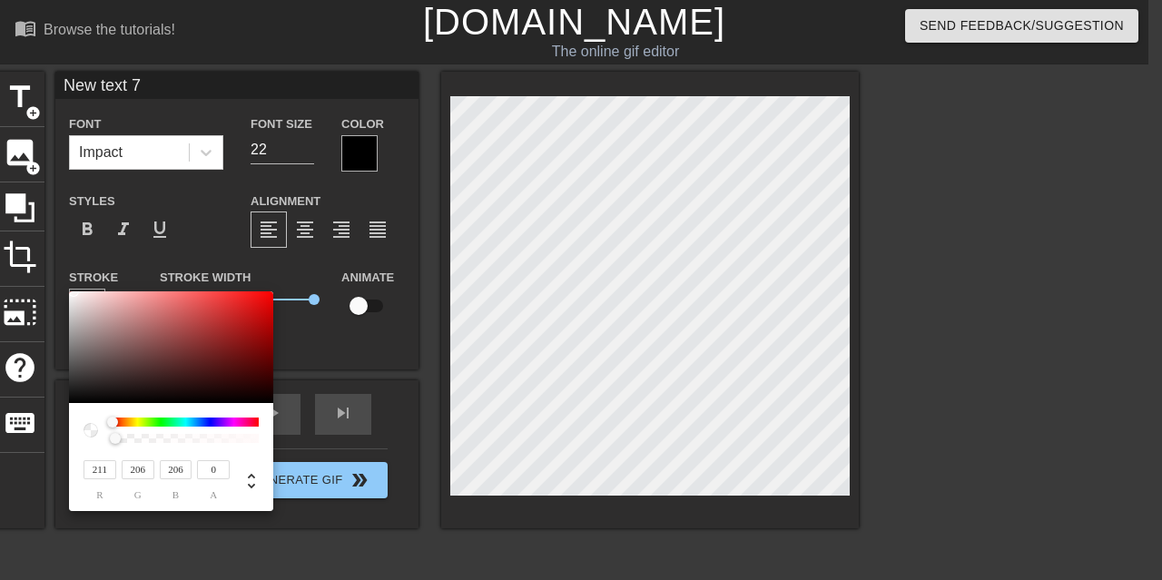
type input "130"
type input "95"
type input "94"
type input "85"
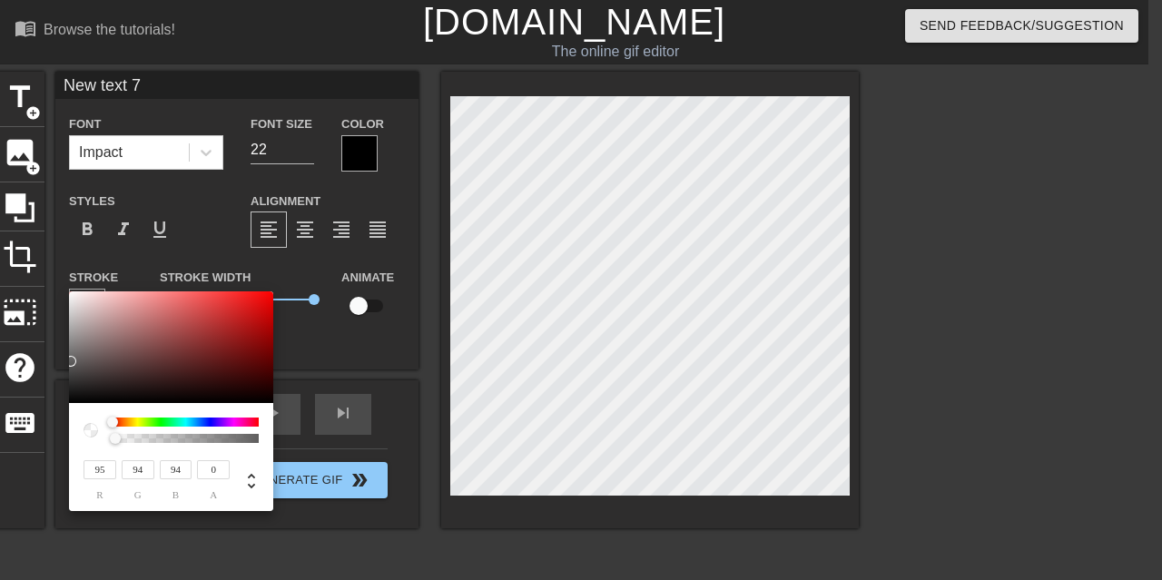
type input "84"
type input "81"
type input "80"
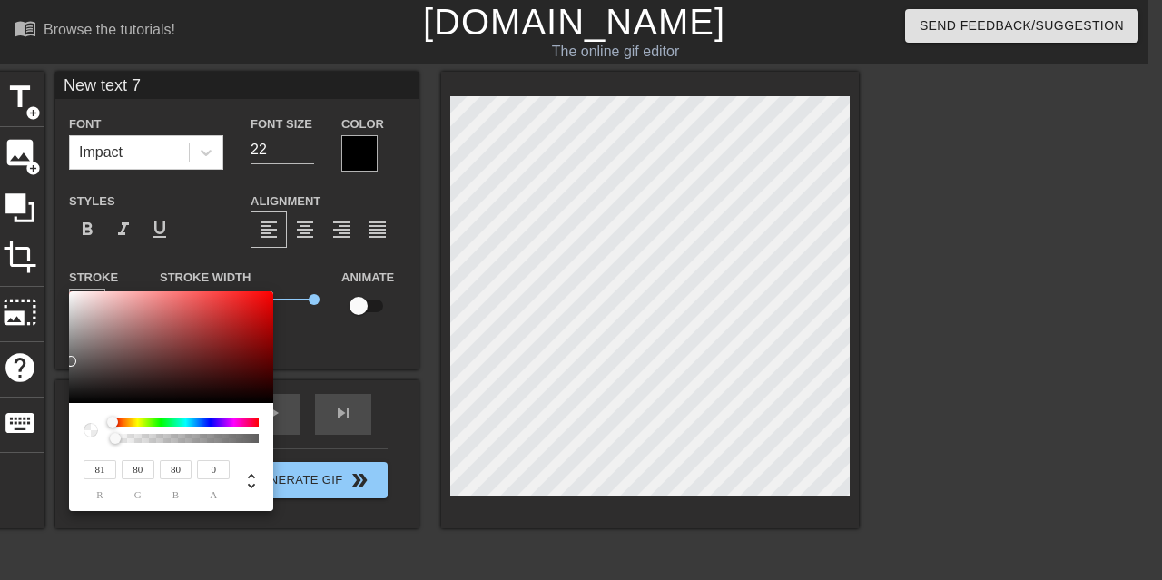
type input "69"
click at [73, 293] on div at bounding box center [73, 293] width 11 height 11
drag, startPoint x: 114, startPoint y: 442, endPoint x: 69, endPoint y: 431, distance: 46.7
click at [69, 431] on div "250 r 245 g 245 b 0 a" at bounding box center [171, 457] width 204 height 108
click at [94, 348] on div at bounding box center [171, 348] width 204 height 113
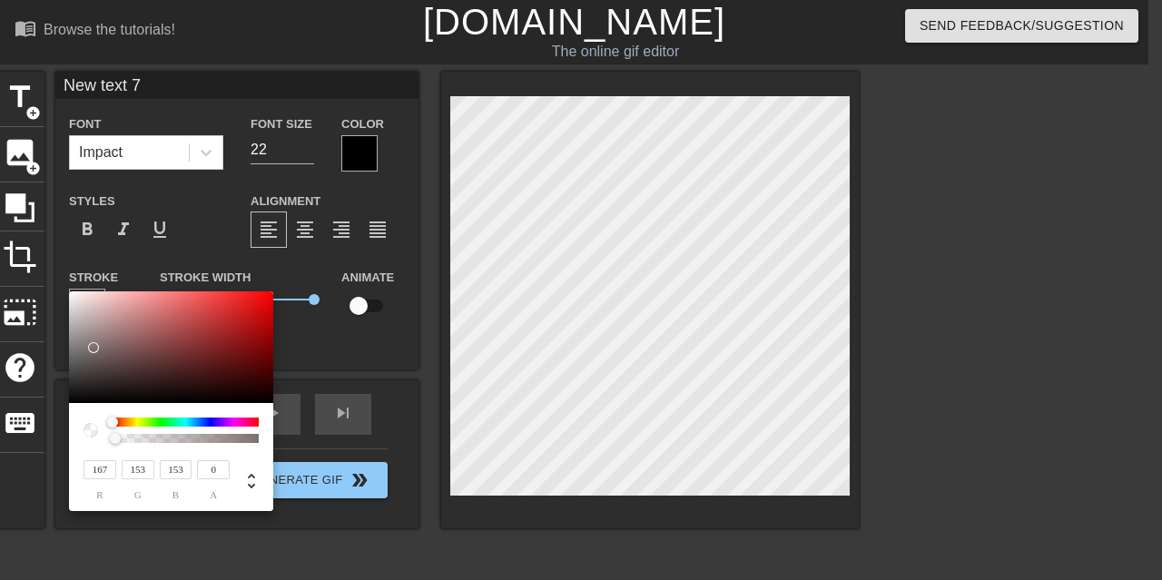
click at [87, 330] on div at bounding box center [171, 348] width 204 height 113
click at [88, 321] on div at bounding box center [171, 348] width 204 height 113
click at [163, 431] on div at bounding box center [186, 430] width 146 height 25
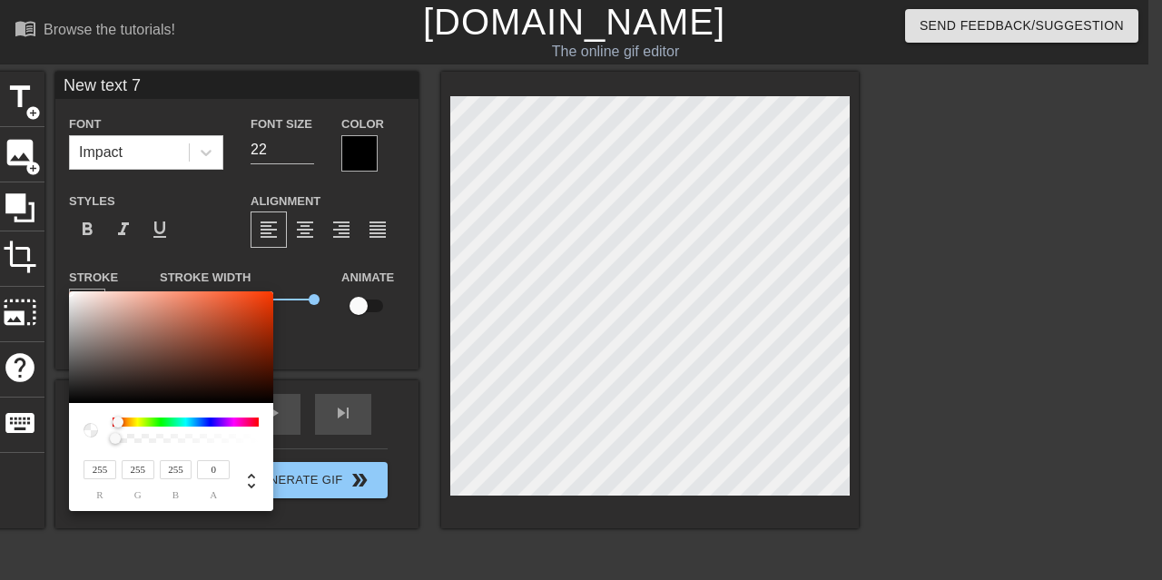
drag, startPoint x: 88, startPoint y: 321, endPoint x: 57, endPoint y: 286, distance: 46.3
click at [57, 286] on div "255 r 255 g 255 b 0 a" at bounding box center [581, 290] width 1162 height 580
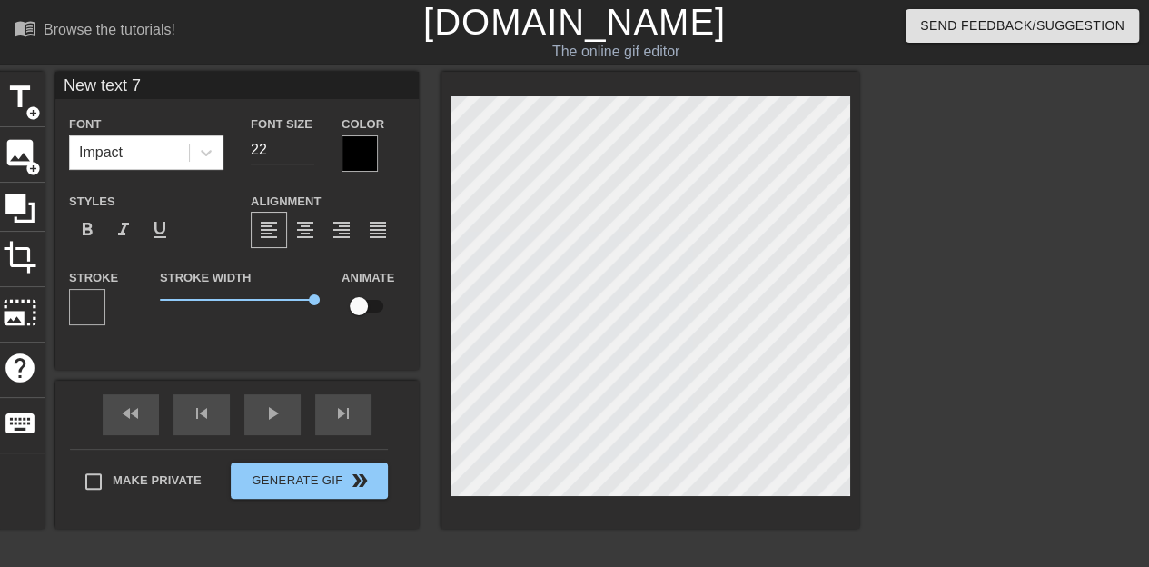
click at [89, 318] on div at bounding box center [87, 307] width 36 height 36
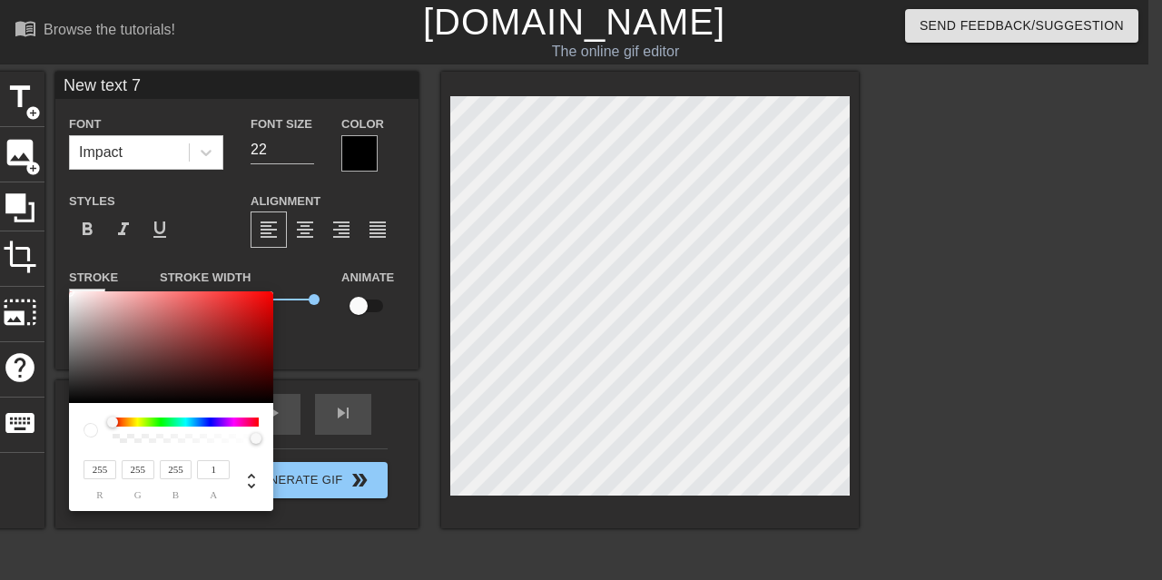
drag, startPoint x: 113, startPoint y: 440, endPoint x: 282, endPoint y: 473, distance: 172.1
click at [282, 473] on div "255 r 255 g 255 b 1 a" at bounding box center [581, 290] width 1162 height 580
drag, startPoint x: 110, startPoint y: 422, endPoint x: 329, endPoint y: 420, distance: 218.9
click at [329, 420] on div "255 r 255 g 255 b 1 a" at bounding box center [581, 290] width 1162 height 580
drag, startPoint x: 258, startPoint y: 440, endPoint x: 18, endPoint y: 437, distance: 239.8
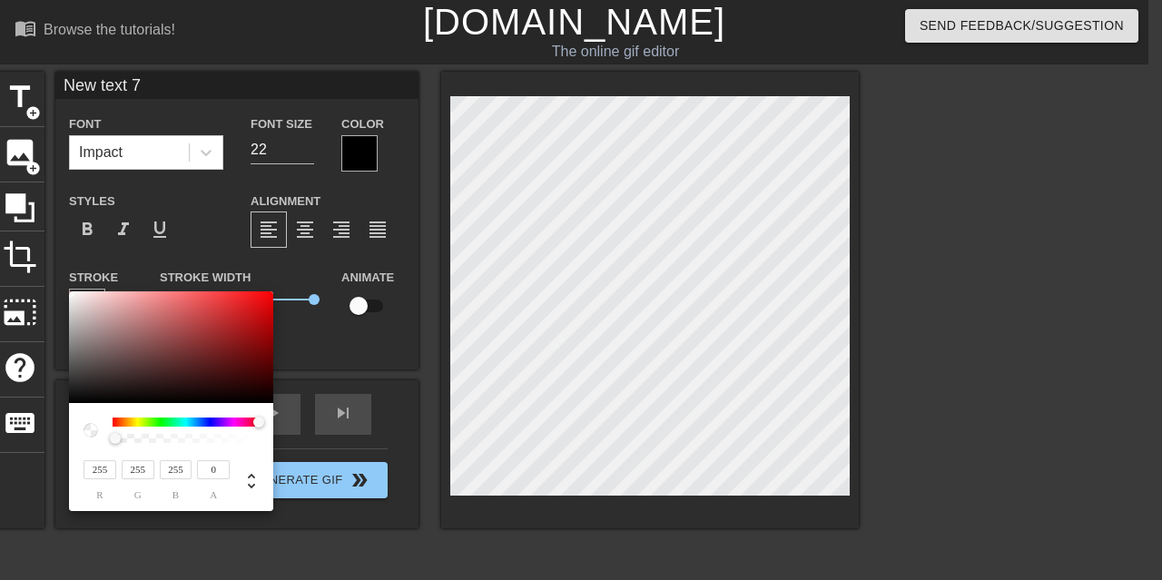
click at [18, 437] on div "255 r 255 g 255 b 0 a" at bounding box center [581, 290] width 1162 height 580
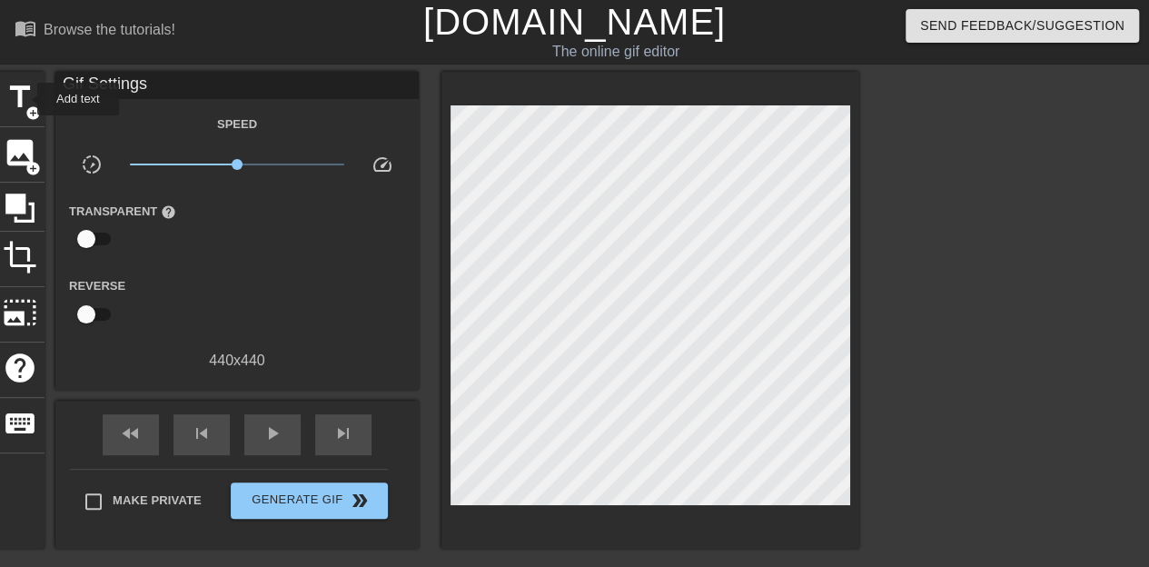
click at [25, 99] on span "title" at bounding box center [20, 97] width 35 height 35
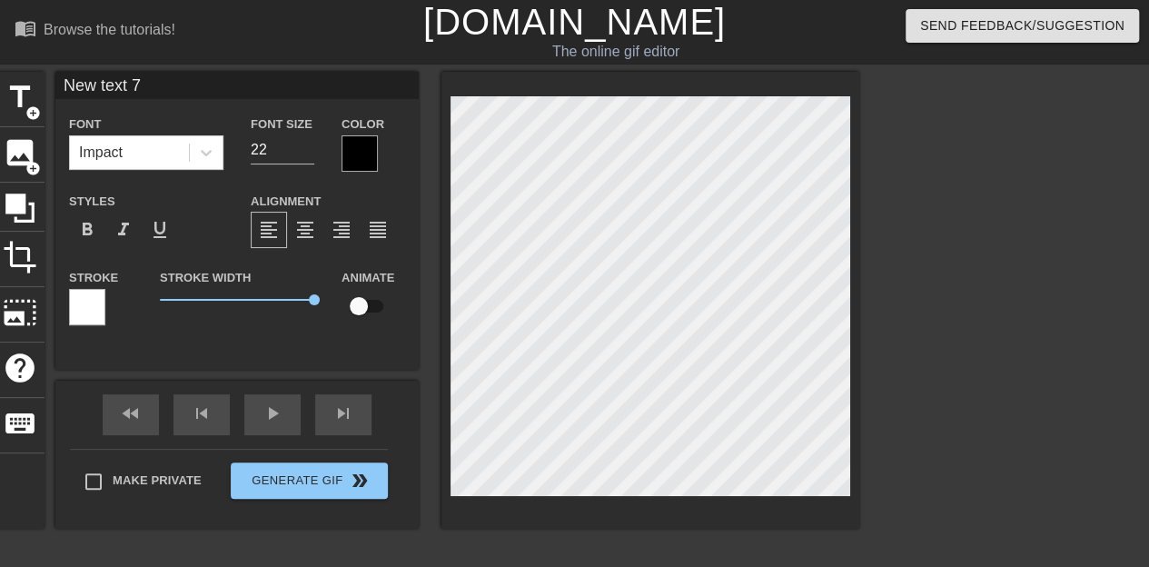
click at [360, 161] on div at bounding box center [359, 153] width 36 height 36
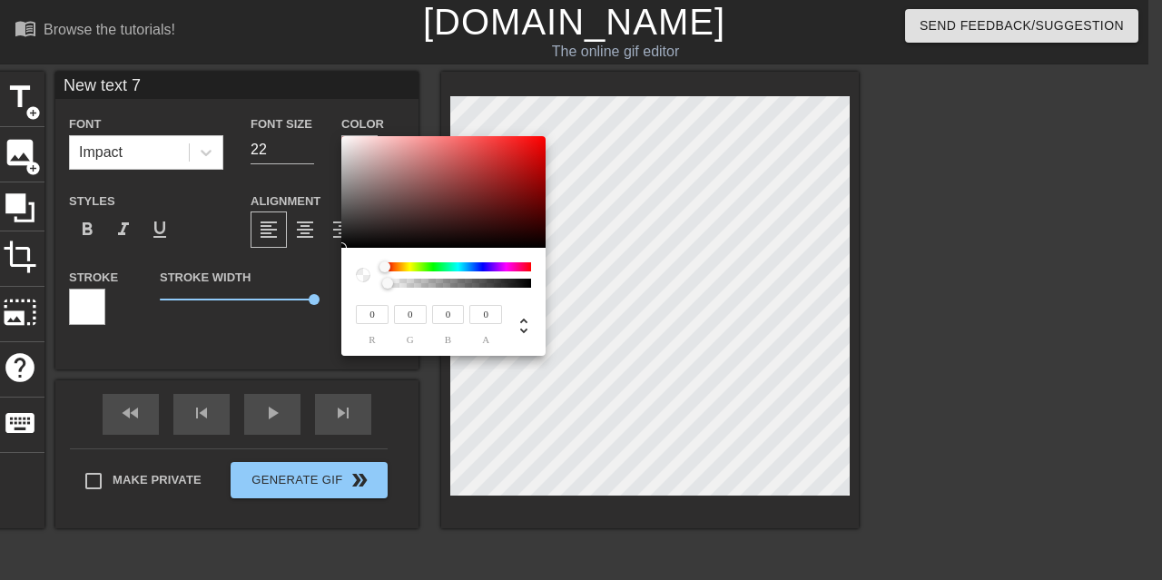
drag, startPoint x: 525, startPoint y: 286, endPoint x: 321, endPoint y: 282, distance: 203.5
click at [321, 282] on div "0 r 0 g 0 b 0 a" at bounding box center [581, 290] width 1162 height 580
click at [383, 270] on div at bounding box center [385, 267] width 11 height 11
click at [352, 229] on div at bounding box center [443, 192] width 204 height 113
drag, startPoint x: 352, startPoint y: 229, endPoint x: 346, endPoint y: 144, distance: 84.7
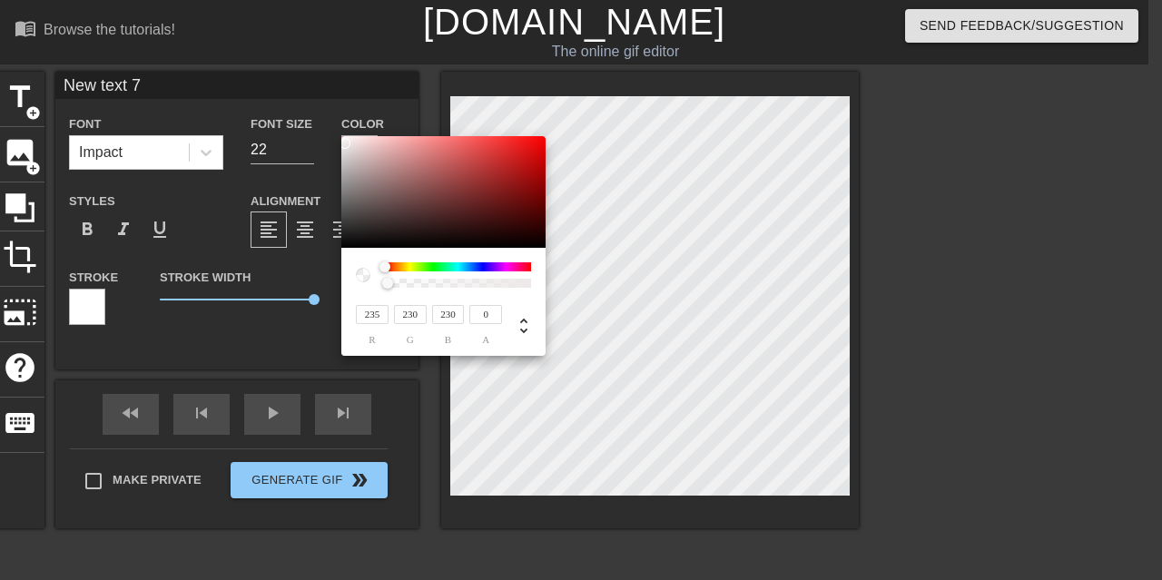
click at [346, 144] on div at bounding box center [345, 143] width 11 height 11
click at [346, 139] on div at bounding box center [346, 144] width 11 height 11
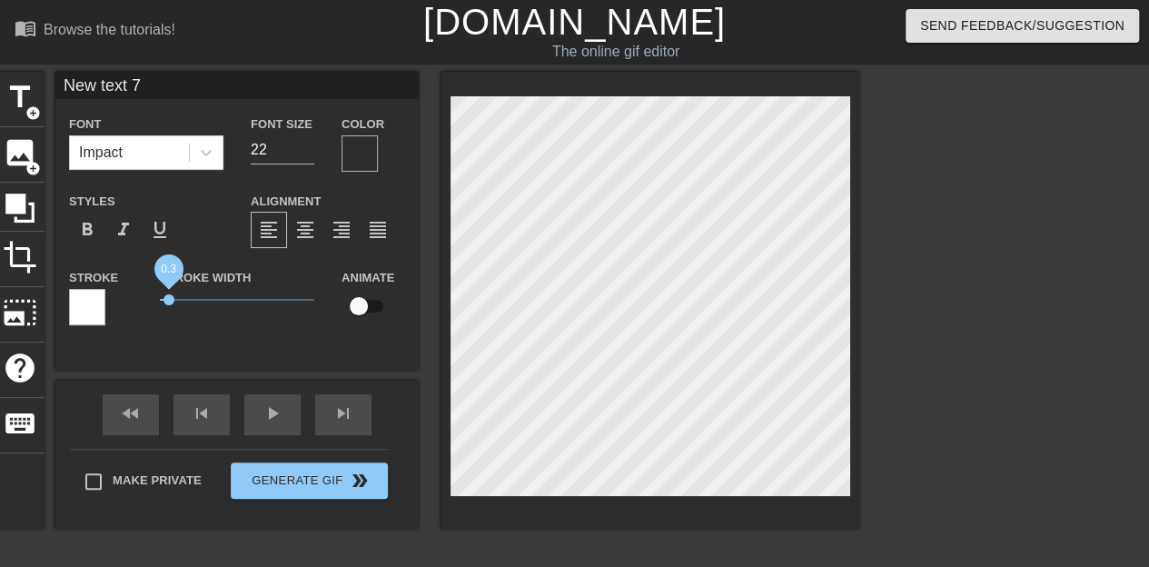
click at [169, 302] on span "0.3" at bounding box center [237, 300] width 154 height 22
drag, startPoint x: 171, startPoint y: 302, endPoint x: 372, endPoint y: 308, distance: 201.7
click at [372, 308] on div "Stroke Stroke Width 5 Animate" at bounding box center [236, 303] width 363 height 75
click at [372, 308] on input "checkbox" at bounding box center [359, 306] width 104 height 35
click at [84, 301] on div at bounding box center [87, 307] width 36 height 36
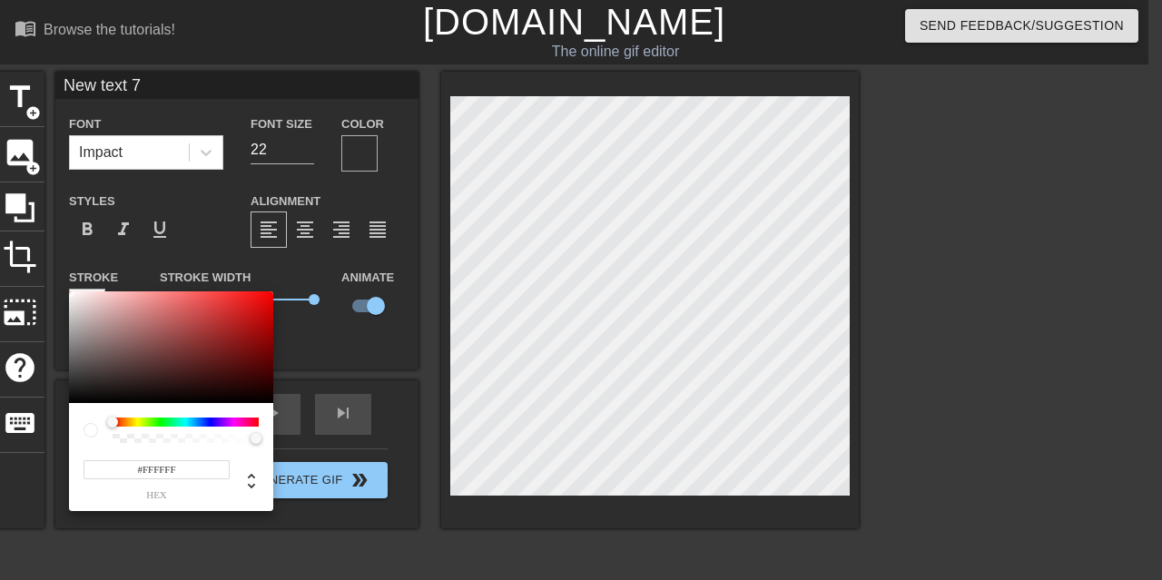
click at [113, 427] on div at bounding box center [112, 422] width 11 height 11
drag, startPoint x: 113, startPoint y: 427, endPoint x: 292, endPoint y: 432, distance: 179.0
click at [292, 432] on div "#FFFFFF hex" at bounding box center [581, 290] width 1162 height 580
drag, startPoint x: 258, startPoint y: 436, endPoint x: 27, endPoint y: 412, distance: 231.9
click at [27, 412] on div "255 r 255 g 255 b 0 a" at bounding box center [581, 290] width 1162 height 580
